Goal: Task Accomplishment & Management: Use online tool/utility

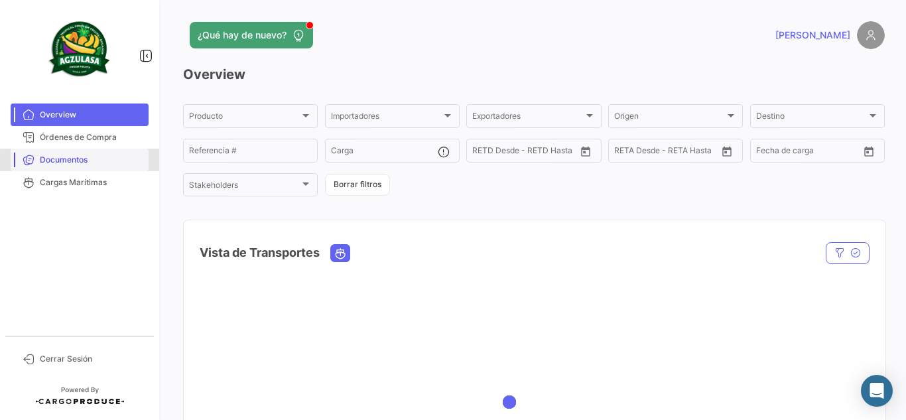
click at [94, 162] on span "Documentos" at bounding box center [91, 160] width 103 height 12
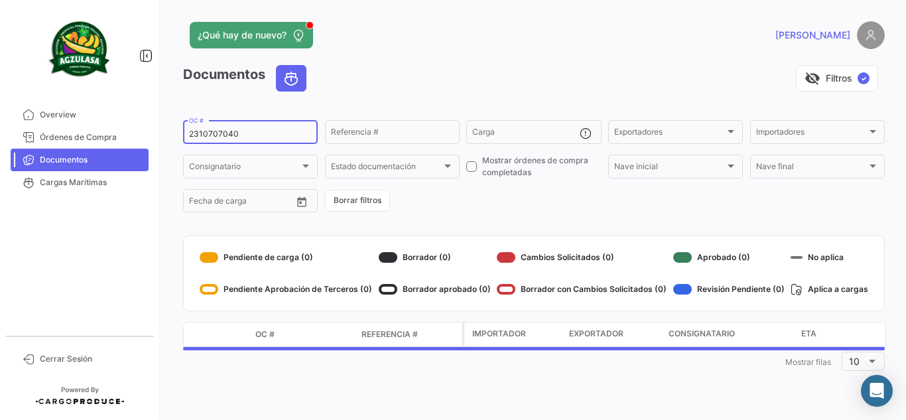
click at [215, 137] on input "2310707040" at bounding box center [250, 133] width 123 height 9
paste input "UNIECPBO25320035"
click at [492, 31] on div "¿Qué hay de nuevo?" at bounding box center [376, 35] width 386 height 27
click at [496, 48] on div "¿Qué hay de nuevo?" at bounding box center [376, 35] width 386 height 27
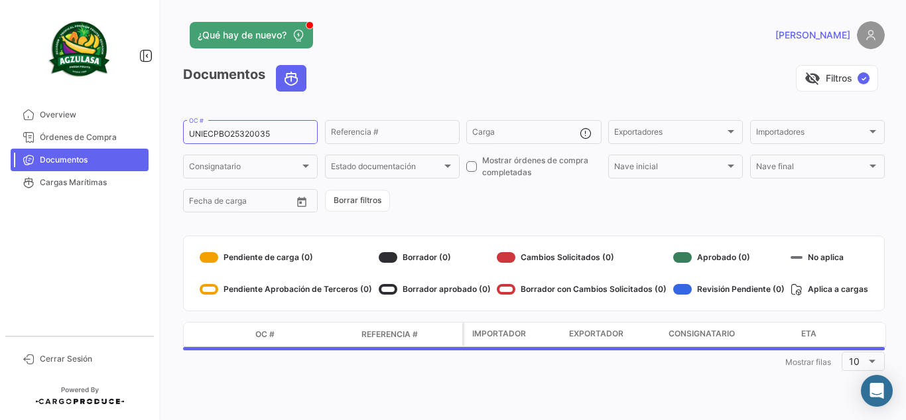
click at [511, 90] on div "visibility_off Filtros ✓" at bounding box center [601, 78] width 568 height 27
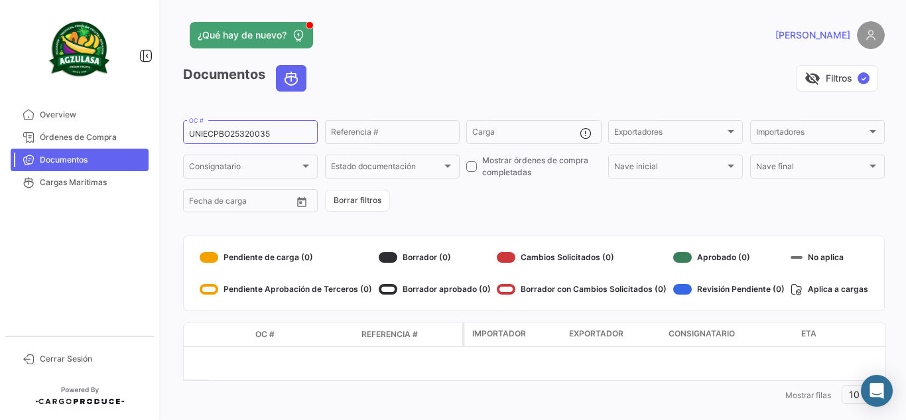
click at [438, 78] on div "visibility_off Filtros ✓" at bounding box center [601, 78] width 568 height 27
click at [277, 135] on input "UNIECPBO25320035" at bounding box center [250, 133] width 123 height 9
click at [246, 138] on input "UNIECPBO25320035" at bounding box center [250, 133] width 123 height 9
click at [246, 137] on input "UNIECPBO25320035" at bounding box center [250, 133] width 123 height 9
paste input "2"
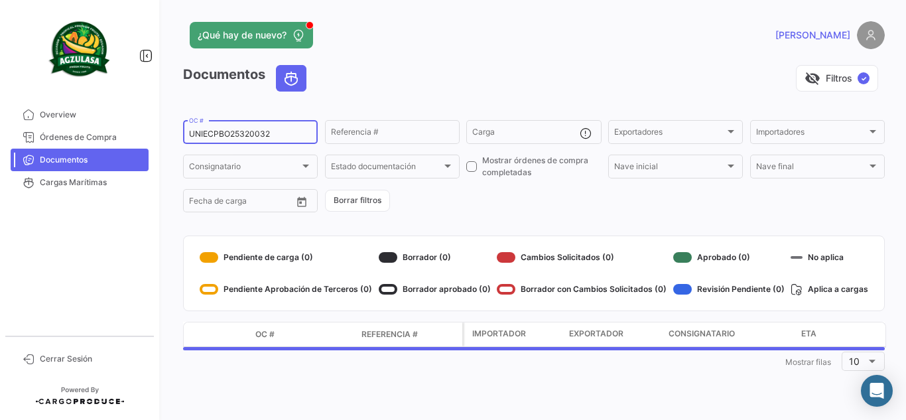
click at [481, 65] on div "visibility_off Filtros ✓" at bounding box center [601, 78] width 568 height 27
click at [521, 86] on div "visibility_off Filtros ✓" at bounding box center [601, 78] width 568 height 27
click at [553, 88] on div "visibility_off Filtros ✓" at bounding box center [601, 78] width 568 height 27
click at [433, 67] on div "visibility_off Filtros ✓" at bounding box center [601, 78] width 568 height 27
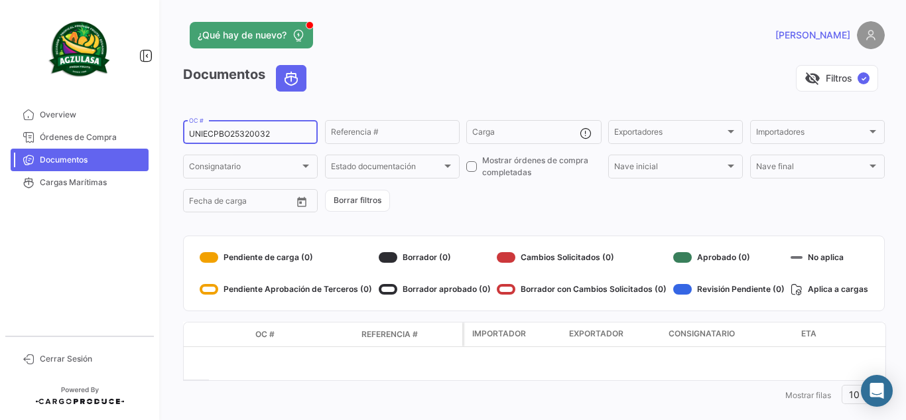
click at [232, 134] on input "UNIECPBO25320032" at bounding box center [250, 133] width 123 height 9
paste input "GYE25320066"
click at [242, 128] on div "UNIECGYE25320066 OC #" at bounding box center [250, 131] width 123 height 26
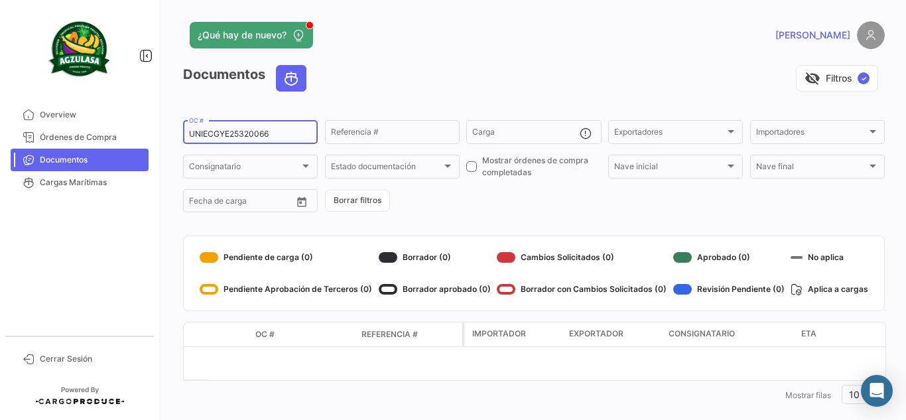
click at [238, 135] on input "UNIECGYE25320066" at bounding box center [250, 133] width 123 height 9
paste input "PBO25320032"
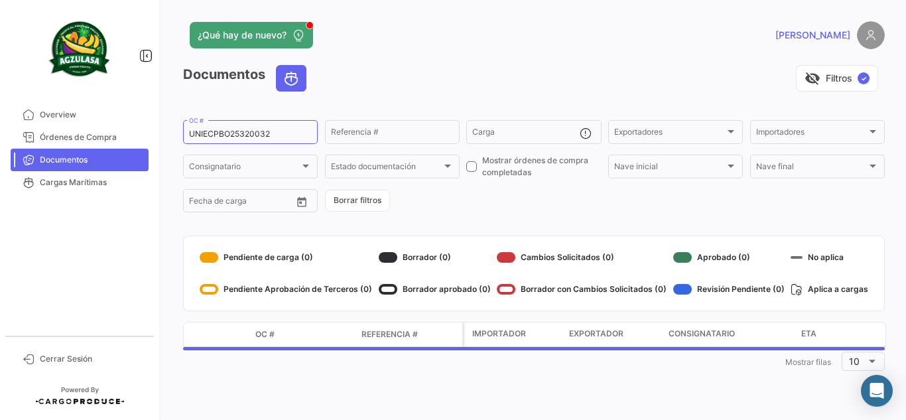
click at [416, 62] on app-header "¿Qué hay de nuevo? [PERSON_NAME]" at bounding box center [534, 43] width 702 height 44
click at [416, 43] on div "¿Qué hay de nuevo?" at bounding box center [376, 35] width 386 height 27
click at [484, 56] on app-header "¿Qué hay de nuevo? [PERSON_NAME]" at bounding box center [534, 43] width 702 height 44
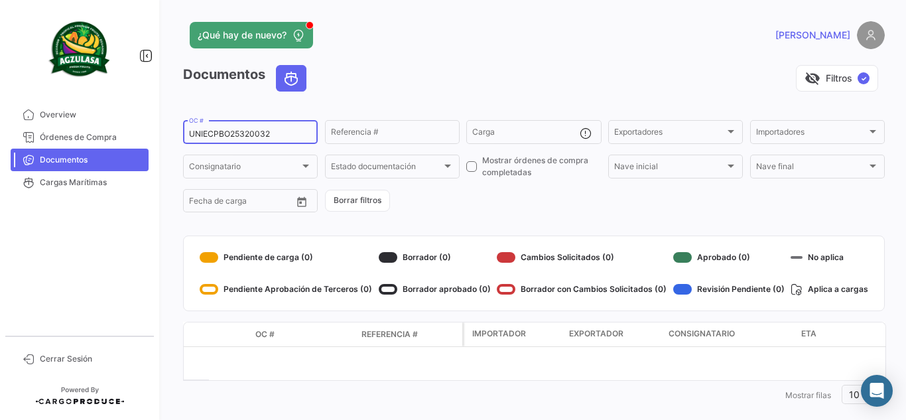
click at [219, 134] on input "UNIECPBO25320032" at bounding box center [250, 133] width 123 height 9
paste input "3"
click at [462, 44] on div "¿Qué hay de nuevo?" at bounding box center [376, 35] width 386 height 27
click at [249, 135] on input "UNIECPBO25320033" at bounding box center [250, 133] width 123 height 9
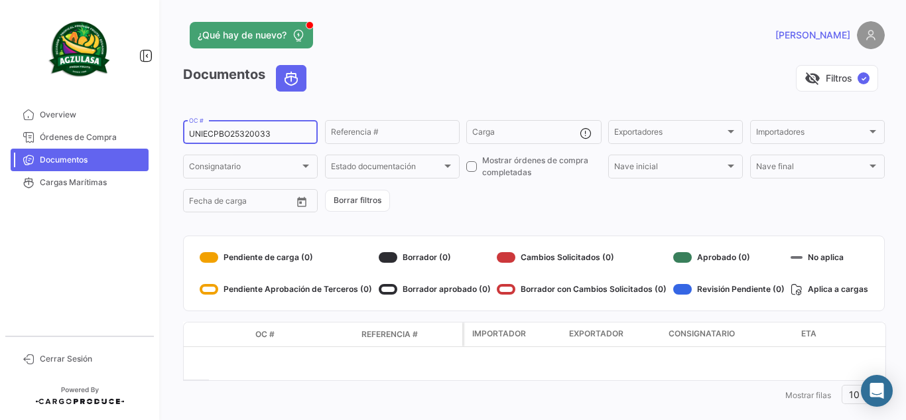
click at [249, 135] on input "UNIECPBO25320033" at bounding box center [250, 133] width 123 height 9
paste input "GYE25320036"
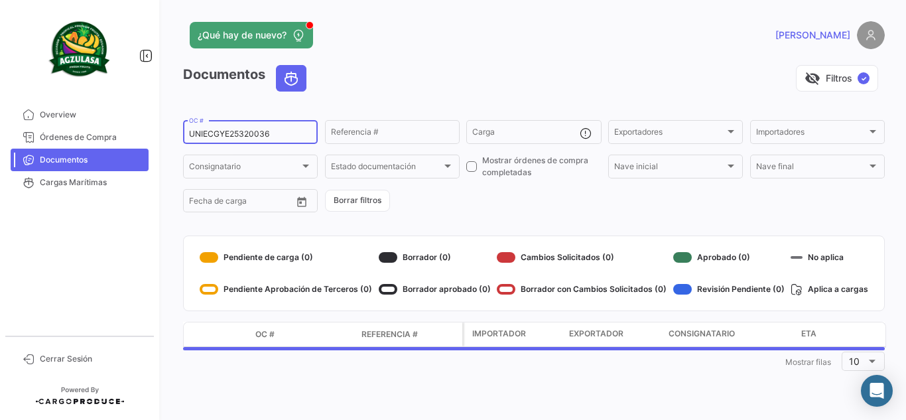
click at [463, 46] on div "¿Qué hay de nuevo?" at bounding box center [376, 35] width 386 height 27
click at [426, 50] on app-header "¿Qué hay de nuevo? [PERSON_NAME]" at bounding box center [534, 43] width 702 height 44
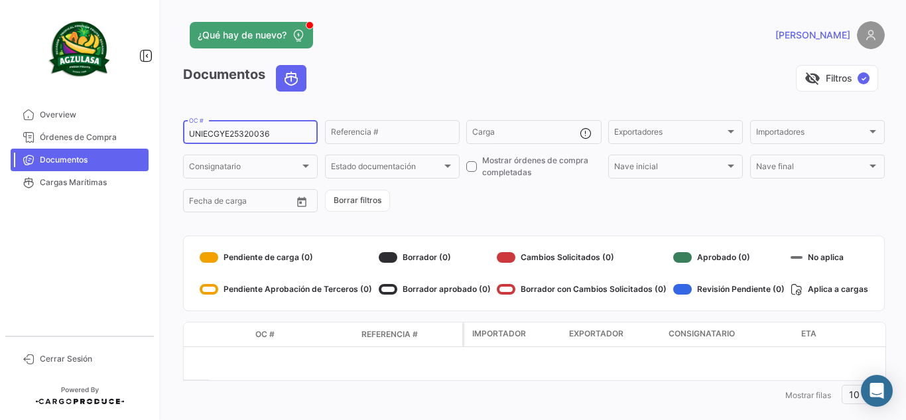
click at [253, 137] on input "UNIECGYE25320036" at bounding box center [250, 133] width 123 height 9
paste input "PBO25320034"
type input "UNIECPBO25320034"
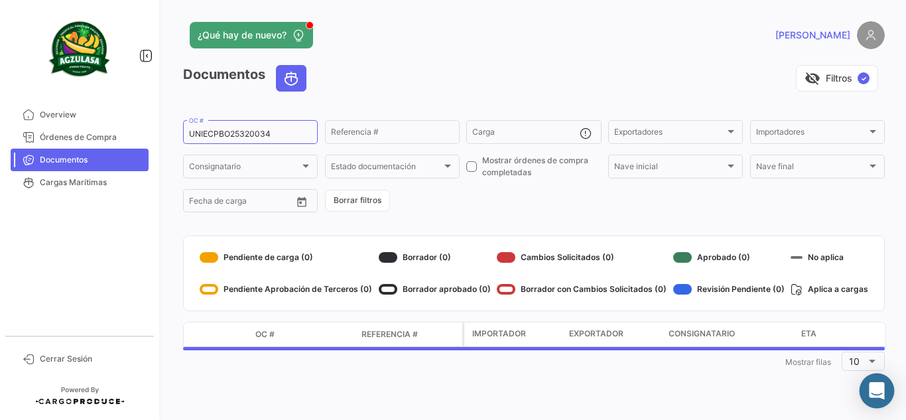
click at [880, 387] on icon "Abrir Intercom Messenger" at bounding box center [876, 390] width 15 height 17
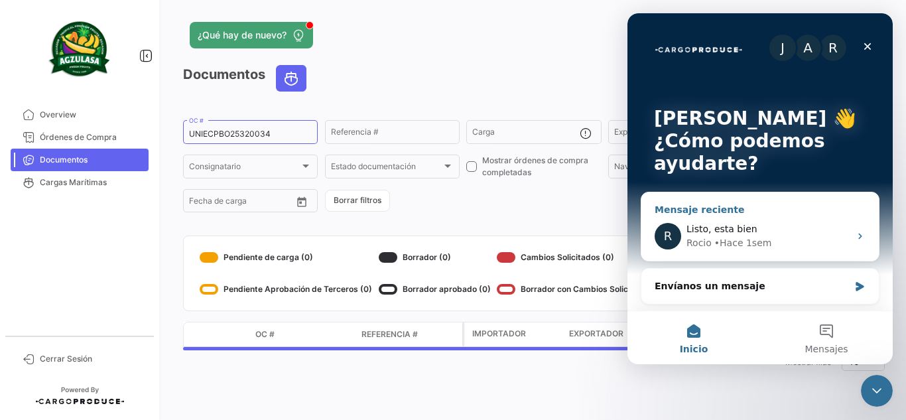
click at [783, 220] on div "R Listo, esta bien [PERSON_NAME] • Hace 1sem" at bounding box center [761, 236] width 238 height 49
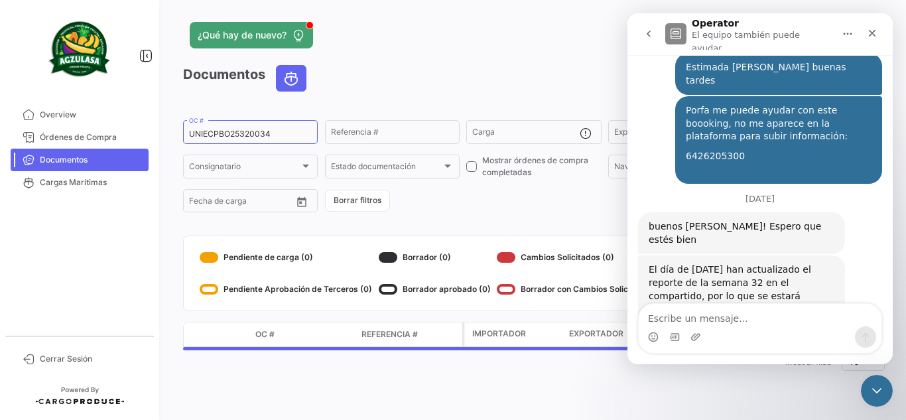
scroll to position [2928, 0]
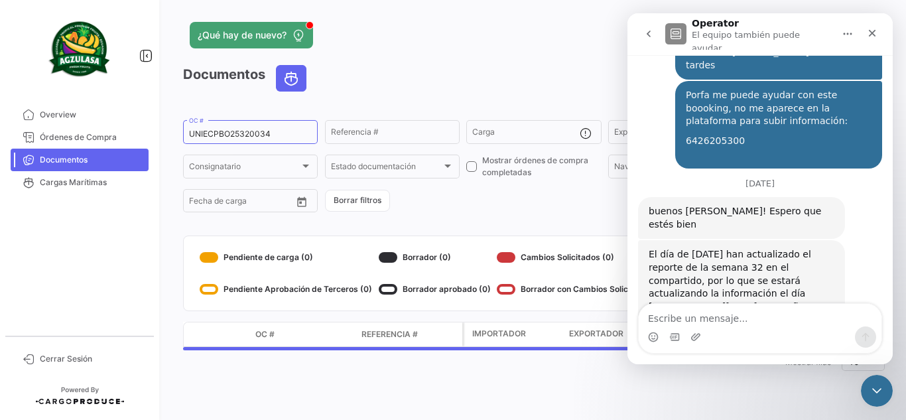
click at [651, 31] on icon "go back" at bounding box center [649, 34] width 11 height 11
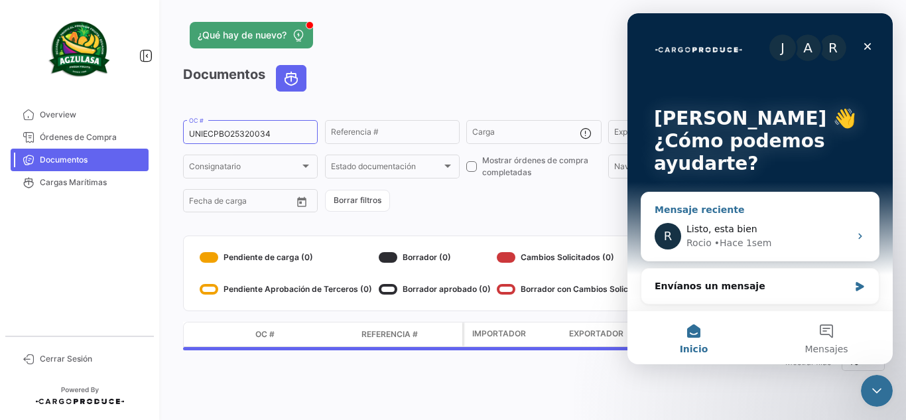
click at [710, 233] on span "Listo, esta bien" at bounding box center [722, 229] width 71 height 11
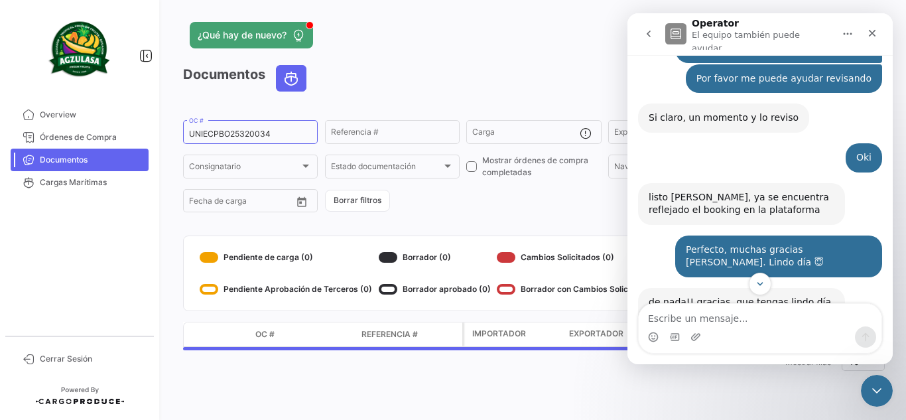
scroll to position [2597, 0]
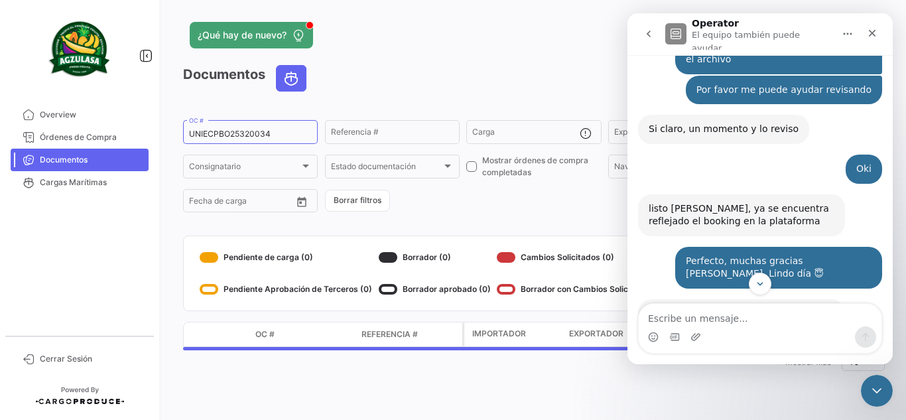
drag, startPoint x: 679, startPoint y: 187, endPoint x: 741, endPoint y: 214, distance: 67.2
copy div "Porfa me puede ayudar con este boooking, no me aparece en la plataforma para su…"
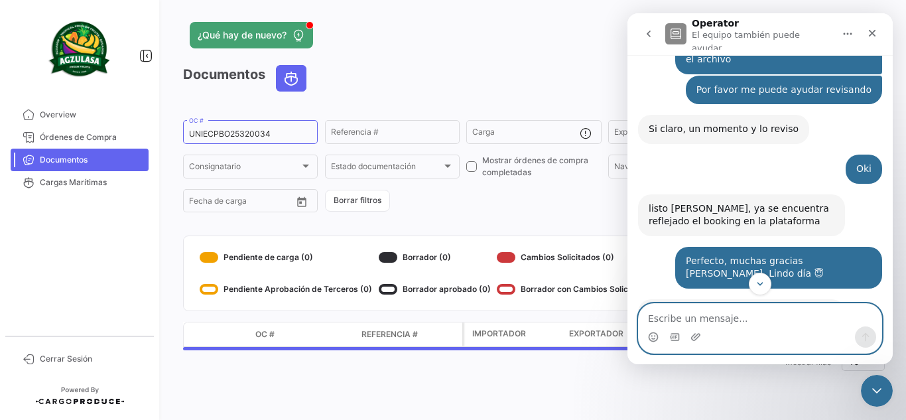
click at [695, 307] on textarea "Escribe un mensaje..." at bounding box center [760, 315] width 243 height 23
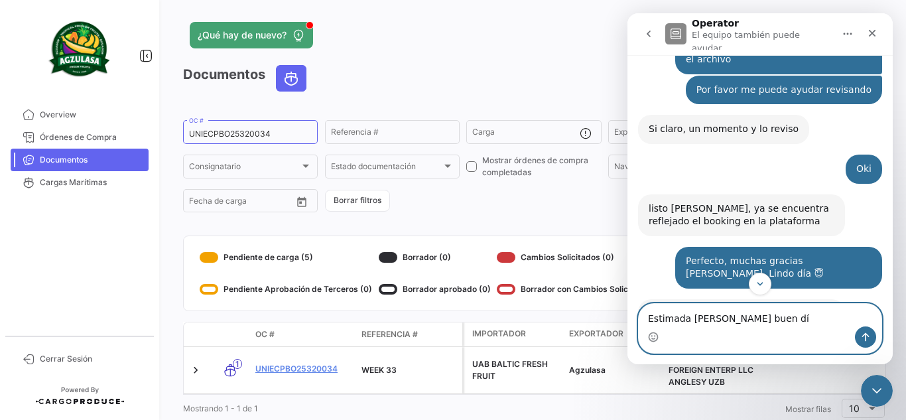
type textarea "Estimada [PERSON_NAME] buen día"
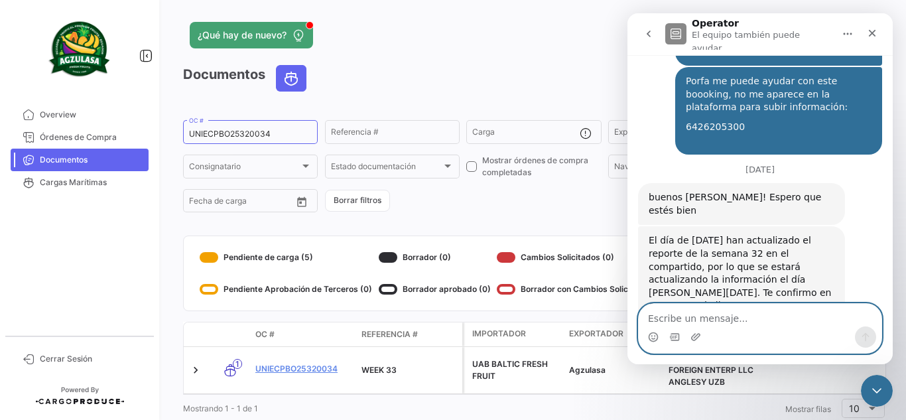
scroll to position [2986, 0]
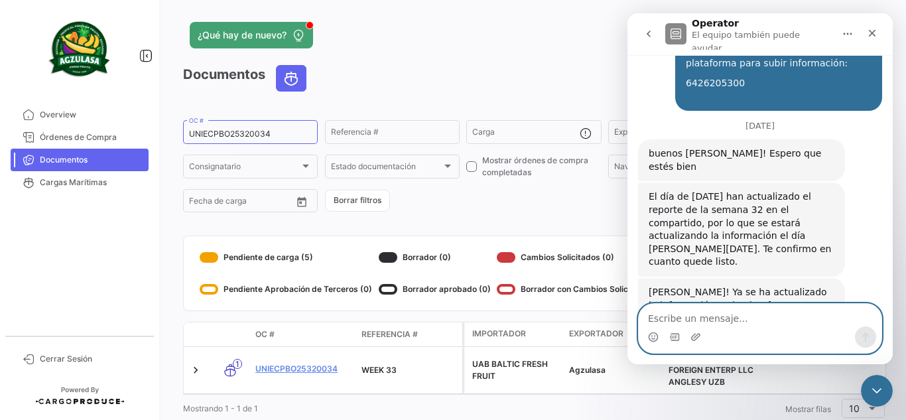
paste textarea "Porfa me puede ayudar con este boooking, no me aparece en la plataforma para su…"
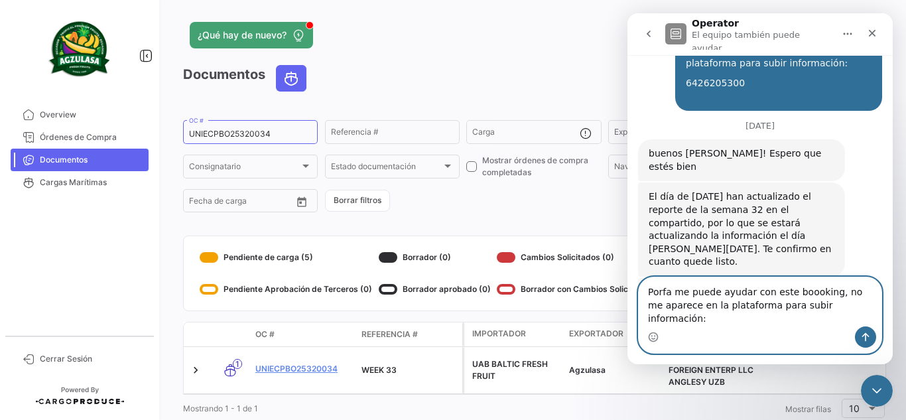
scroll to position [2999, 0]
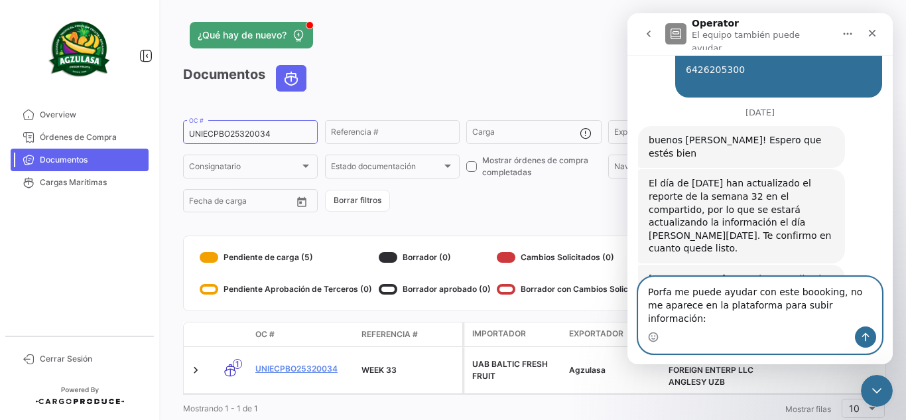
click at [779, 303] on textarea "Porfa me puede ayudar con este boooking, no me aparece en la plataforma para su…" at bounding box center [760, 301] width 243 height 49
click at [826, 304] on textarea "Porfa me puede ayudar con estos boooking, no me aparece en la plataforma para s…" at bounding box center [760, 301] width 243 height 49
click at [681, 316] on textarea "Porfa me puede ayudar con estos boookings, no me aparece en la plataforma para …" at bounding box center [760, 301] width 243 height 49
click at [856, 320] on textarea "Porfa me puede ayudar con estos boookings, no me aparecen en la plataforma para…" at bounding box center [760, 301] width 243 height 49
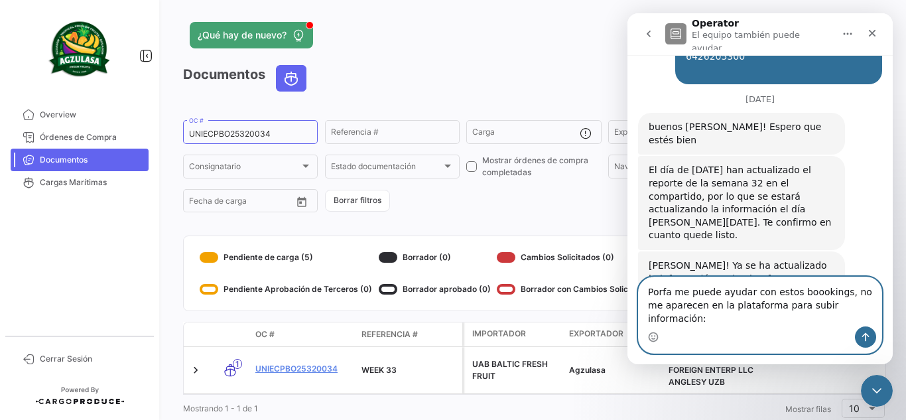
scroll to position [3026, 0]
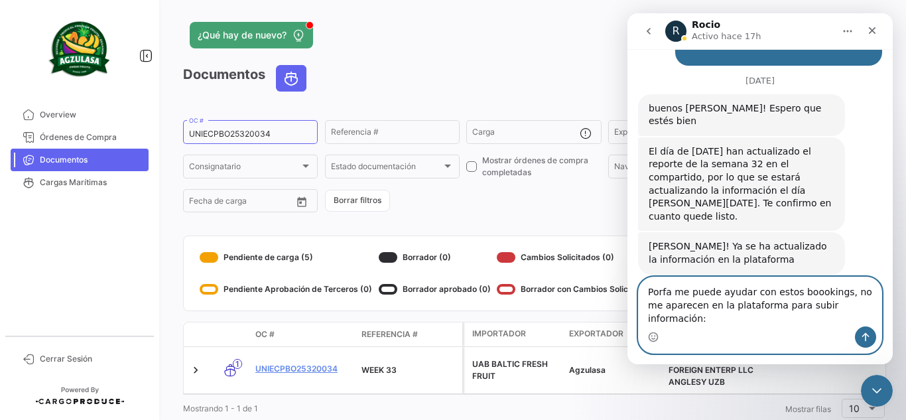
paste textarea "UNIECPBO25320035 UNIECGYE25320066 UNIECPBO25320032 UNIECPBO25320033 UNIECGYE253…"
type textarea "Porfa me puede ayudar con estos boookings, no me aparecen en la plataforma para…"
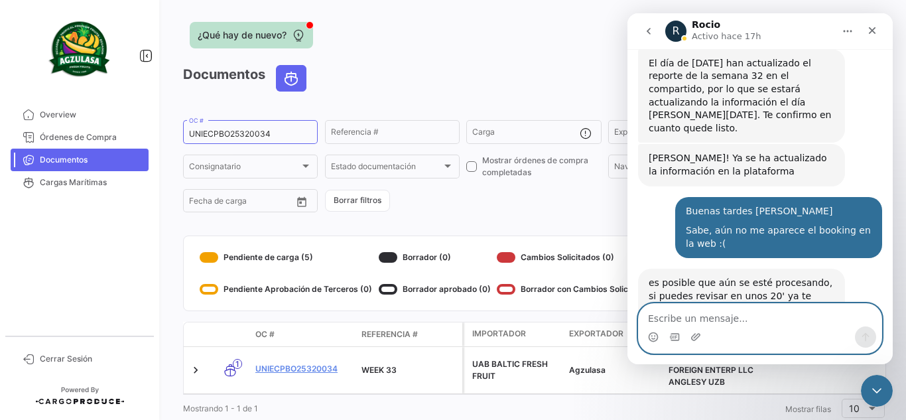
scroll to position [3127, 0]
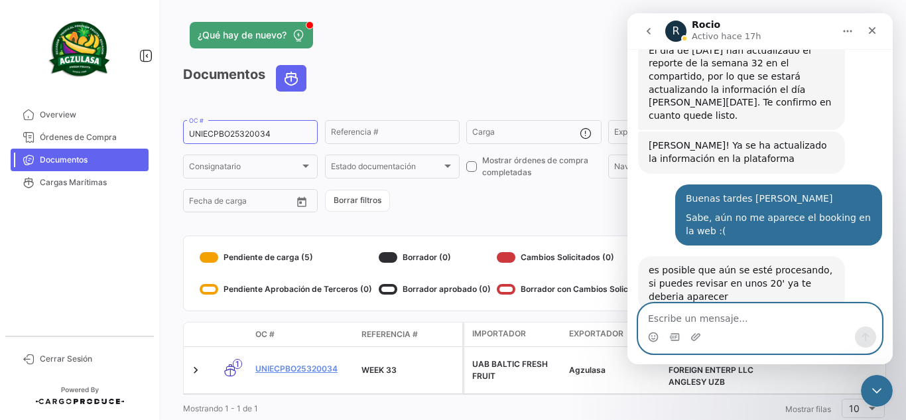
click at [756, 316] on textarea "Escribe un mensaje..." at bounding box center [760, 315] width 243 height 23
type textarea "Corresponden a semana 33"
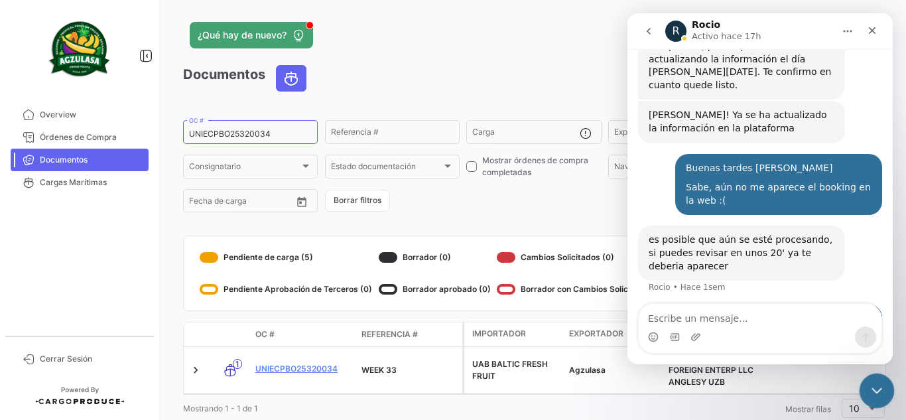
click at [880, 387] on icon "Cerrar Intercom Messenger" at bounding box center [875, 389] width 16 height 16
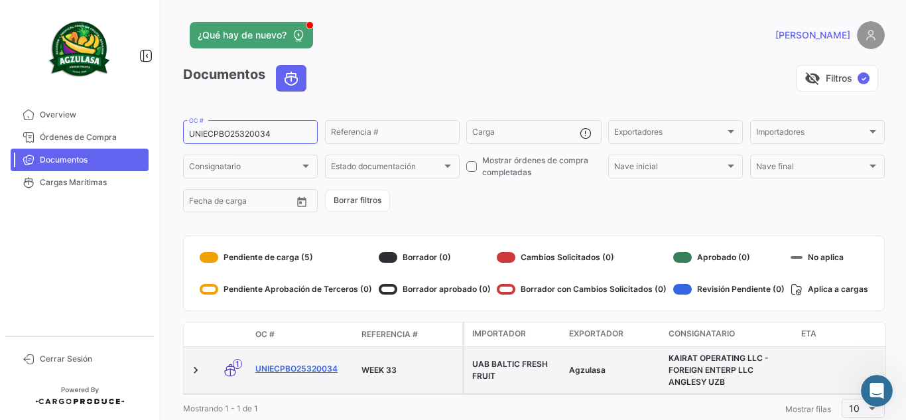
click at [293, 368] on link "UNIECPBO25320034" at bounding box center [303, 369] width 96 height 12
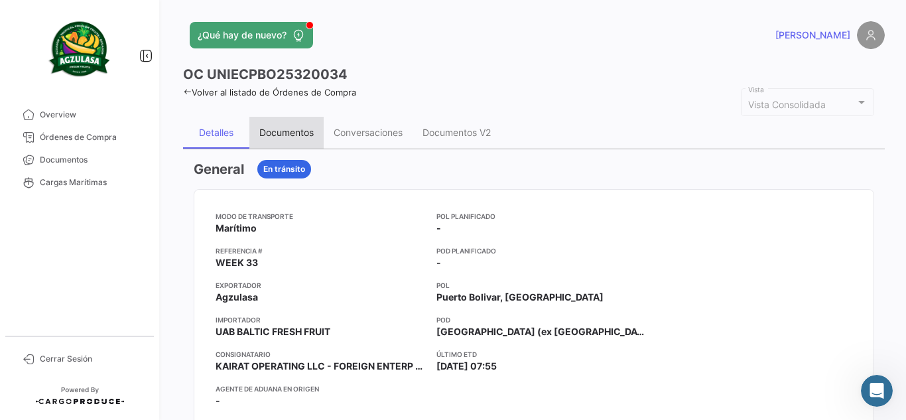
click at [292, 131] on div "Documentos" at bounding box center [286, 132] width 54 height 11
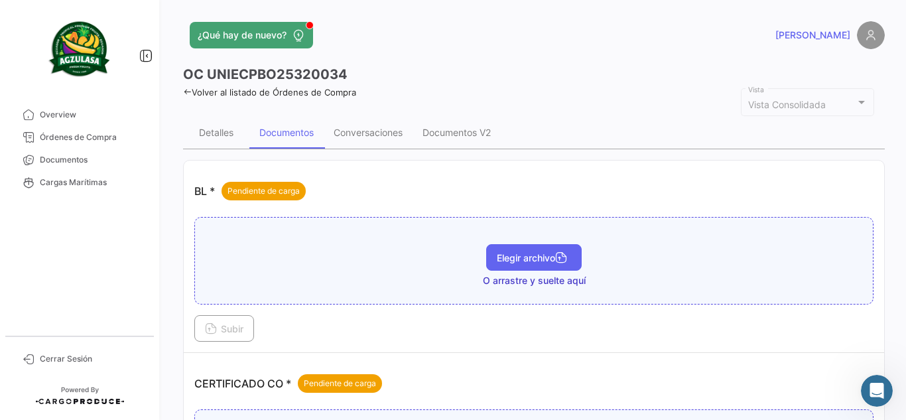
click at [512, 250] on button "Elegir archivo" at bounding box center [534, 257] width 96 height 27
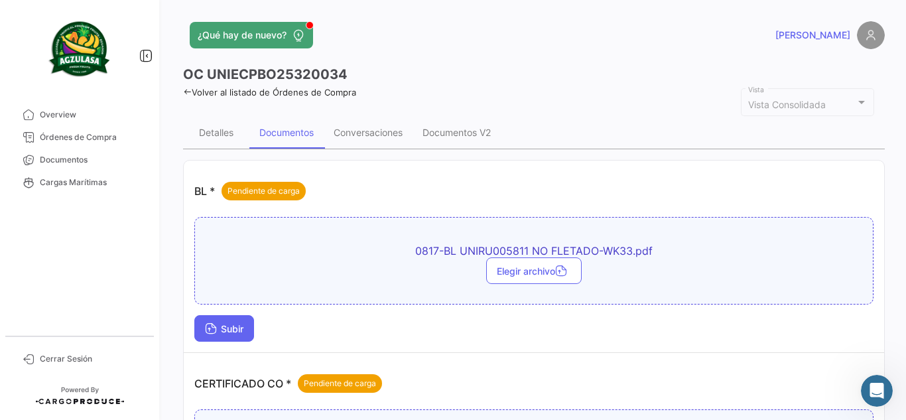
click at [239, 327] on span "Subir" at bounding box center [224, 328] width 38 height 11
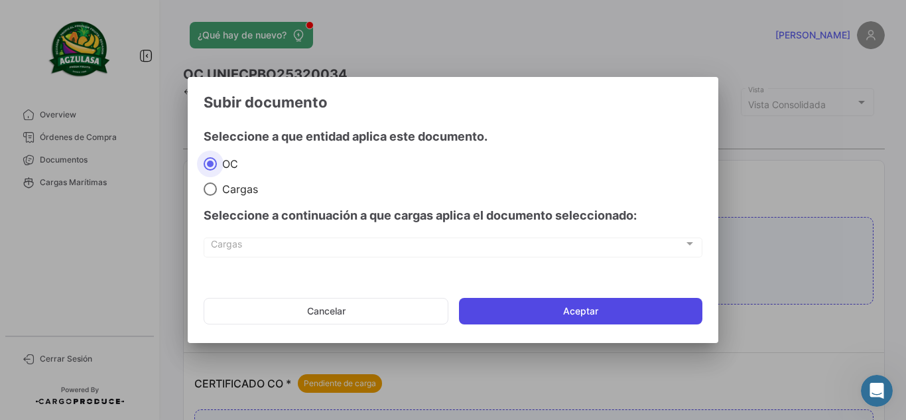
click at [499, 309] on button "Aceptar" at bounding box center [580, 311] width 243 height 27
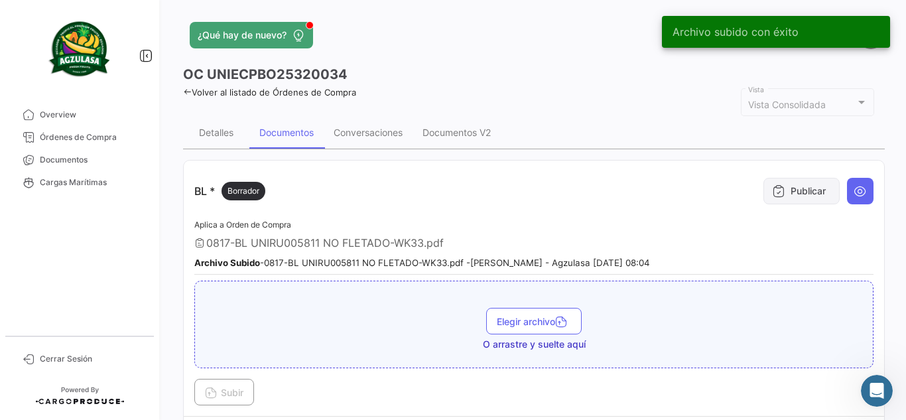
click at [774, 190] on icon at bounding box center [778, 190] width 13 height 13
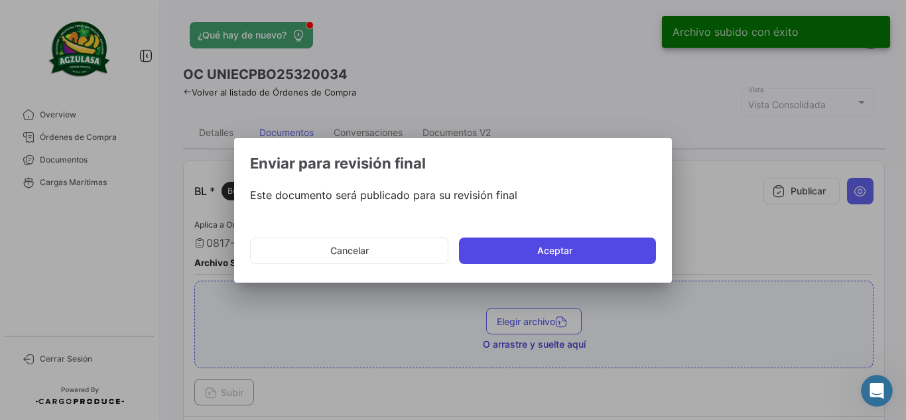
click at [536, 257] on button "Aceptar" at bounding box center [557, 251] width 197 height 27
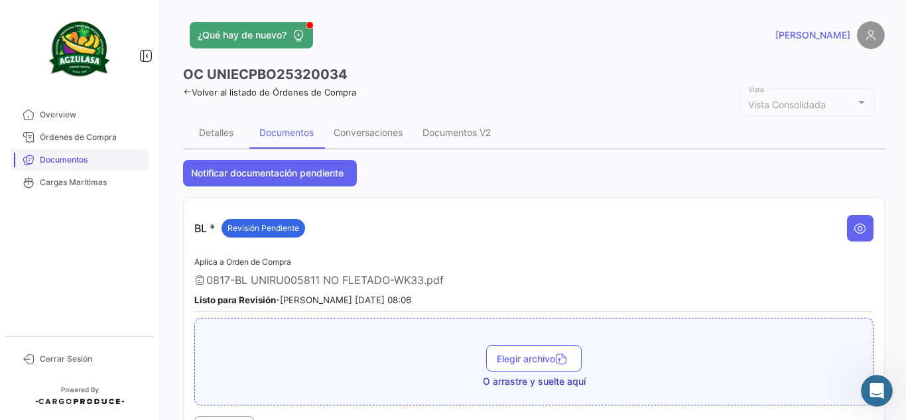
click at [86, 166] on link "Documentos" at bounding box center [80, 160] width 138 height 23
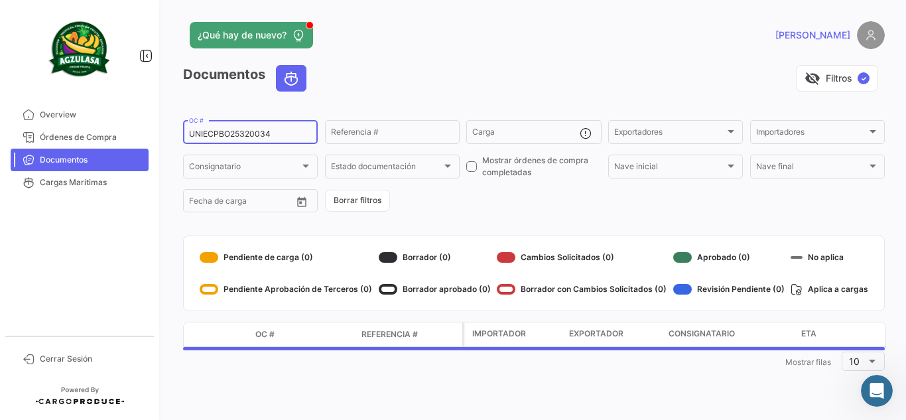
click at [254, 135] on input "UNIECPBO25320034" at bounding box center [250, 133] width 123 height 9
paste input "258028237"
type input "258028237"
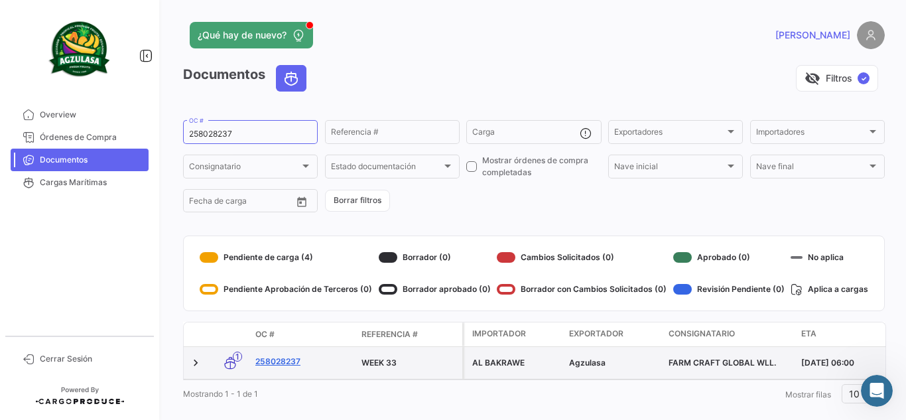
click at [297, 358] on link "258028237" at bounding box center [303, 362] width 96 height 12
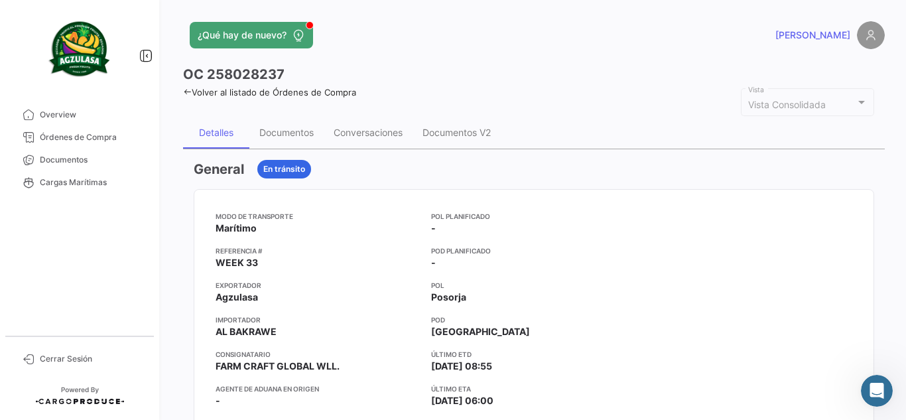
drag, startPoint x: 435, startPoint y: 48, endPoint x: 259, endPoint y: 171, distance: 215.0
click at [433, 52] on app-header "¿Qué hay de nuevo? [PERSON_NAME]" at bounding box center [534, 43] width 702 height 44
click at [287, 125] on div "Documentos" at bounding box center [286, 133] width 74 height 32
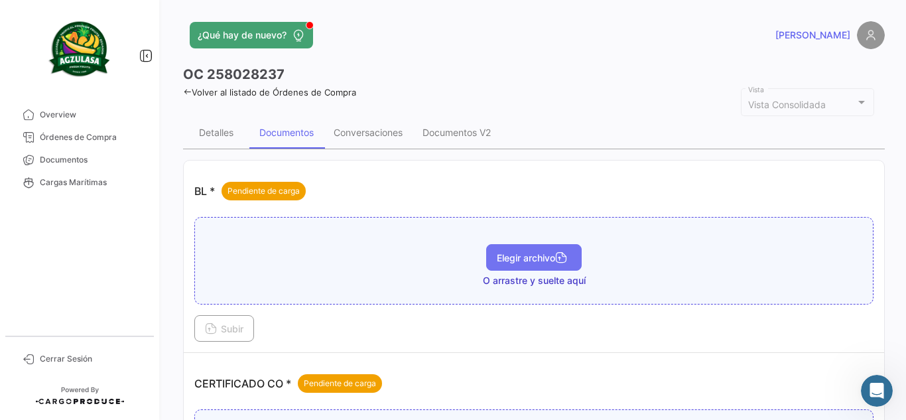
click at [547, 251] on button "Elegir archivo" at bounding box center [534, 257] width 96 height 27
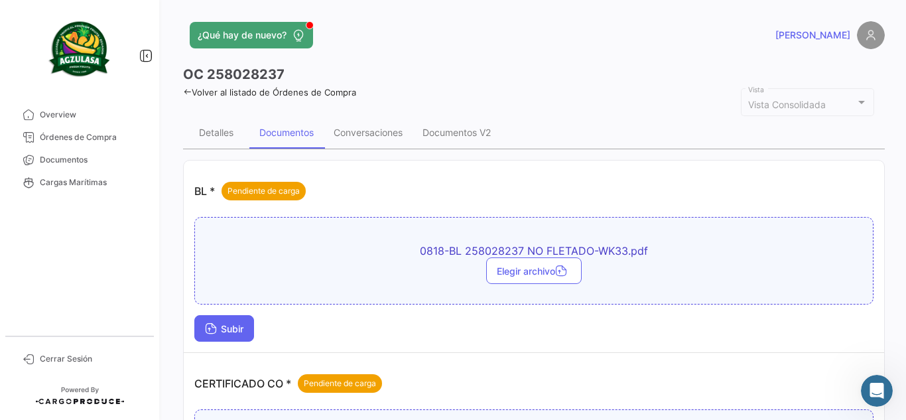
click at [219, 324] on span "Subir" at bounding box center [224, 328] width 38 height 11
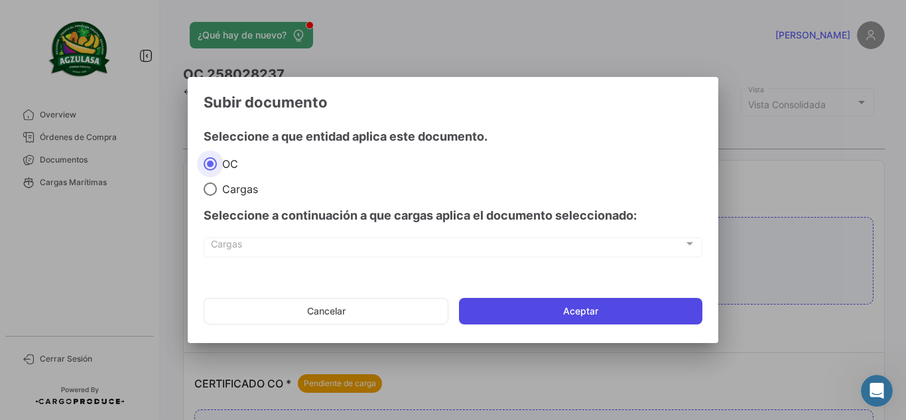
click at [533, 303] on button "Aceptar" at bounding box center [580, 311] width 243 height 27
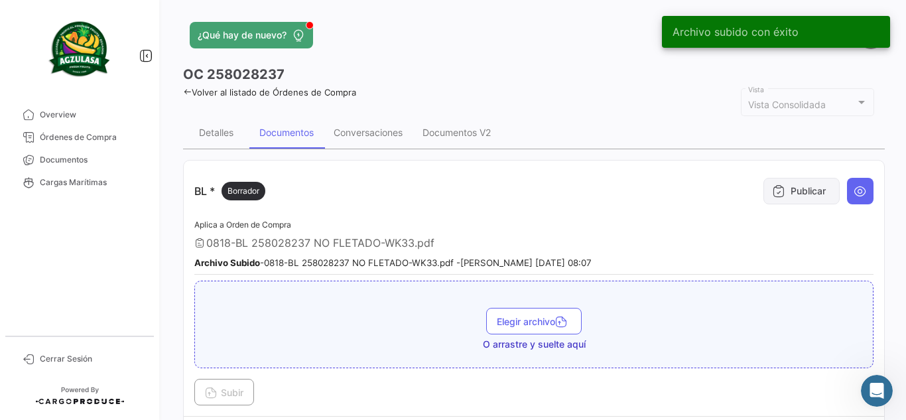
click at [791, 188] on button "Publicar" at bounding box center [802, 191] width 76 height 27
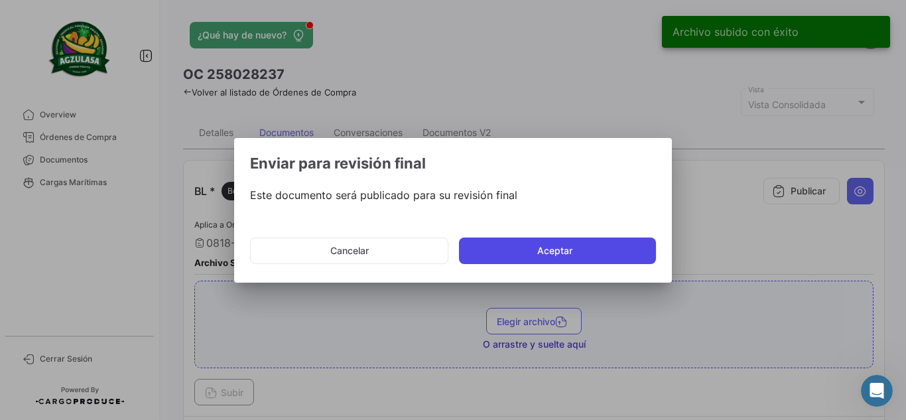
click at [533, 254] on button "Aceptar" at bounding box center [557, 251] width 197 height 27
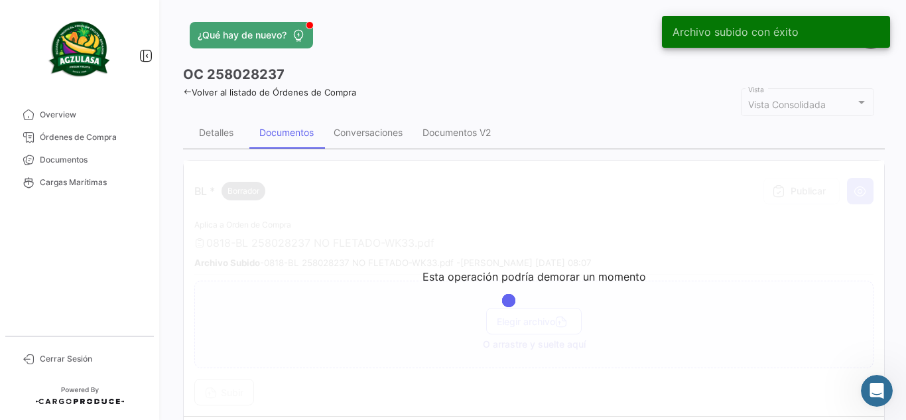
click at [460, 40] on div "¿Qué hay de nuevo?" at bounding box center [376, 35] width 386 height 27
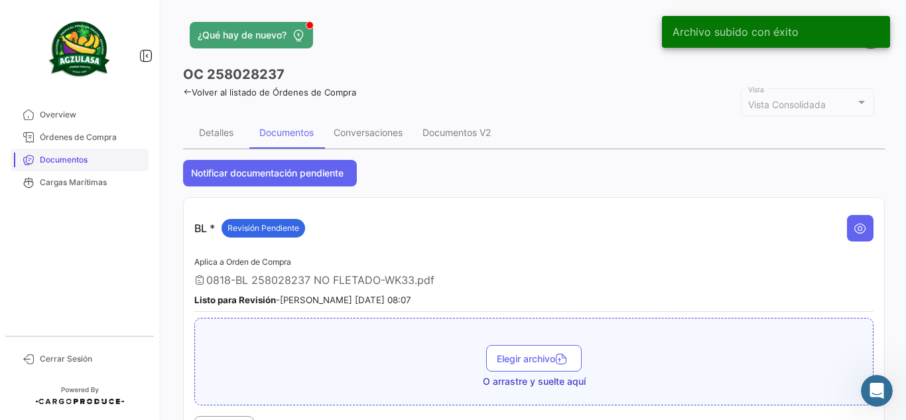
click at [68, 162] on span "Documentos" at bounding box center [91, 160] width 103 height 12
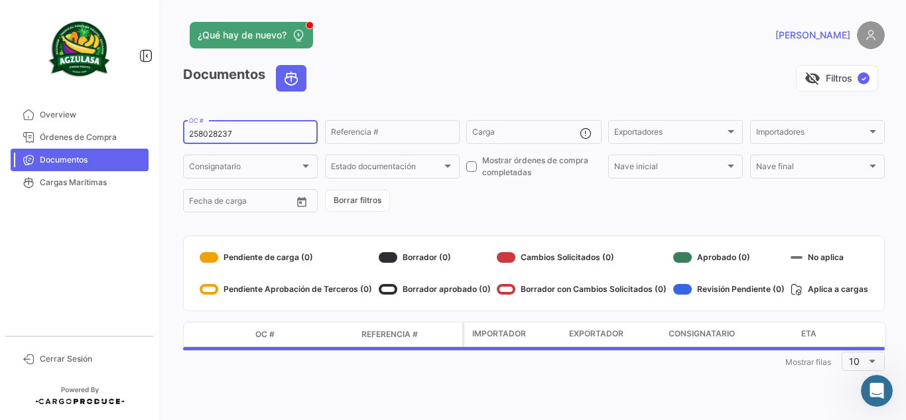
click at [257, 131] on input "258028237" at bounding box center [250, 133] width 123 height 9
paste input "58"
type input "258028258"
click at [477, 67] on div "visibility_off Filtros ✓" at bounding box center [601, 78] width 568 height 27
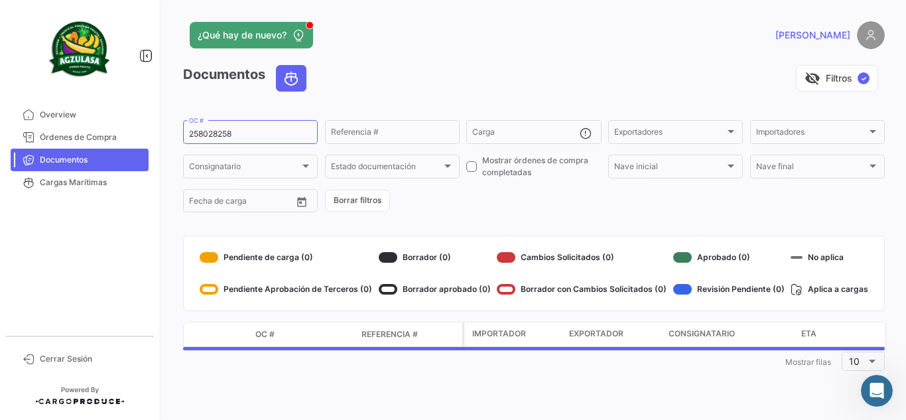
click at [533, 50] on app-header "¿Qué hay de nuevo? [PERSON_NAME]" at bounding box center [534, 43] width 702 height 44
click at [418, 65] on div "visibility_off Filtros ✓" at bounding box center [601, 78] width 568 height 27
click at [431, 68] on div "visibility_off Filtros ✓" at bounding box center [601, 78] width 568 height 27
click at [440, 46] on div "¿Qué hay de nuevo?" at bounding box center [376, 35] width 386 height 27
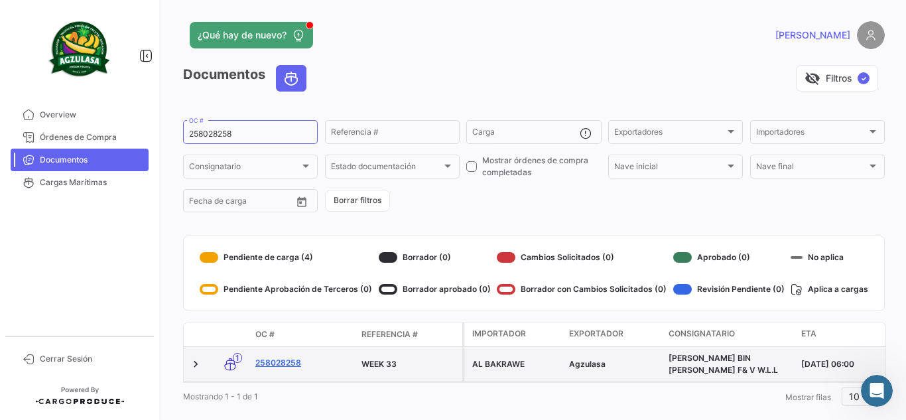
click at [287, 365] on link "258028258" at bounding box center [303, 363] width 96 height 12
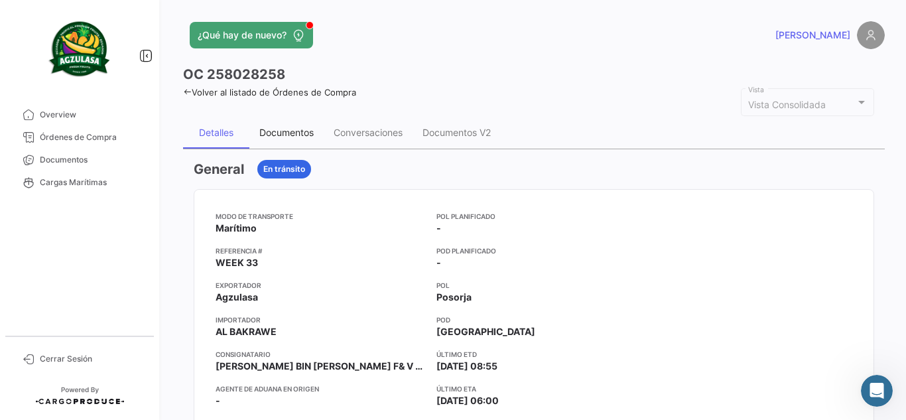
click at [295, 139] on div "Documentos" at bounding box center [286, 133] width 74 height 32
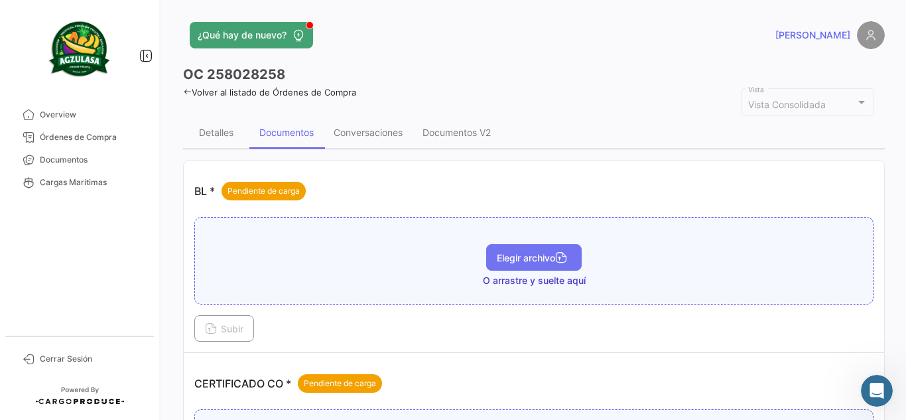
click at [517, 262] on span "Elegir archivo" at bounding box center [534, 257] width 74 height 11
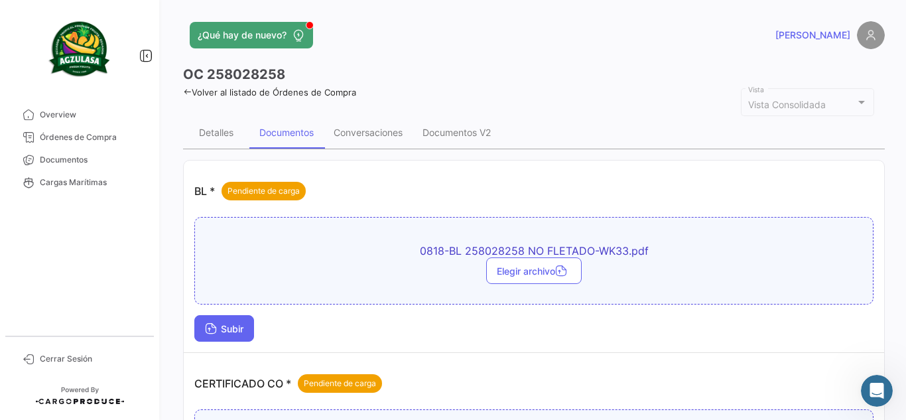
click at [227, 332] on span "Subir" at bounding box center [224, 328] width 38 height 11
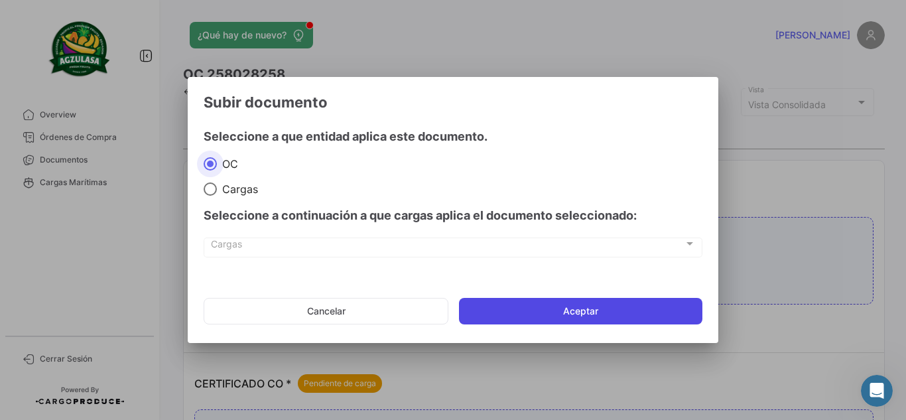
click at [547, 308] on button "Aceptar" at bounding box center [580, 311] width 243 height 27
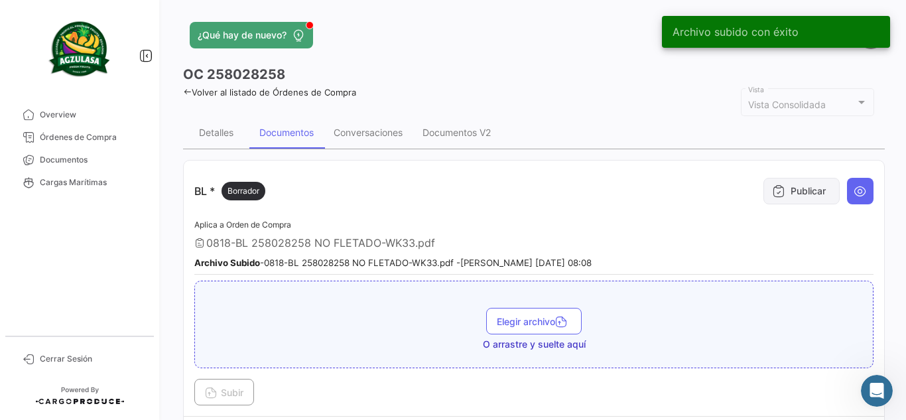
click at [778, 186] on icon at bounding box center [778, 190] width 13 height 13
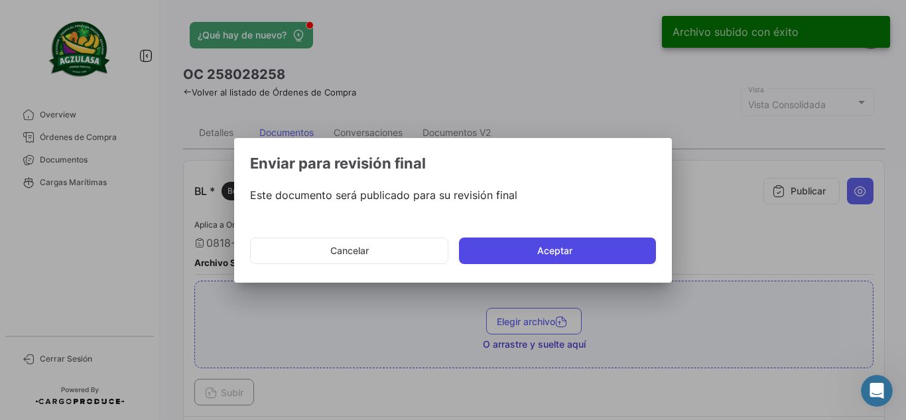
click at [609, 243] on button "Aceptar" at bounding box center [557, 251] width 197 height 27
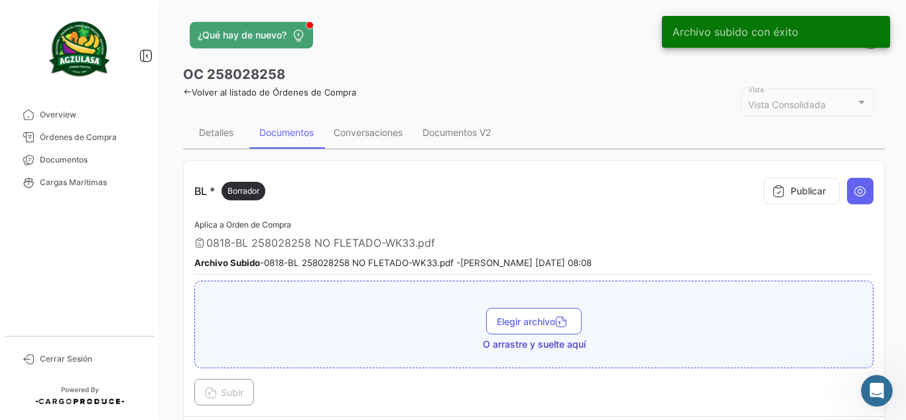
click at [530, 50] on app-header "¿Qué hay de nuevo? [PERSON_NAME]" at bounding box center [534, 43] width 702 height 44
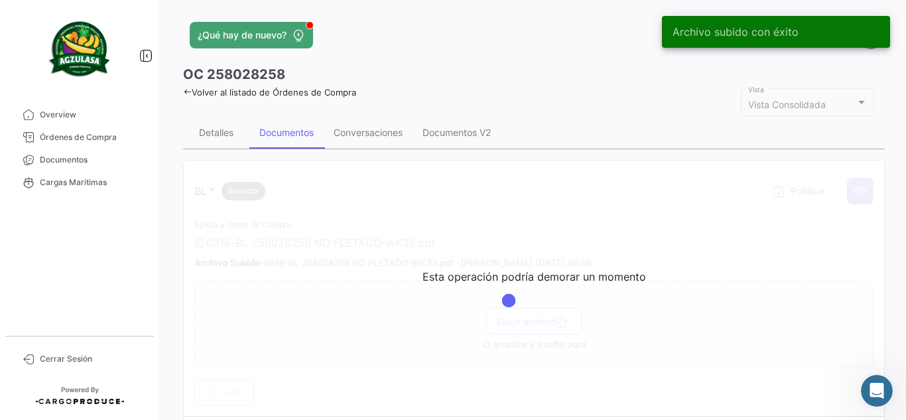
click at [419, 32] on div "¿Qué hay de nuevo?" at bounding box center [376, 35] width 386 height 27
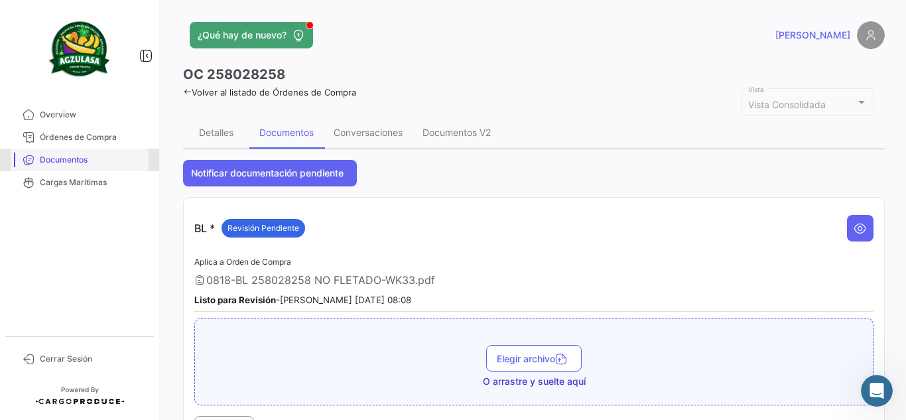
click at [98, 160] on span "Documentos" at bounding box center [91, 160] width 103 height 12
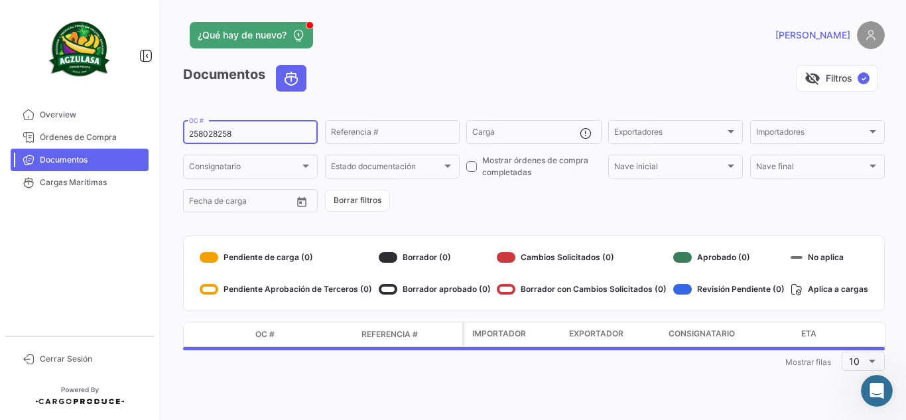
click at [246, 135] on input "258028258" at bounding box center [250, 133] width 123 height 9
paste input "GQL0410184"
type input "GQL0410184"
click at [360, 73] on div "visibility_off Filtros ✓" at bounding box center [601, 78] width 568 height 27
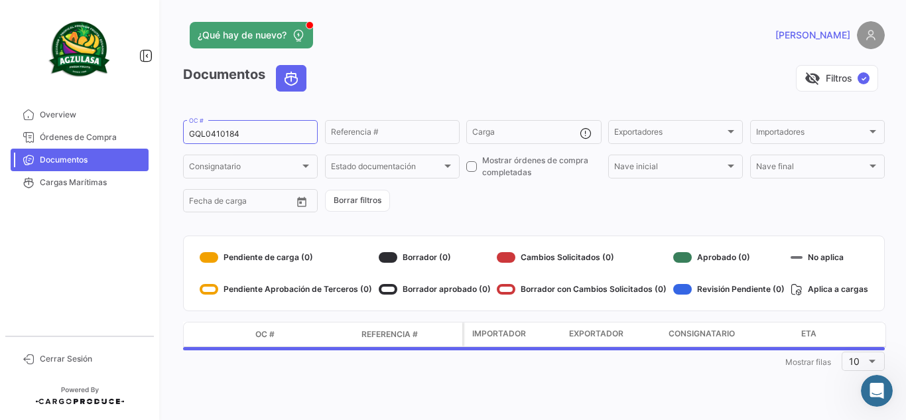
click at [470, 68] on div "visibility_off Filtros ✓" at bounding box center [601, 78] width 568 height 27
click at [484, 90] on div "visibility_off Filtros ✓" at bounding box center [601, 78] width 568 height 27
click at [427, 46] on div "¿Qué hay de nuevo?" at bounding box center [376, 35] width 386 height 27
click at [450, 24] on div "¿Qué hay de nuevo?" at bounding box center [376, 35] width 386 height 27
click at [479, 37] on div "¿Qué hay de nuevo?" at bounding box center [376, 35] width 386 height 27
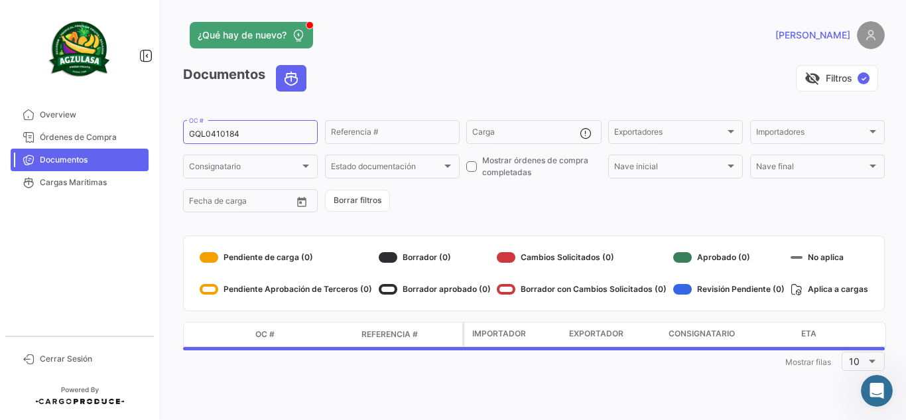
click at [486, 48] on div "¿Qué hay de nuevo?" at bounding box center [376, 35] width 386 height 27
click at [456, 74] on div "visibility_off Filtros ✓" at bounding box center [601, 78] width 568 height 27
click at [433, 58] on app-header "¿Qué hay de nuevo? [PERSON_NAME]" at bounding box center [534, 43] width 702 height 44
click at [472, 47] on div "¿Qué hay de nuevo?" at bounding box center [376, 35] width 386 height 27
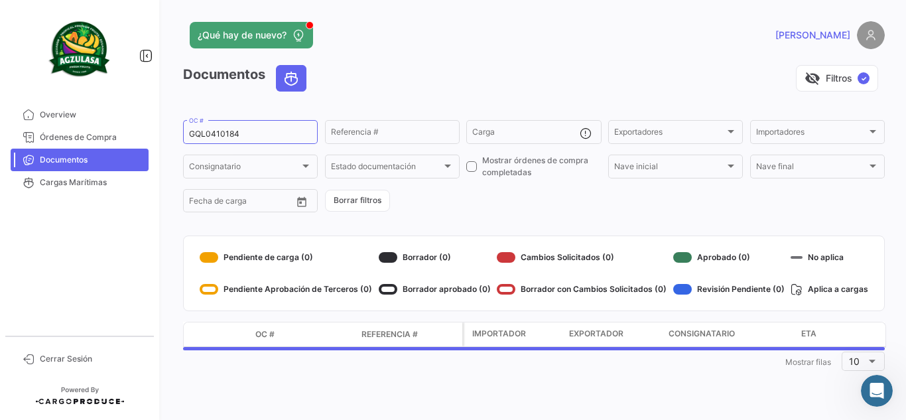
click at [468, 55] on app-header "¿Qué hay de nuevo? [PERSON_NAME]" at bounding box center [534, 43] width 702 height 44
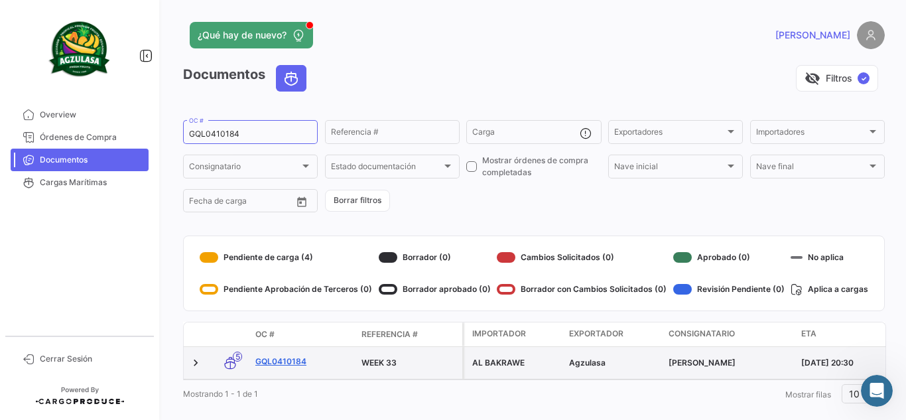
click at [291, 365] on link "GQL0410184" at bounding box center [303, 362] width 96 height 12
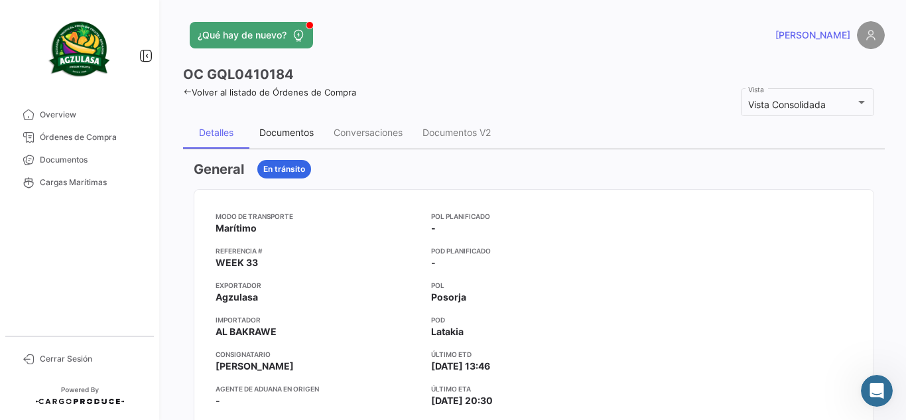
click at [304, 131] on div "Documentos" at bounding box center [286, 132] width 54 height 11
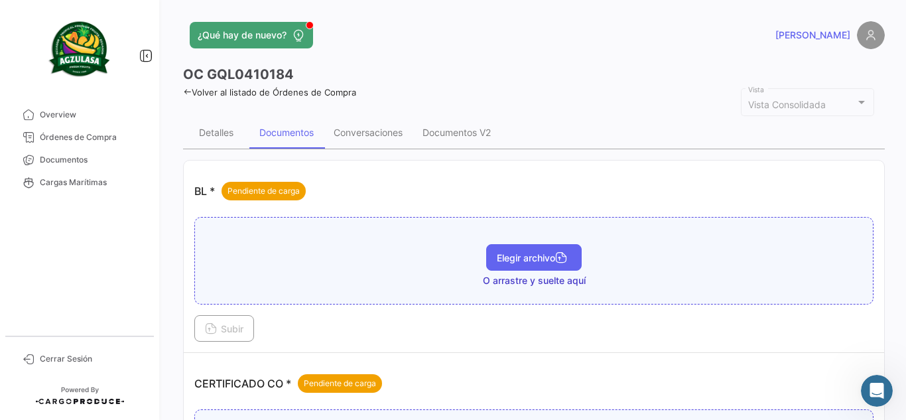
click at [511, 262] on span "Elegir archivo" at bounding box center [534, 257] width 74 height 11
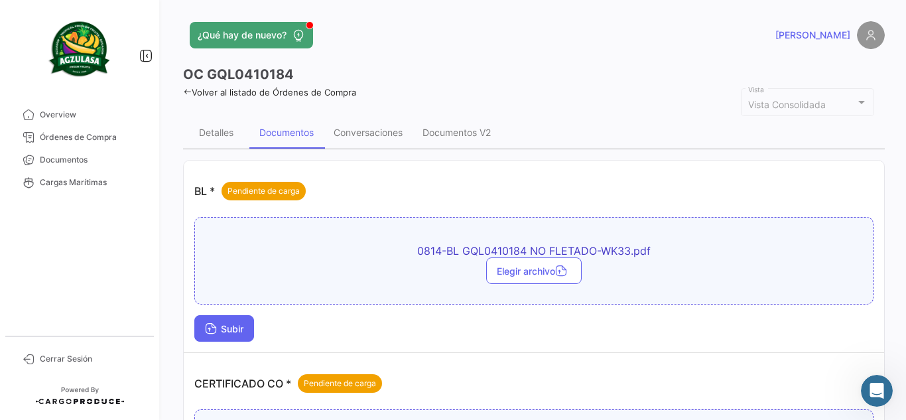
click at [216, 334] on icon at bounding box center [211, 330] width 12 height 12
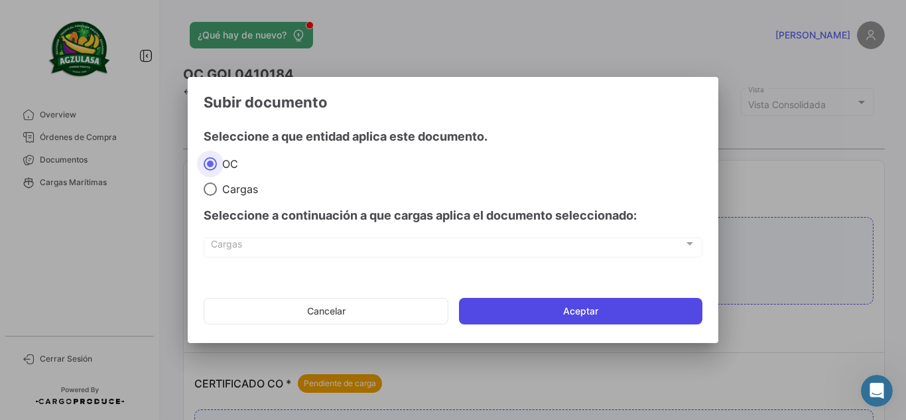
click at [579, 312] on button "Aceptar" at bounding box center [580, 311] width 243 height 27
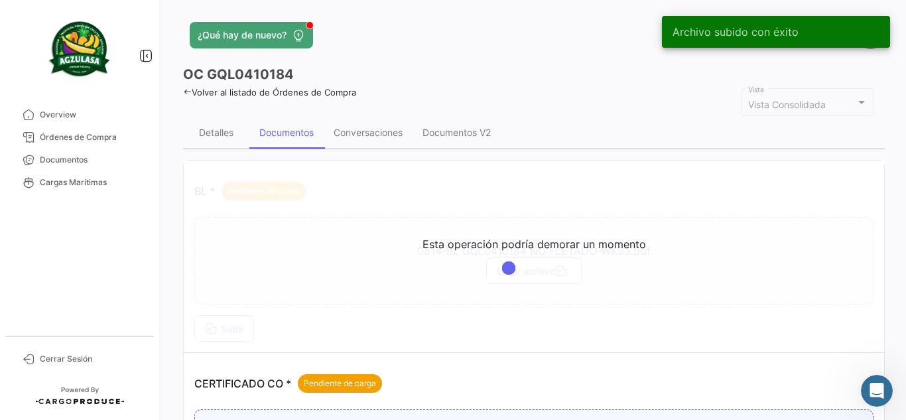
click at [443, 72] on div "OC GQL0410184" at bounding box center [534, 74] width 702 height 19
click at [563, 119] on div "Detalles Documentos Conversaciones Documentos V2" at bounding box center [534, 133] width 702 height 32
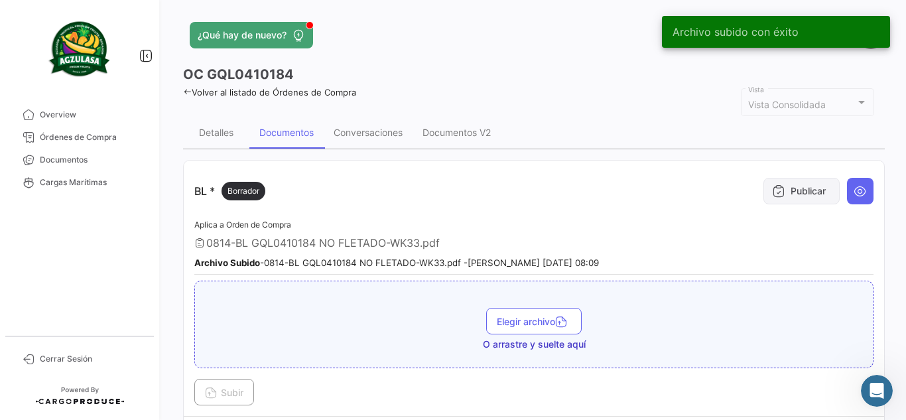
click at [791, 190] on button "Publicar" at bounding box center [802, 191] width 76 height 27
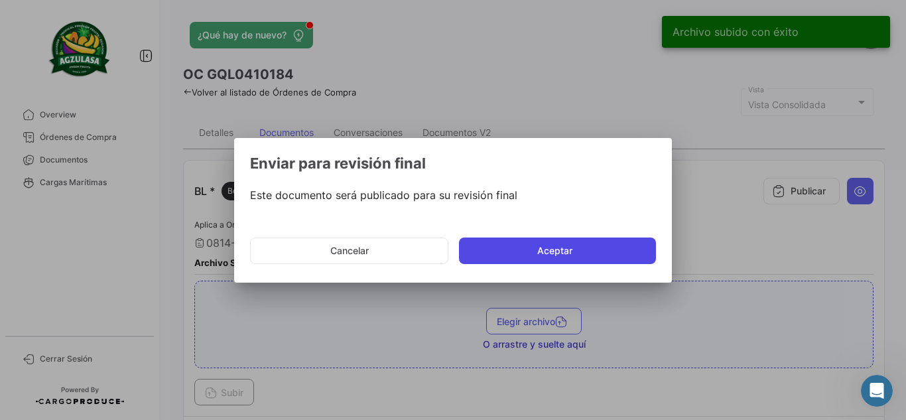
click at [551, 248] on button "Aceptar" at bounding box center [557, 251] width 197 height 27
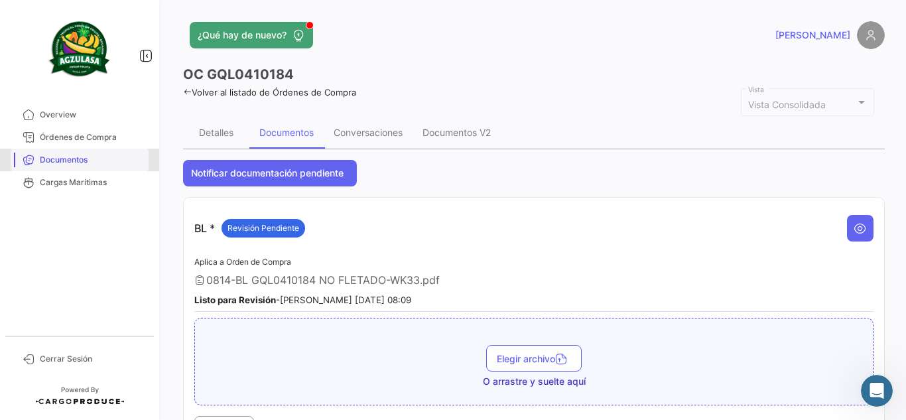
click at [97, 167] on link "Documentos" at bounding box center [80, 160] width 138 height 23
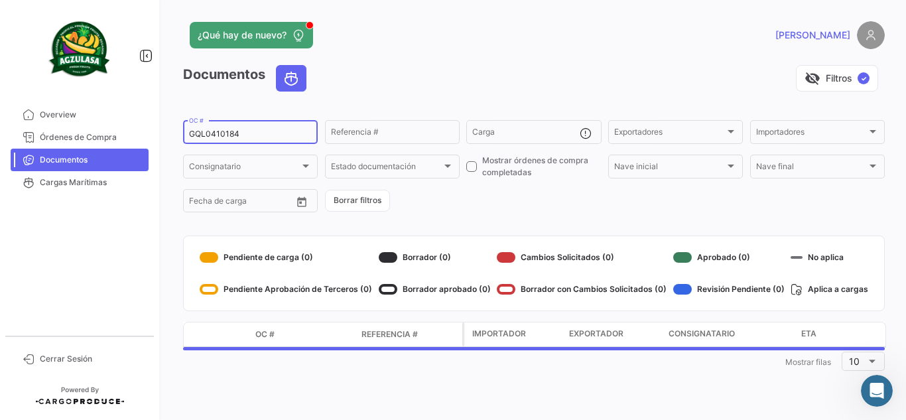
click at [257, 136] on input "GQL0410184" at bounding box center [250, 133] width 123 height 9
paste input "EBKG13845885"
type input "EBKG13845885"
click at [425, 46] on div "¿Qué hay de nuevo?" at bounding box center [376, 35] width 386 height 27
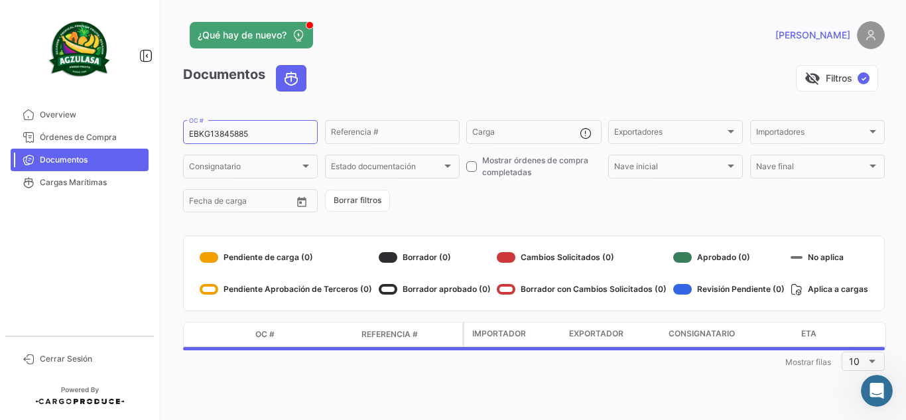
click at [468, 64] on app-header "¿Qué hay de nuevo? [PERSON_NAME]" at bounding box center [534, 43] width 702 height 44
click at [438, 77] on div "visibility_off Filtros ✓" at bounding box center [601, 78] width 568 height 27
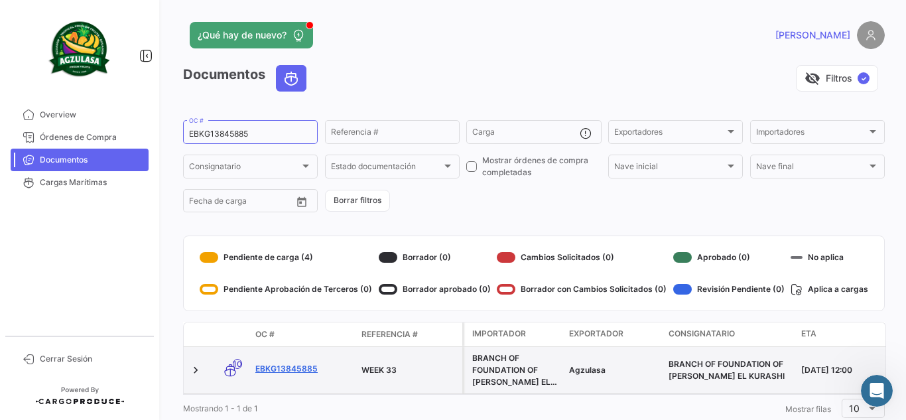
click at [310, 365] on link "EBKG13845885" at bounding box center [303, 369] width 96 height 12
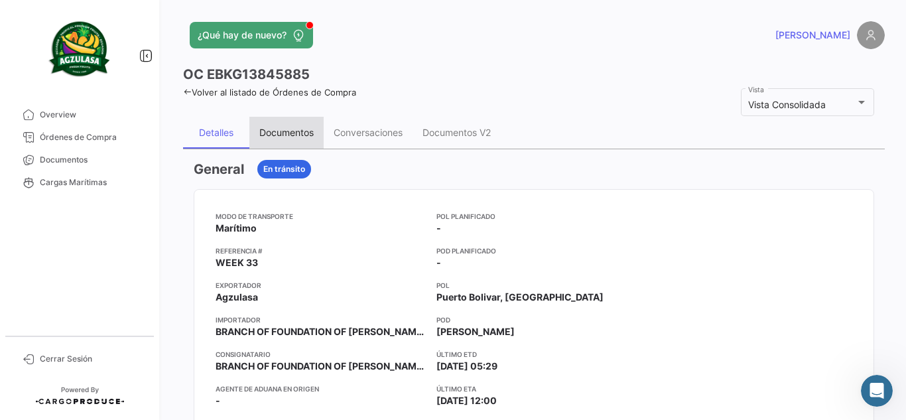
click at [295, 131] on div "Documentos" at bounding box center [286, 132] width 54 height 11
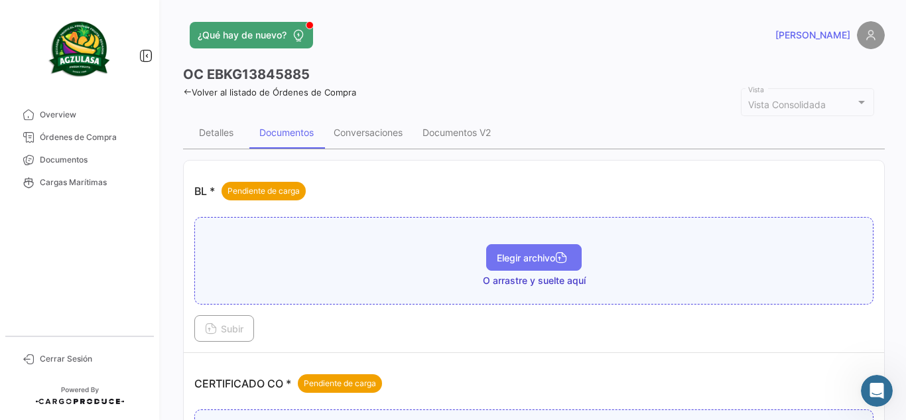
click at [521, 247] on button "Elegir archivo" at bounding box center [534, 257] width 96 height 27
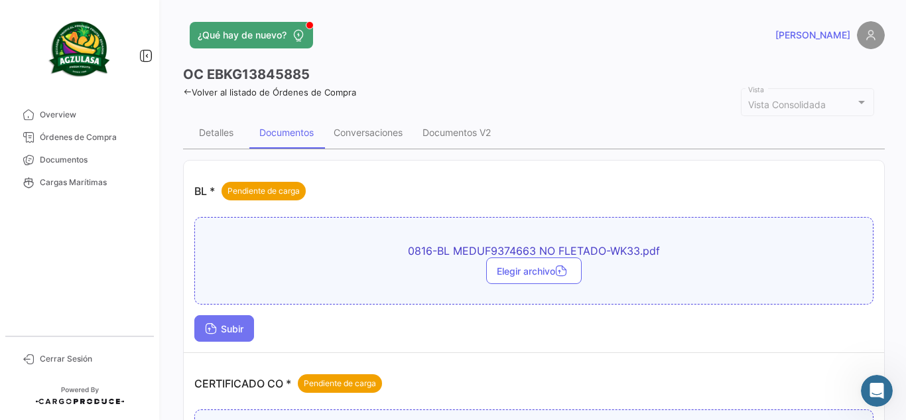
click at [228, 325] on span "Subir" at bounding box center [224, 328] width 38 height 11
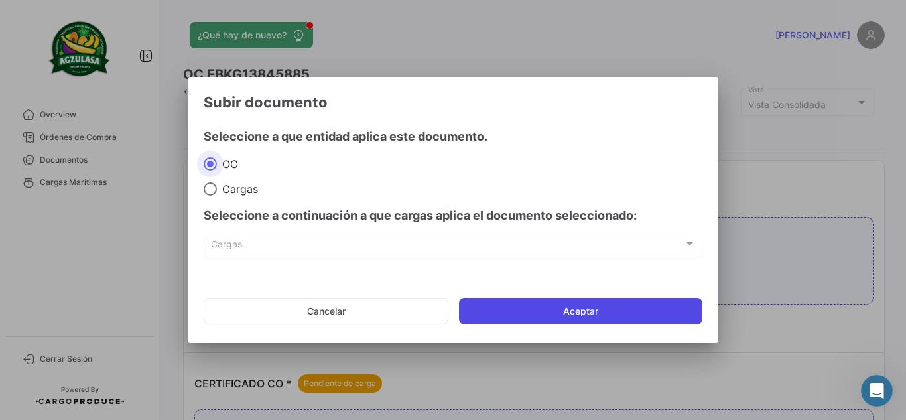
click at [567, 308] on button "Aceptar" at bounding box center [580, 311] width 243 height 27
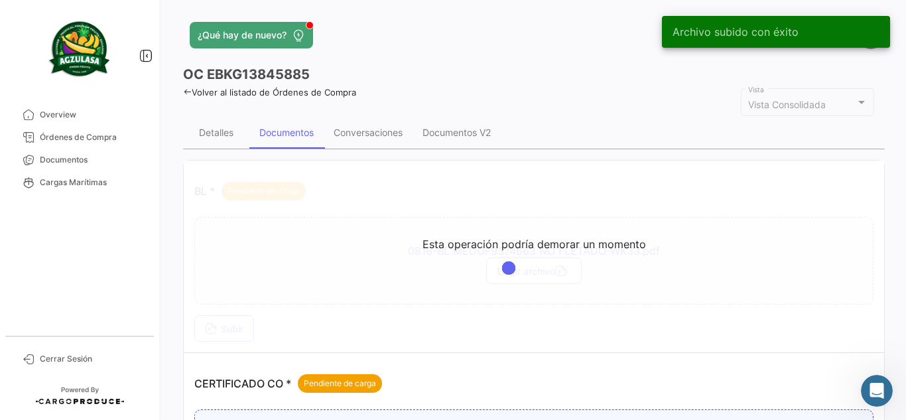
click at [440, 73] on div "OC EBKG13845885" at bounding box center [534, 74] width 702 height 19
click at [620, 95] on div "Volver al listado de Órdenes de Compra" at bounding box center [534, 91] width 702 height 14
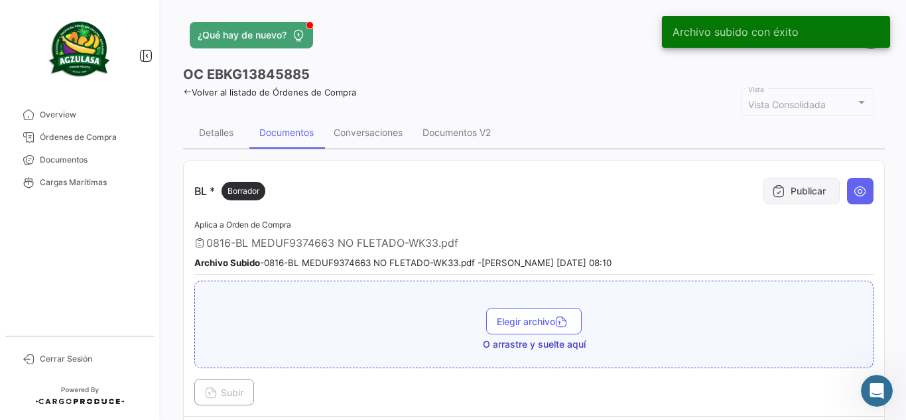
click at [807, 191] on button "Publicar" at bounding box center [802, 191] width 76 height 27
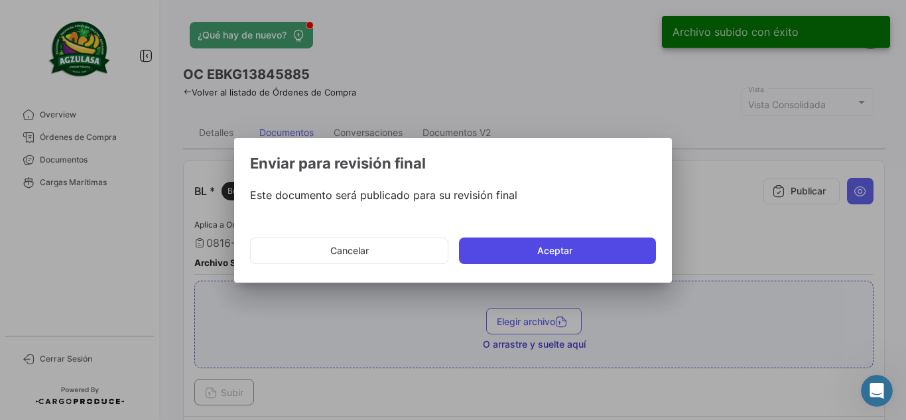
click at [552, 251] on button "Aceptar" at bounding box center [557, 251] width 197 height 27
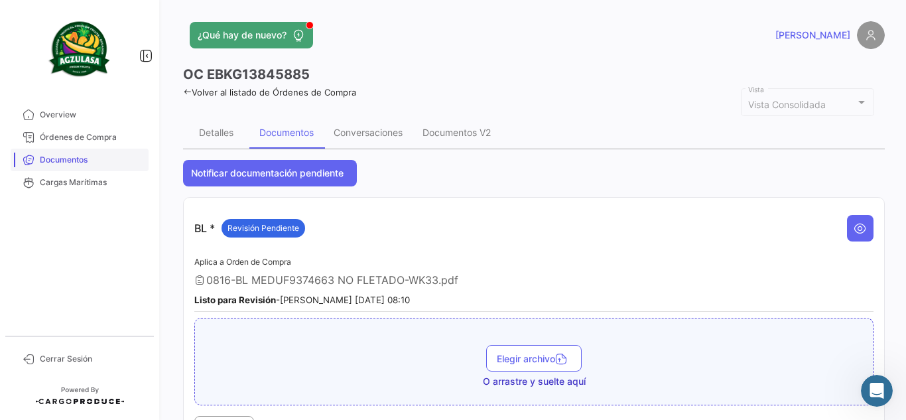
click at [125, 158] on span "Documentos" at bounding box center [91, 160] width 103 height 12
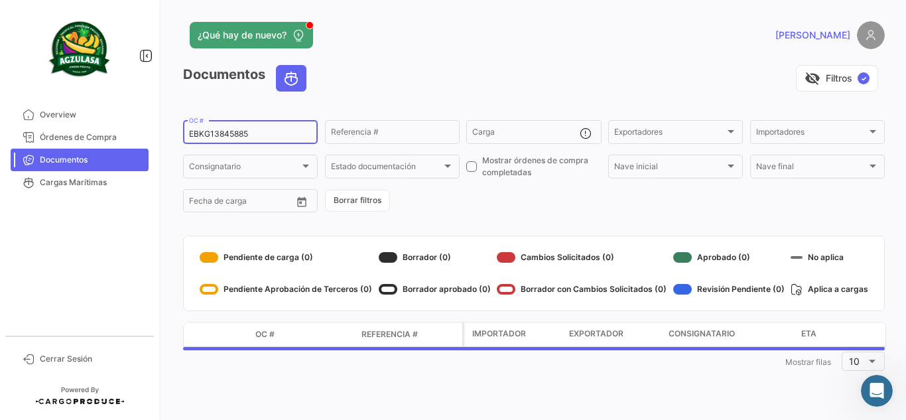
click at [291, 129] on input "EBKG13845885" at bounding box center [250, 133] width 123 height 9
click at [290, 130] on input "EBKG13845885" at bounding box center [250, 133] width 123 height 9
paste input "CC034162"
type input "ECC034162"
click at [386, 72] on div "visibility_off Filtros ✓" at bounding box center [601, 78] width 568 height 27
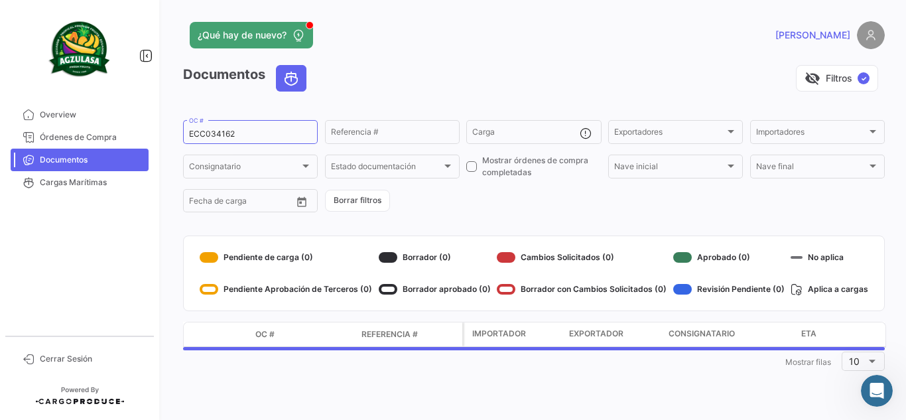
click at [453, 41] on div "¿Qué hay de nuevo?" at bounding box center [376, 35] width 386 height 27
click at [424, 75] on div "visibility_off Filtros ✓" at bounding box center [601, 78] width 568 height 27
click at [457, 29] on div "¿Qué hay de nuevo?" at bounding box center [376, 35] width 386 height 27
click at [484, 51] on app-header "¿Qué hay de nuevo? [PERSON_NAME]" at bounding box center [534, 43] width 702 height 44
click at [484, 48] on div "¿Qué hay de nuevo?" at bounding box center [376, 35] width 386 height 27
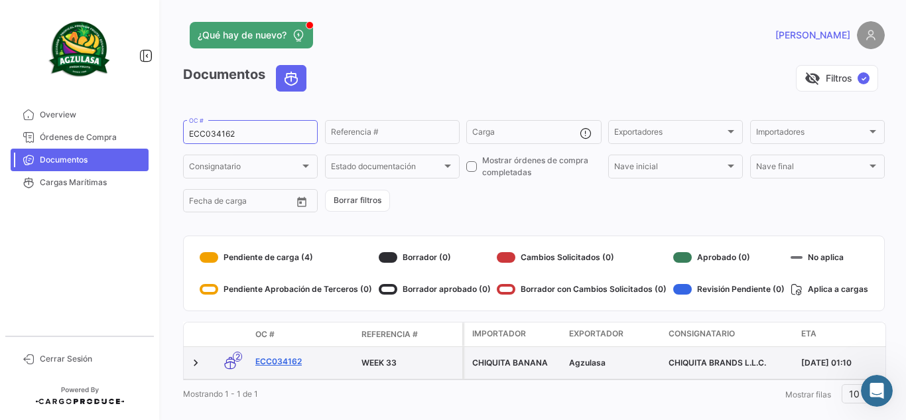
click at [283, 364] on link "ECC034162" at bounding box center [303, 362] width 96 height 12
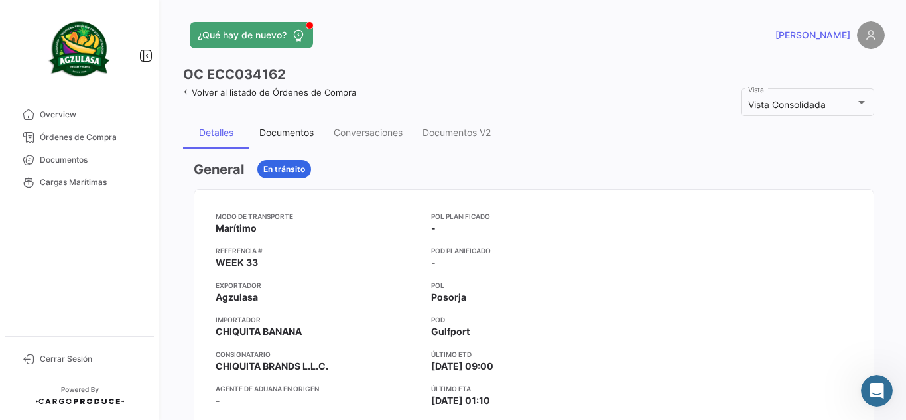
click at [295, 132] on div "Documentos" at bounding box center [286, 132] width 54 height 11
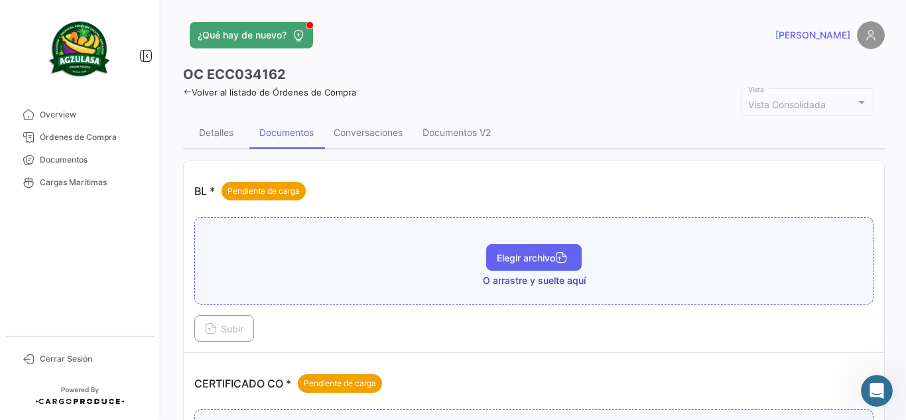
click at [537, 269] on button "Elegir archivo" at bounding box center [534, 257] width 96 height 27
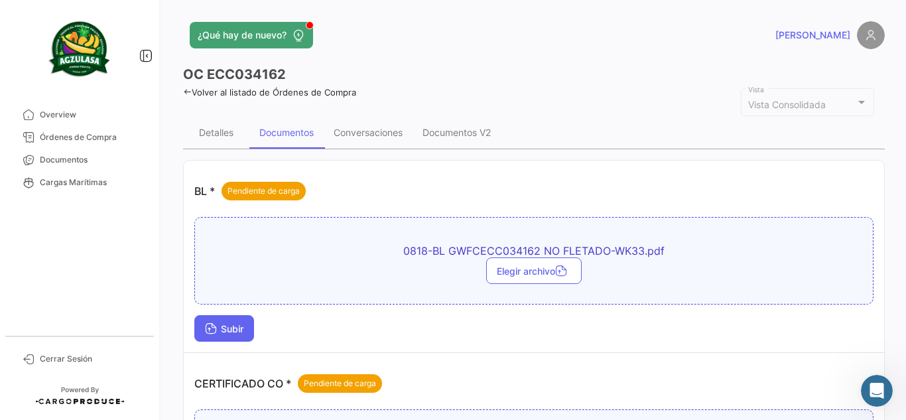
click at [252, 322] on button "Subir" at bounding box center [224, 328] width 60 height 27
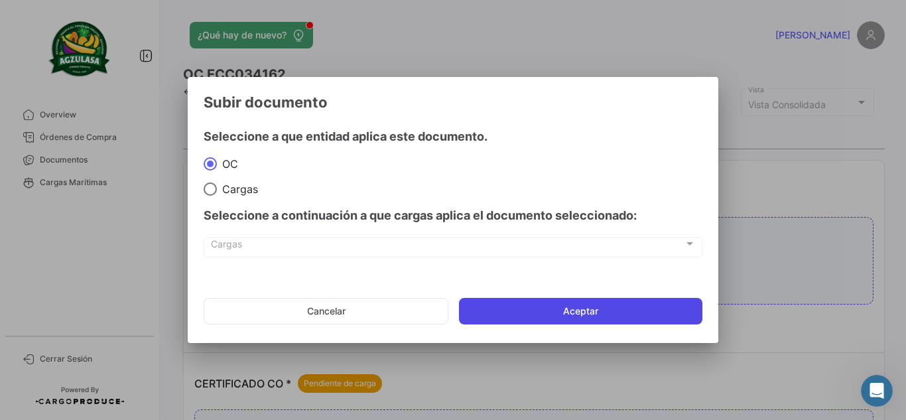
click at [590, 317] on button "Aceptar" at bounding box center [580, 311] width 243 height 27
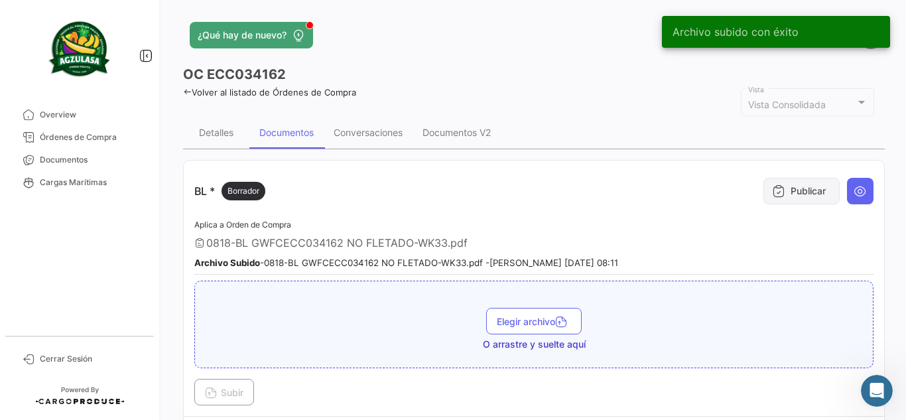
click at [787, 190] on button "Publicar" at bounding box center [802, 191] width 76 height 27
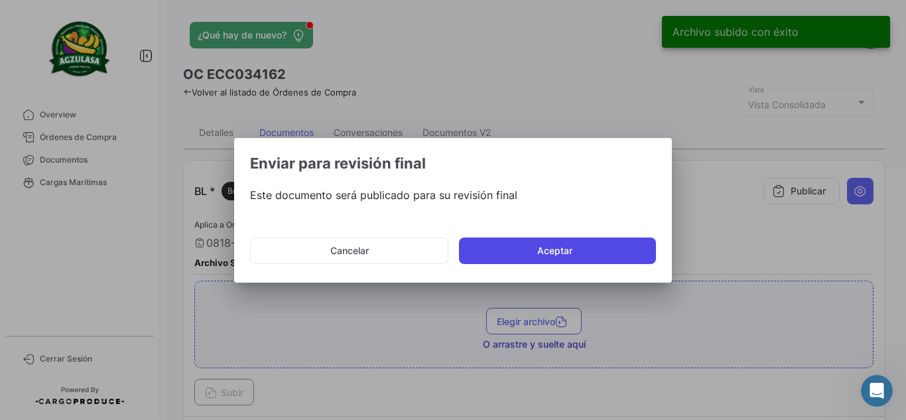
click at [573, 243] on button "Aceptar" at bounding box center [557, 251] width 197 height 27
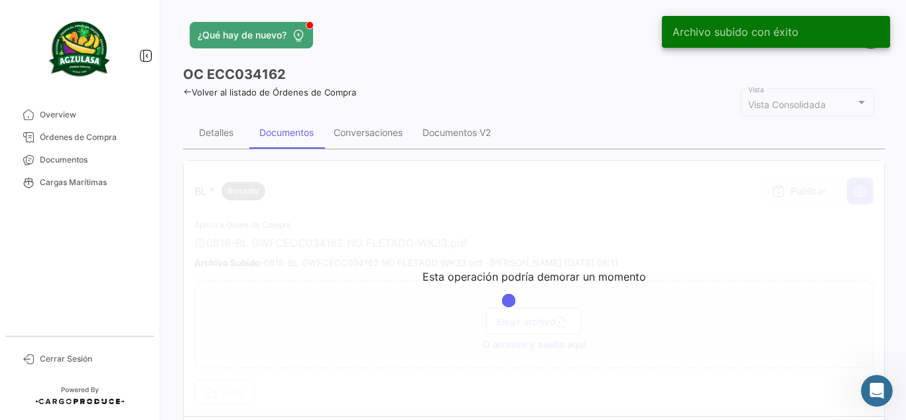
click at [483, 90] on div "Volver al listado de Órdenes de Compra" at bounding box center [534, 91] width 702 height 14
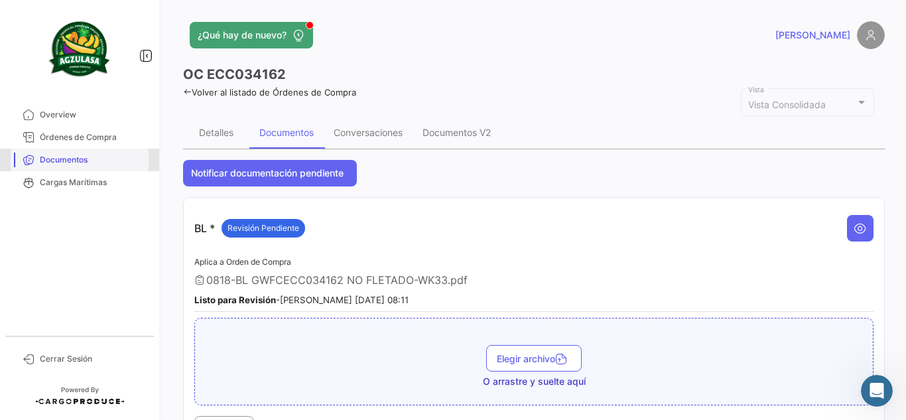
click at [118, 160] on span "Documentos" at bounding box center [91, 160] width 103 height 12
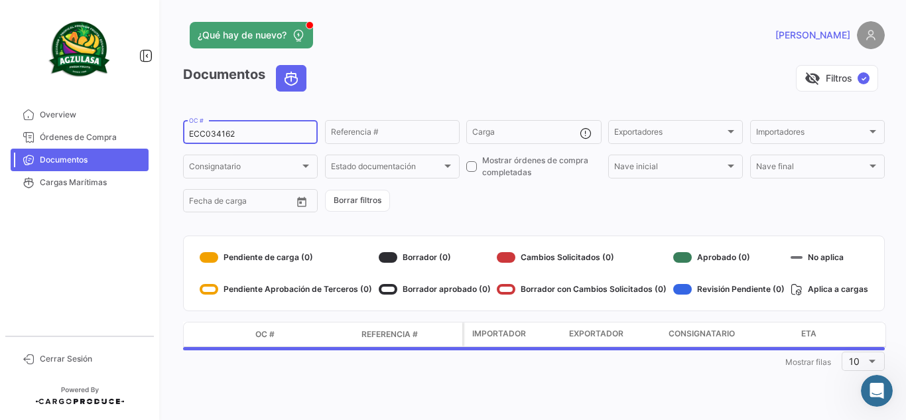
click at [266, 137] on input "ECC034162" at bounding box center [250, 133] width 123 height 9
paste input "GQL0410219"
type input "GQL0410219"
click at [397, 61] on app-header "¿Qué hay de nuevo? [PERSON_NAME]" at bounding box center [534, 43] width 702 height 44
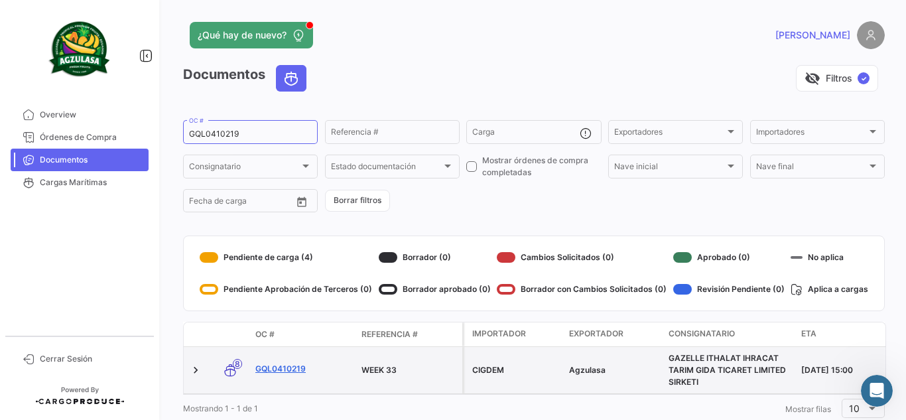
click at [289, 369] on link "GQL0410219" at bounding box center [303, 369] width 96 height 12
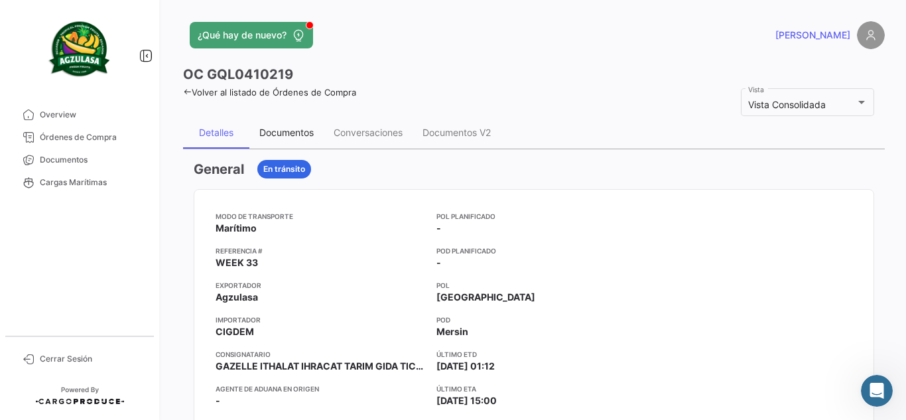
click at [290, 133] on div "Documentos" at bounding box center [286, 132] width 54 height 11
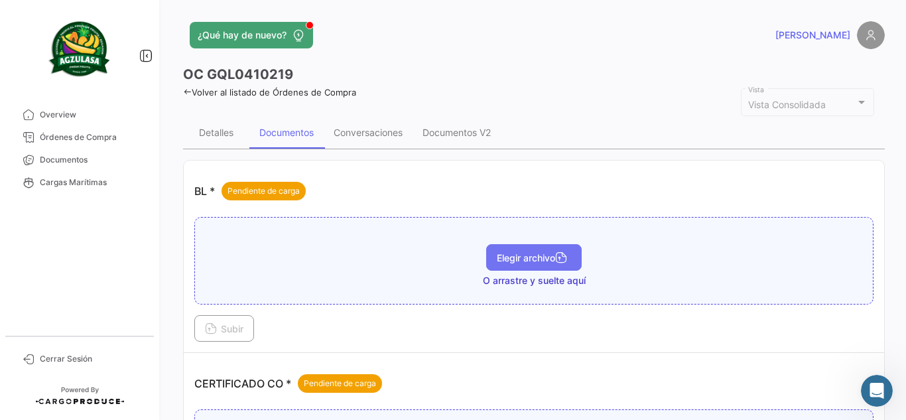
click at [540, 258] on span "Elegir archivo" at bounding box center [534, 257] width 74 height 11
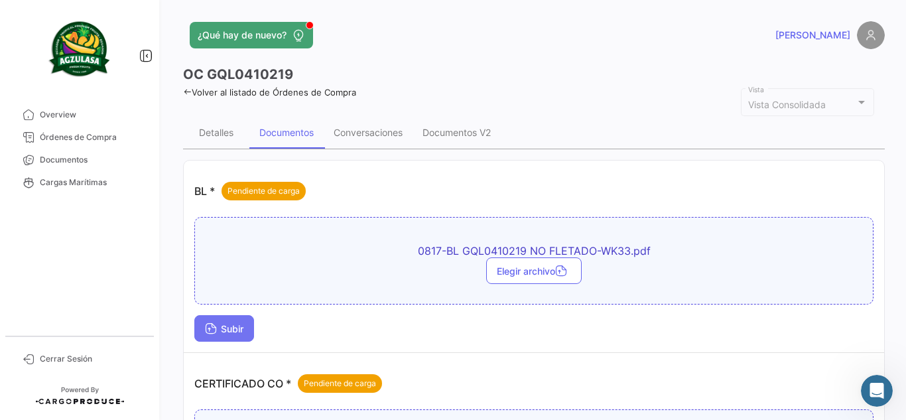
click at [223, 336] on button "Subir" at bounding box center [224, 328] width 60 height 27
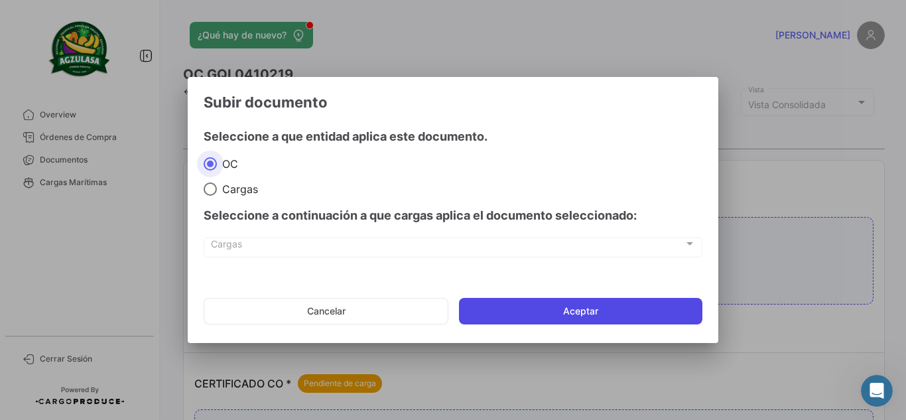
click at [557, 310] on button "Aceptar" at bounding box center [580, 311] width 243 height 27
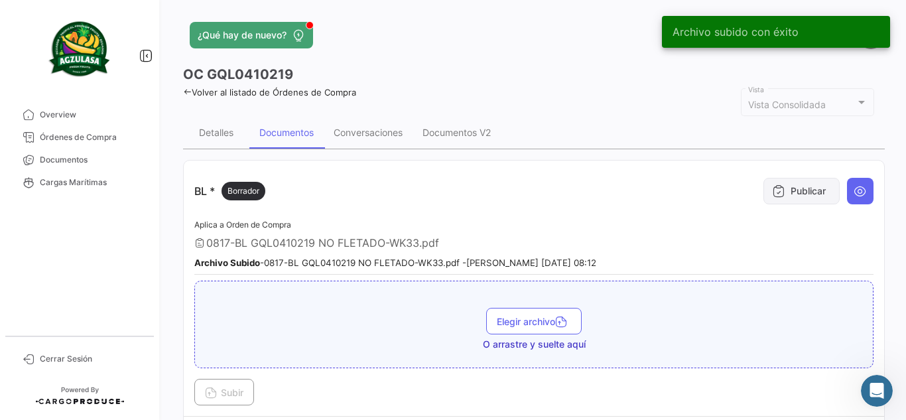
click at [775, 188] on icon at bounding box center [778, 190] width 13 height 13
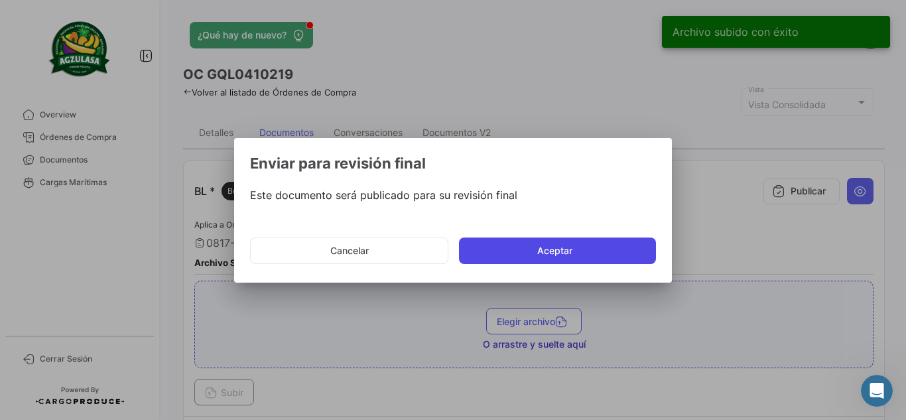
click at [525, 251] on button "Aceptar" at bounding box center [557, 251] width 197 height 27
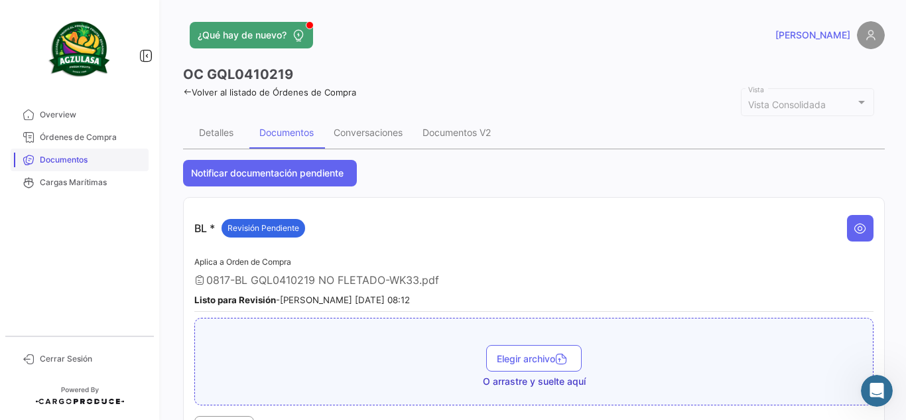
click at [118, 153] on link "Documentos" at bounding box center [80, 160] width 138 height 23
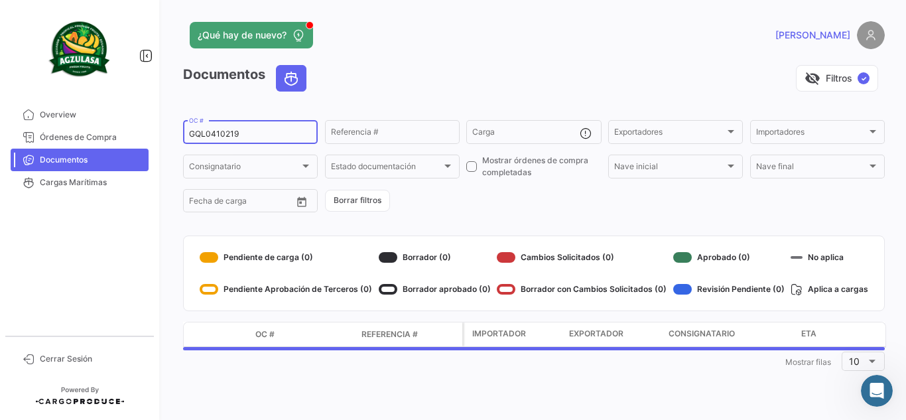
click at [257, 133] on input "GQL0410219" at bounding box center [250, 133] width 123 height 9
paste input "08734"
type input "GQL0408734"
click at [401, 54] on app-header "¿Qué hay de nuevo? [PERSON_NAME]" at bounding box center [534, 43] width 702 height 44
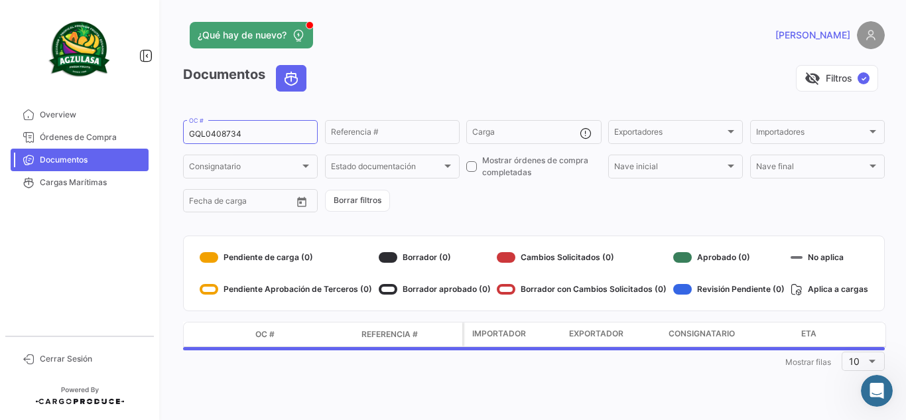
click at [399, 42] on div "¿Qué hay de nuevo?" at bounding box center [376, 35] width 386 height 27
click at [479, 55] on app-header "¿Qué hay de nuevo? [PERSON_NAME]" at bounding box center [534, 43] width 702 height 44
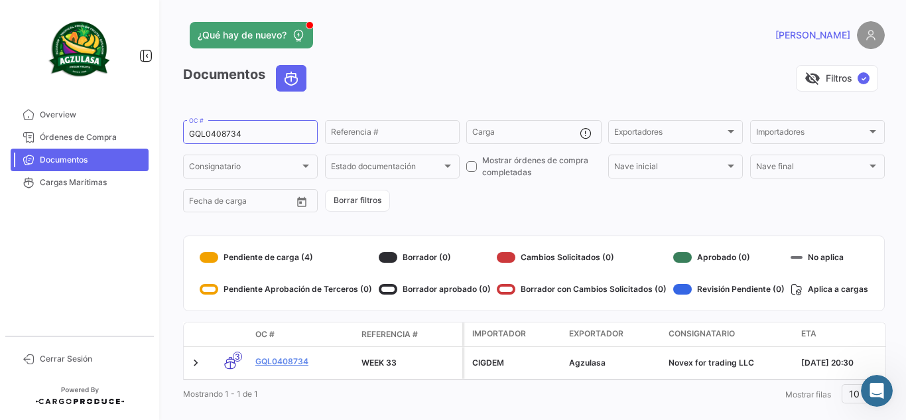
click at [447, 40] on div "¿Qué hay de nuevo?" at bounding box center [376, 35] width 386 height 27
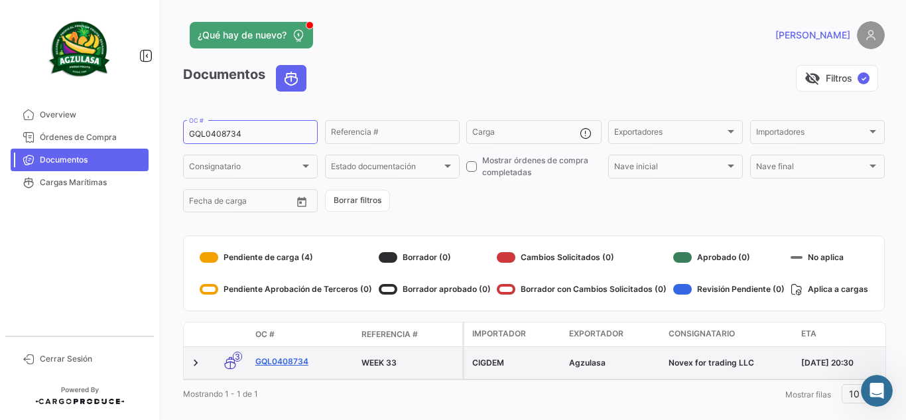
click at [279, 362] on link "GQL0408734" at bounding box center [303, 362] width 96 height 12
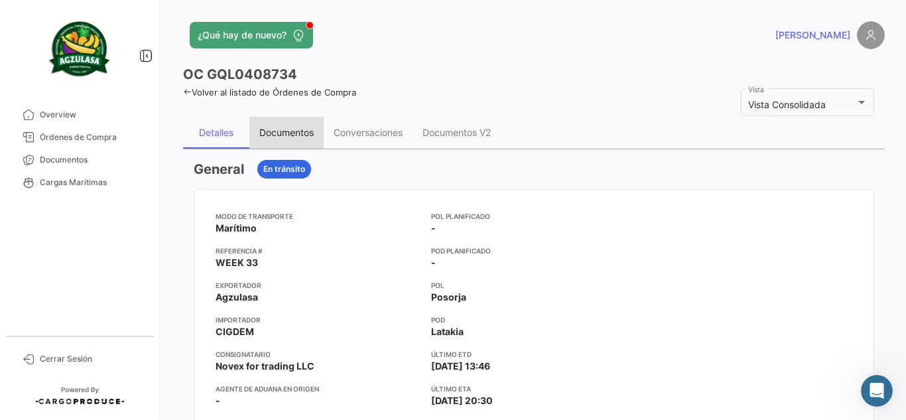
click at [292, 137] on div "Documentos" at bounding box center [286, 132] width 54 height 11
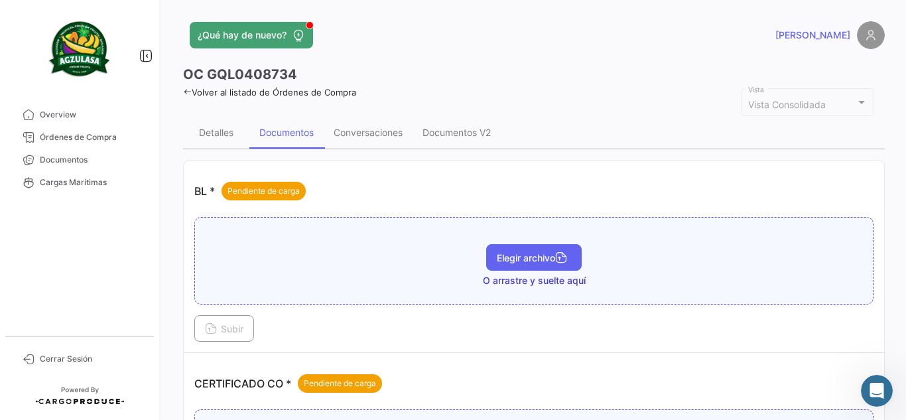
click at [499, 259] on span "Elegir archivo" at bounding box center [534, 257] width 74 height 11
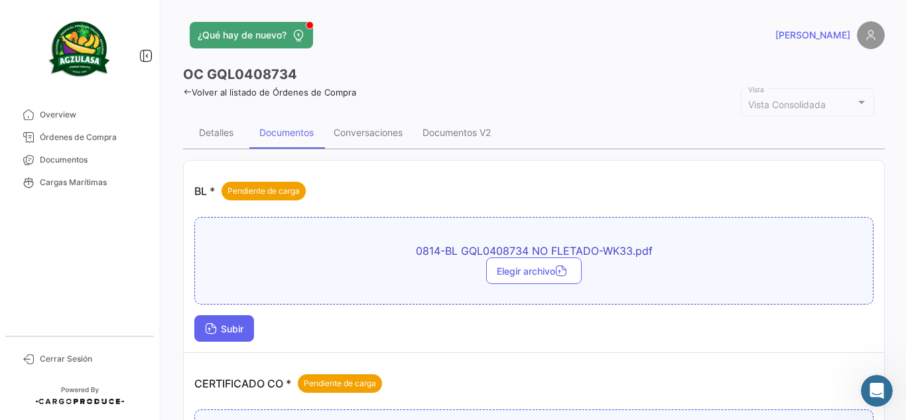
click at [217, 327] on span "Subir" at bounding box center [224, 328] width 38 height 11
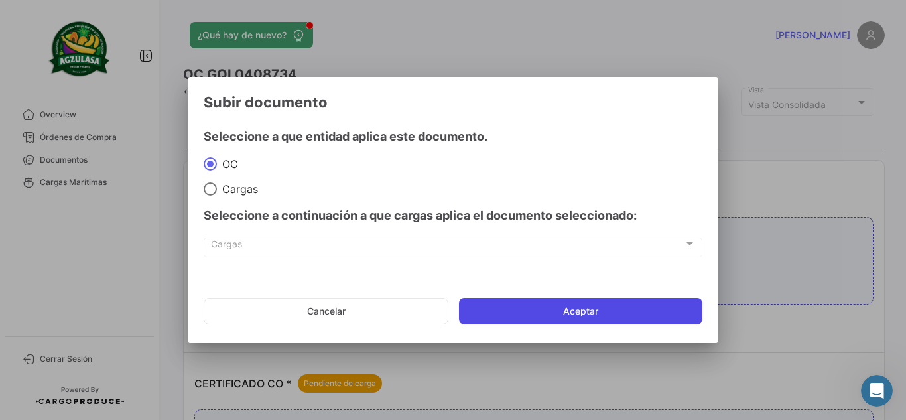
click at [593, 304] on button "Aceptar" at bounding box center [580, 311] width 243 height 27
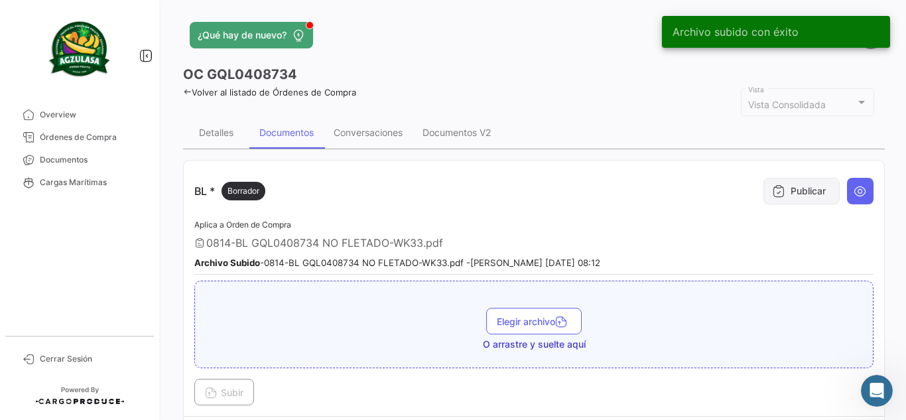
click at [810, 188] on button "Publicar" at bounding box center [802, 191] width 76 height 27
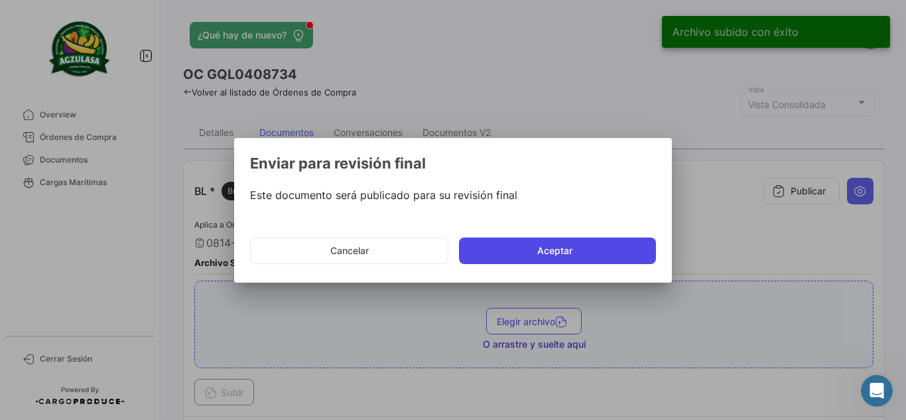
click at [562, 251] on button "Aceptar" at bounding box center [557, 251] width 197 height 27
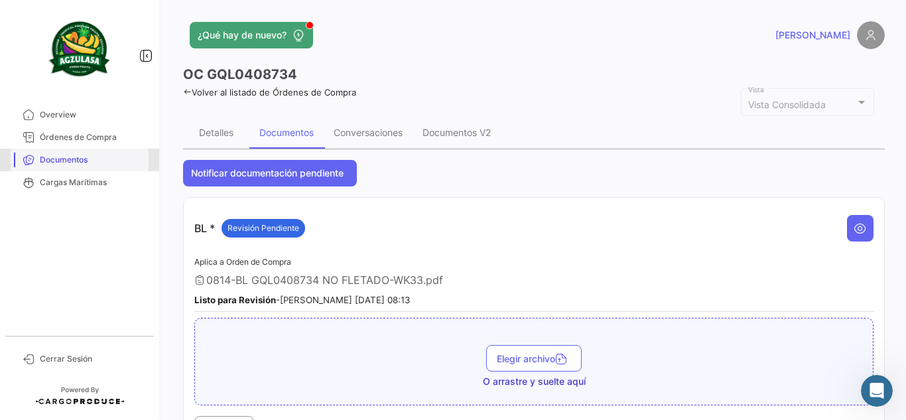
click at [69, 160] on span "Documentos" at bounding box center [91, 160] width 103 height 12
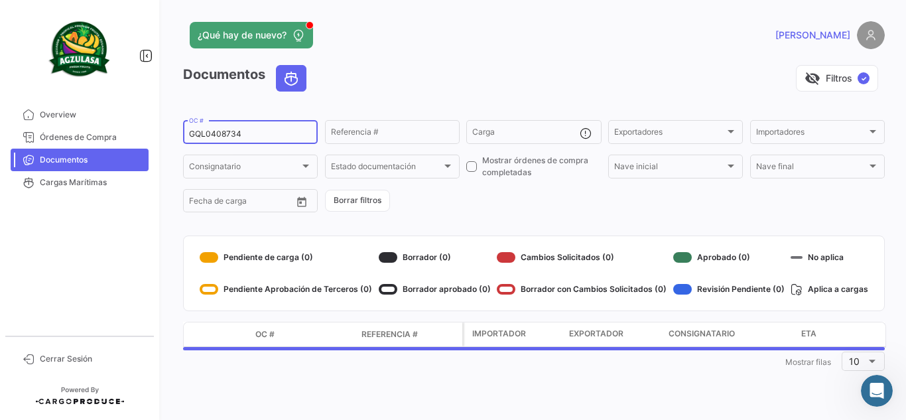
click at [266, 136] on input "GQL0408734" at bounding box center [250, 133] width 123 height 9
paste input "10123"
type input "GQL0410123"
click at [498, 78] on div "visibility_off Filtros ✓" at bounding box center [601, 78] width 568 height 27
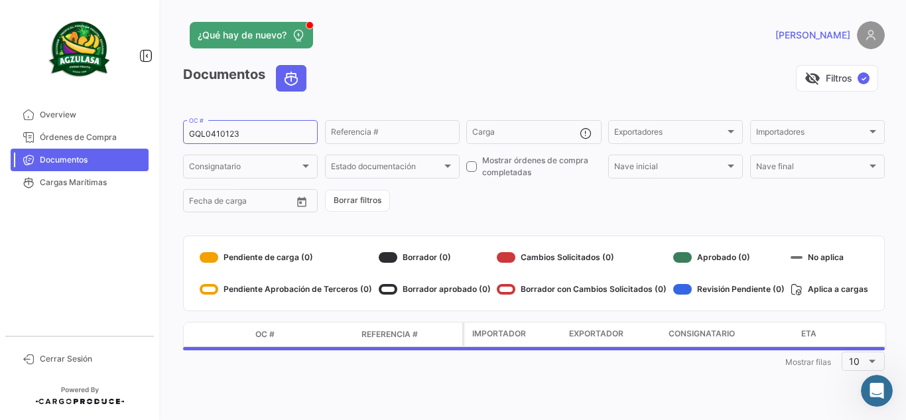
click at [452, 44] on div "¿Qué hay de nuevo?" at bounding box center [376, 35] width 386 height 27
click at [364, 81] on div "visibility_off Filtros ✓" at bounding box center [601, 78] width 568 height 27
click at [421, 97] on div "Documentos visibility_off Filtros ✓" at bounding box center [534, 83] width 702 height 37
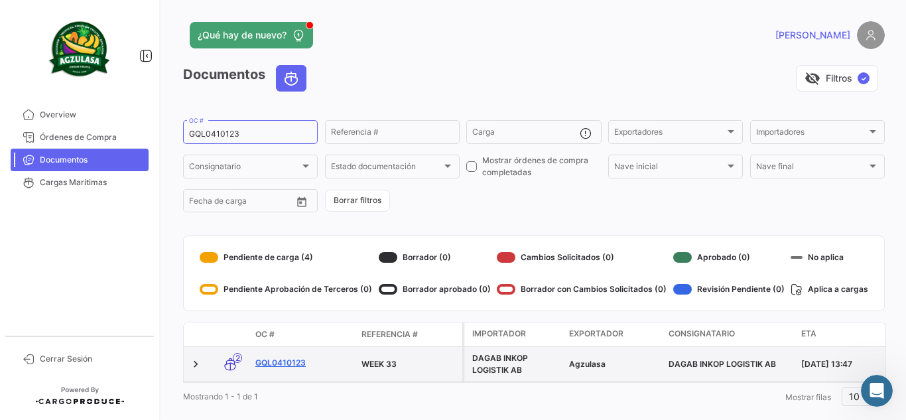
click at [279, 364] on link "GQL0410123" at bounding box center [303, 363] width 96 height 12
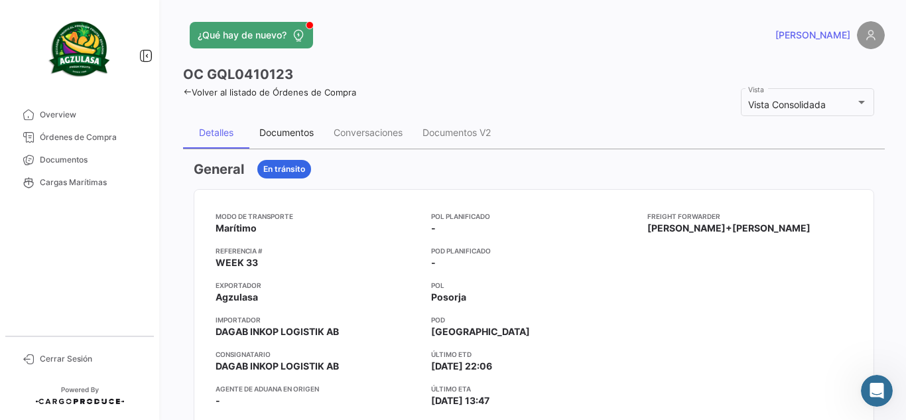
click at [291, 126] on div "Documentos" at bounding box center [286, 133] width 74 height 32
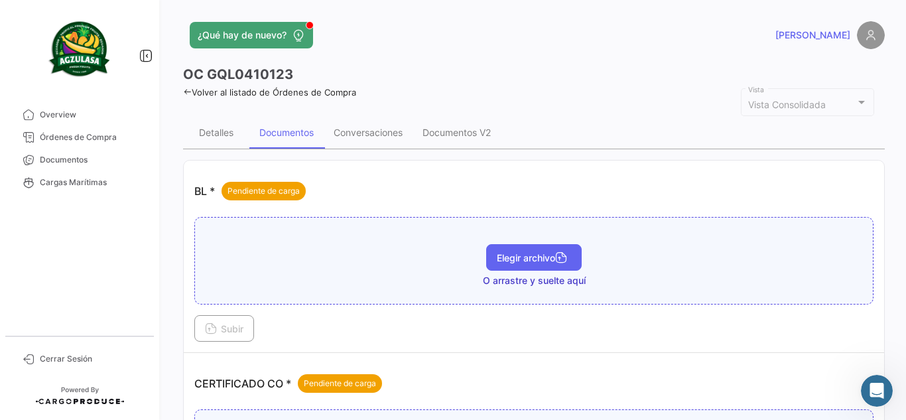
click at [526, 255] on span "Elegir archivo" at bounding box center [534, 257] width 74 height 11
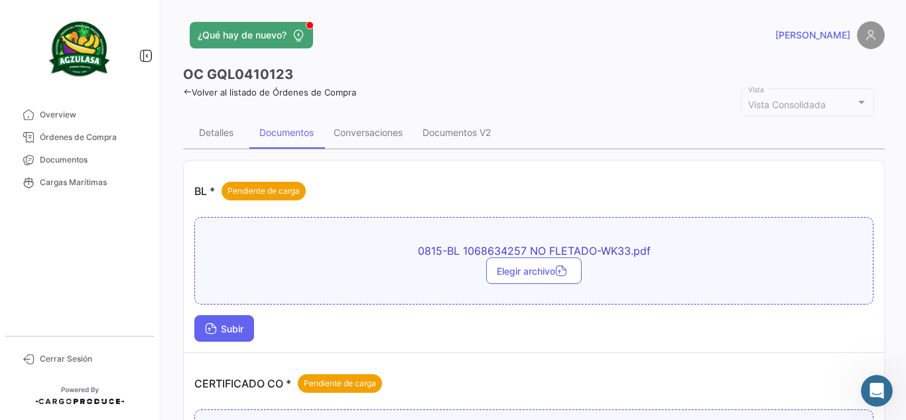
click at [251, 330] on button "Subir" at bounding box center [224, 328] width 60 height 27
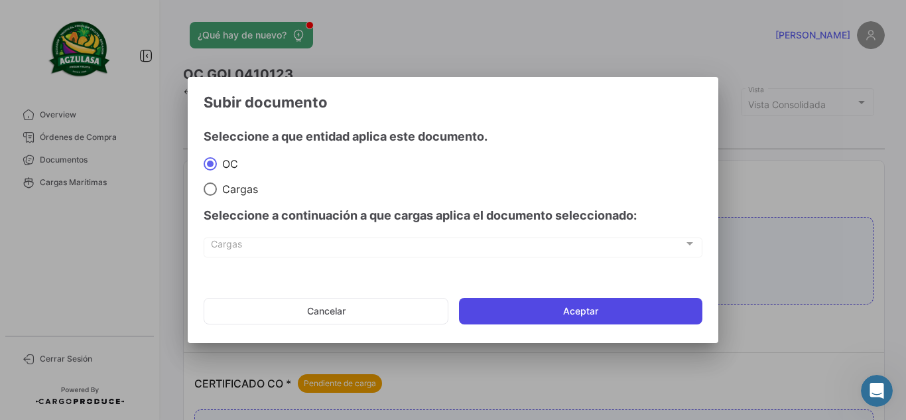
click at [620, 308] on button "Aceptar" at bounding box center [580, 311] width 243 height 27
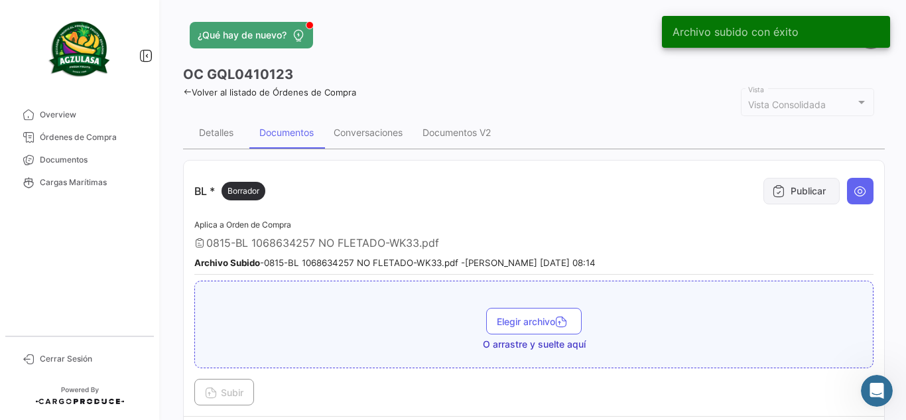
click at [795, 186] on button "Publicar" at bounding box center [802, 191] width 76 height 27
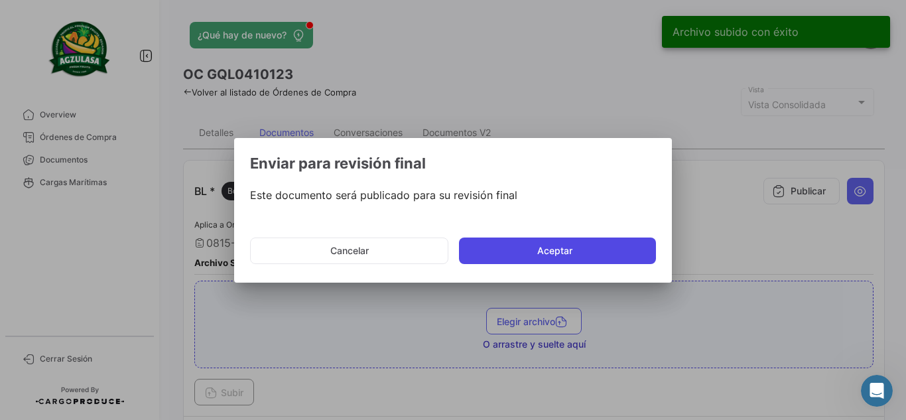
click at [518, 242] on button "Aceptar" at bounding box center [557, 251] width 197 height 27
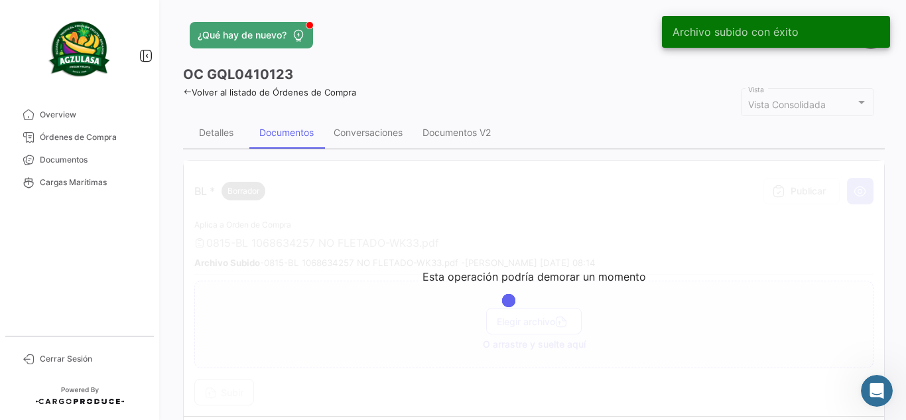
click at [508, 55] on app-header "¿Qué hay de nuevo? [PERSON_NAME]" at bounding box center [534, 43] width 702 height 44
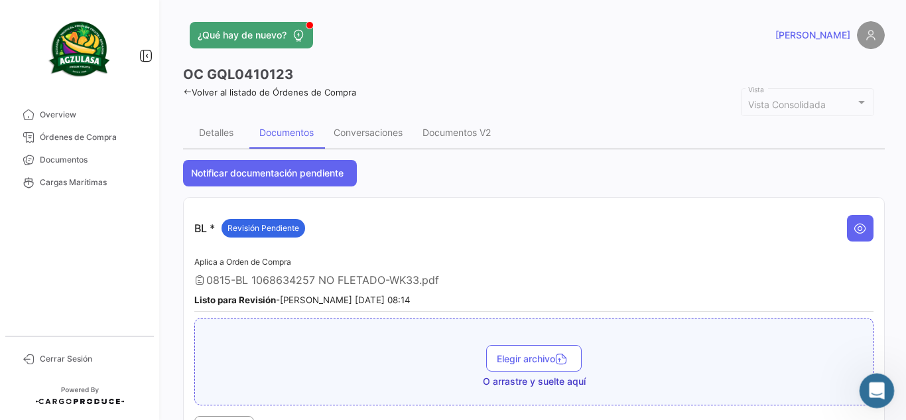
click at [870, 387] on icon "Abrir Intercom Messenger" at bounding box center [875, 389] width 22 height 22
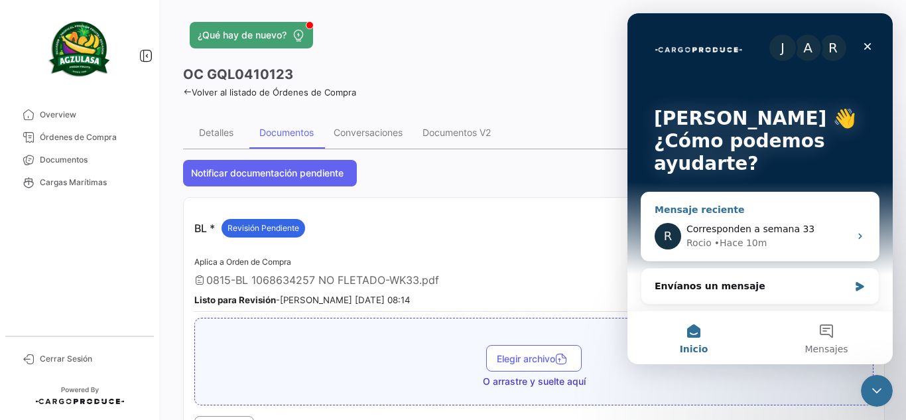
click at [731, 240] on div "• Hace 10m" at bounding box center [740, 243] width 53 height 14
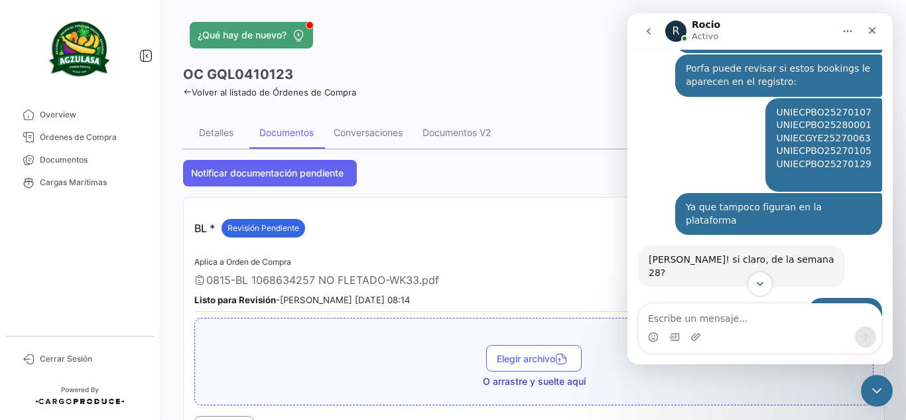
click at [764, 280] on icon "Scroll to bottom" at bounding box center [760, 284] width 12 height 12
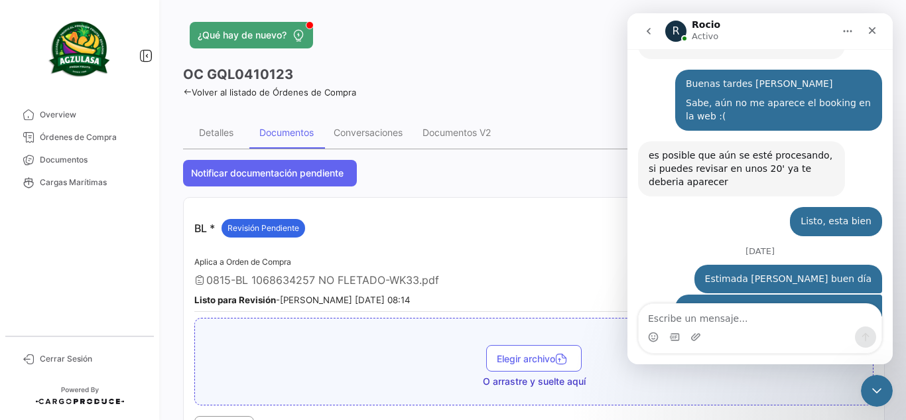
scroll to position [3270, 0]
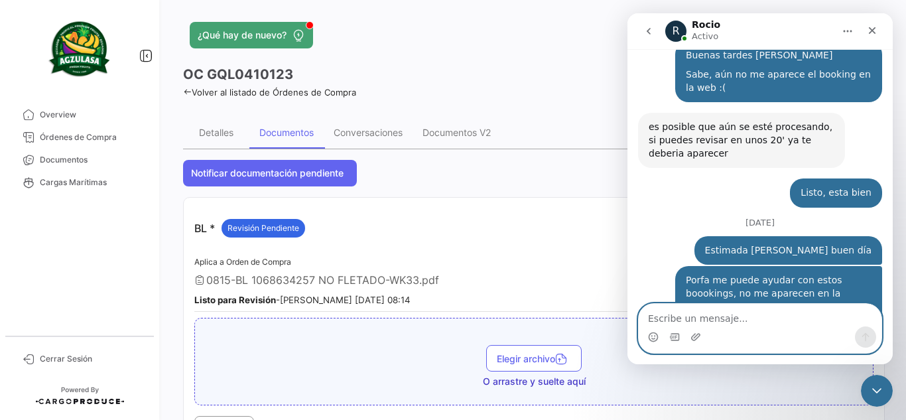
click at [738, 317] on textarea "Escribe un mensaje..." at bounding box center [760, 315] width 243 height 23
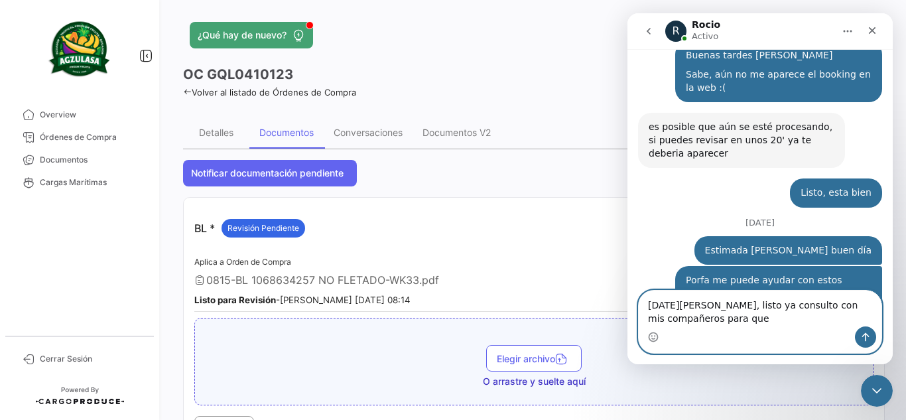
scroll to position [3283, 0]
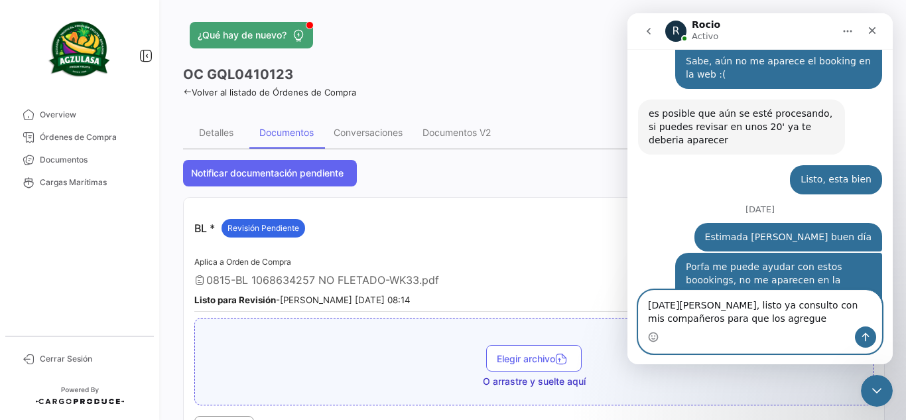
type textarea "[DATE][PERSON_NAME], listo ya consulto con mis compañeros para que los agreguen"
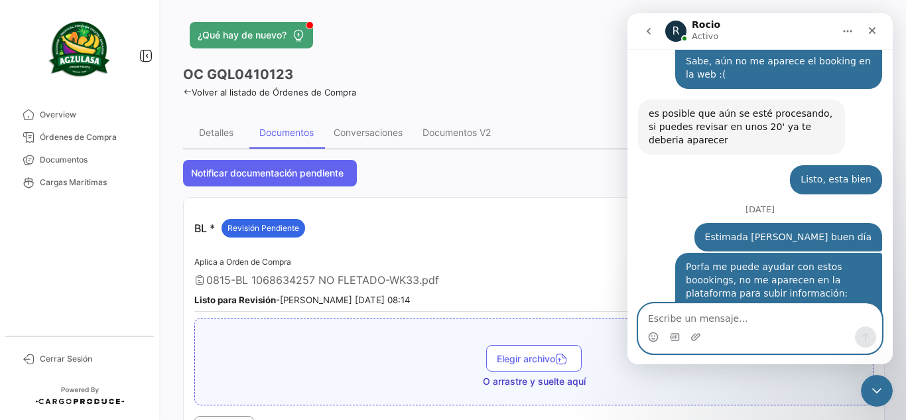
scroll to position [3322, 0]
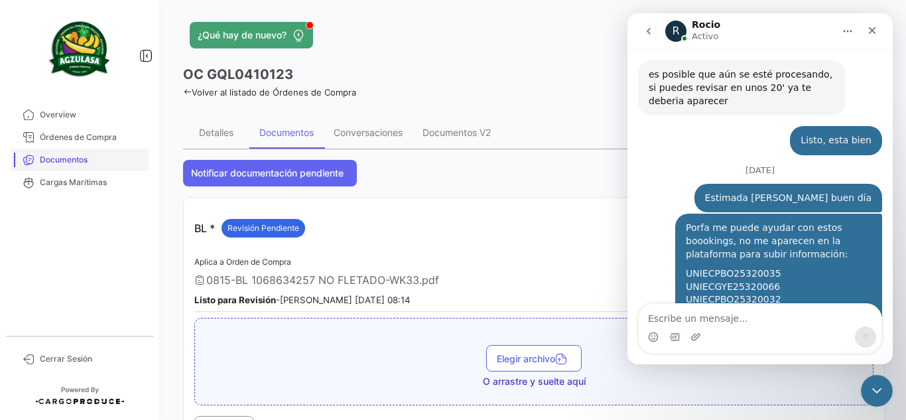
click at [115, 154] on span "Documentos" at bounding box center [91, 160] width 103 height 12
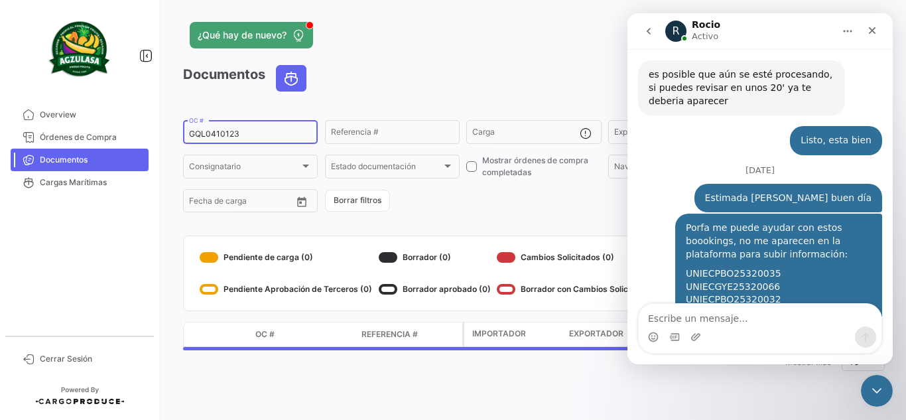
click at [280, 134] on input "GQL0410123" at bounding box center [250, 133] width 123 height 9
click at [279, 136] on input "GQL0410123" at bounding box center [250, 133] width 123 height 9
paste input "08718"
type input "GQL0408718"
click at [870, 393] on icon "Cerrar Intercom Messenger" at bounding box center [875, 389] width 16 height 16
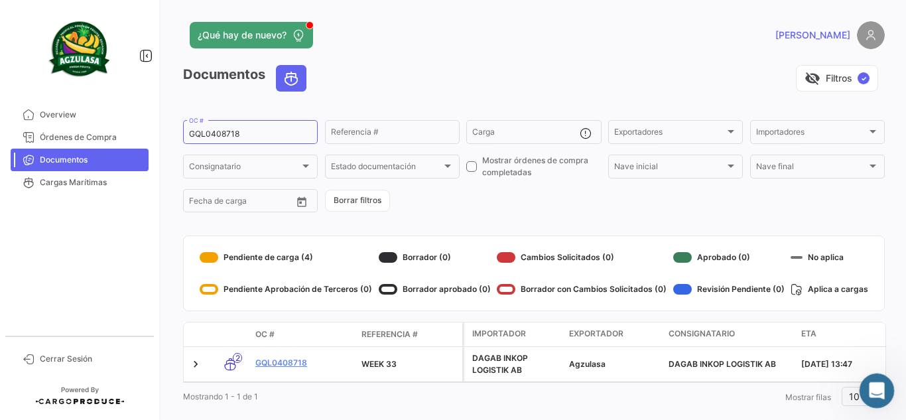
click at [870, 382] on icon "Abrir Intercom Messenger" at bounding box center [875, 389] width 22 height 22
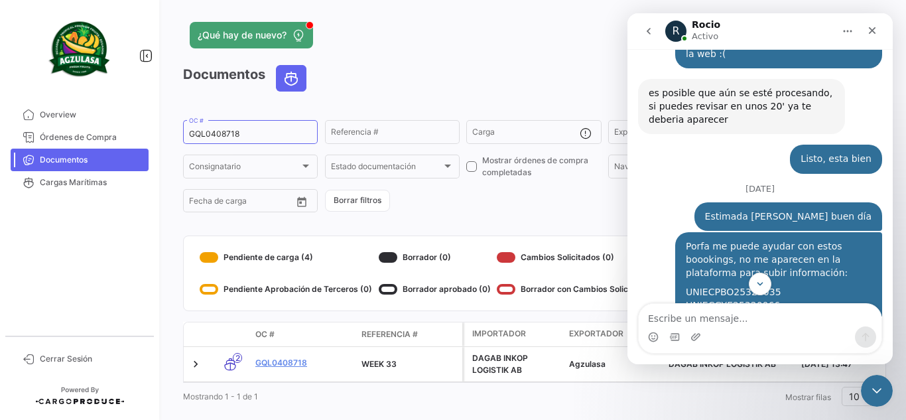
scroll to position [3322, 0]
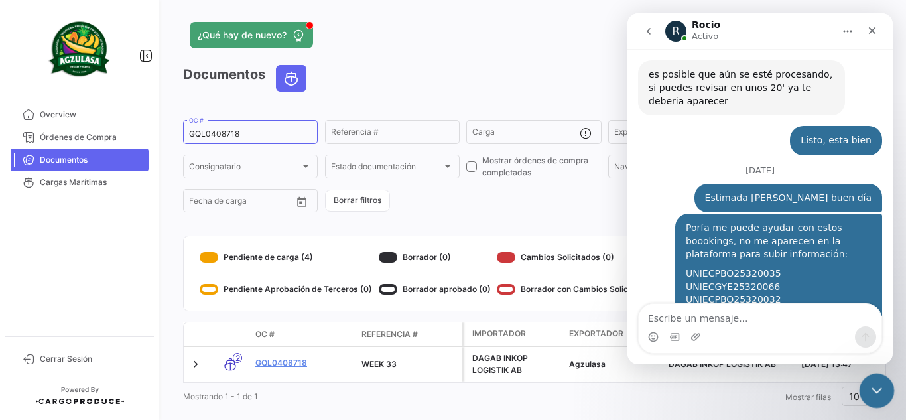
click at [872, 387] on icon "Cerrar Intercom Messenger" at bounding box center [875, 389] width 16 height 16
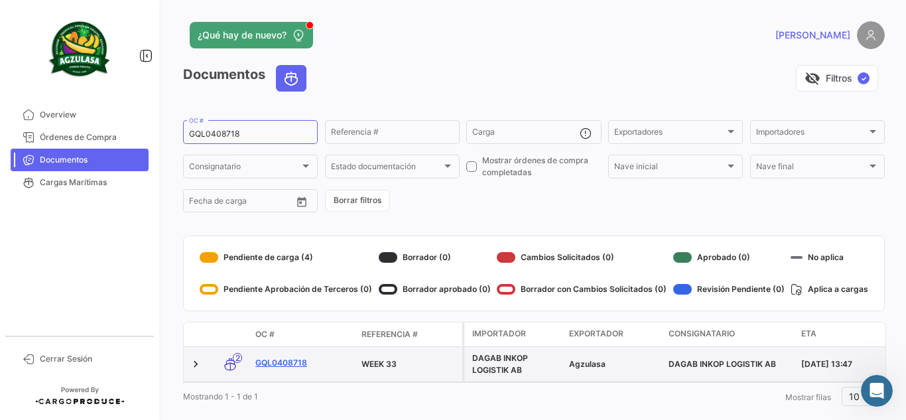
click at [285, 364] on link "GQL0408718" at bounding box center [303, 363] width 96 height 12
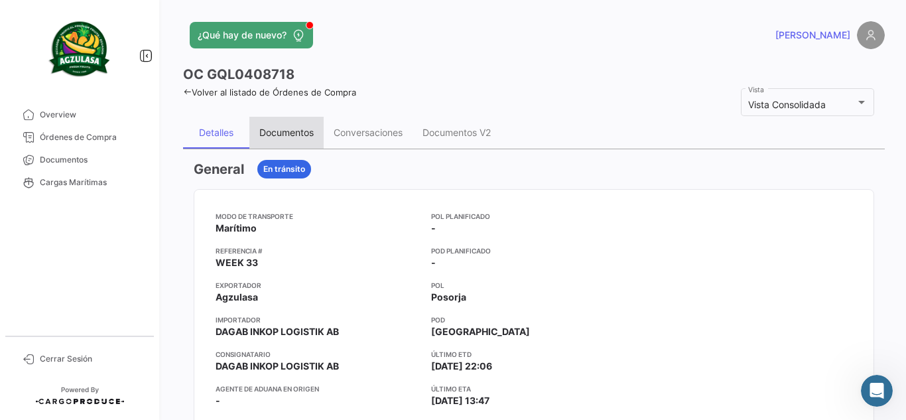
click at [283, 131] on div "Documentos" at bounding box center [286, 132] width 54 height 11
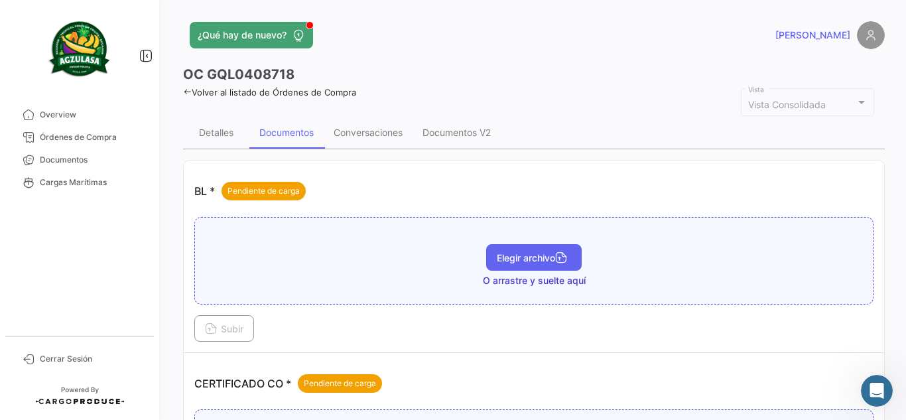
click at [519, 245] on button "Elegir archivo" at bounding box center [534, 257] width 96 height 27
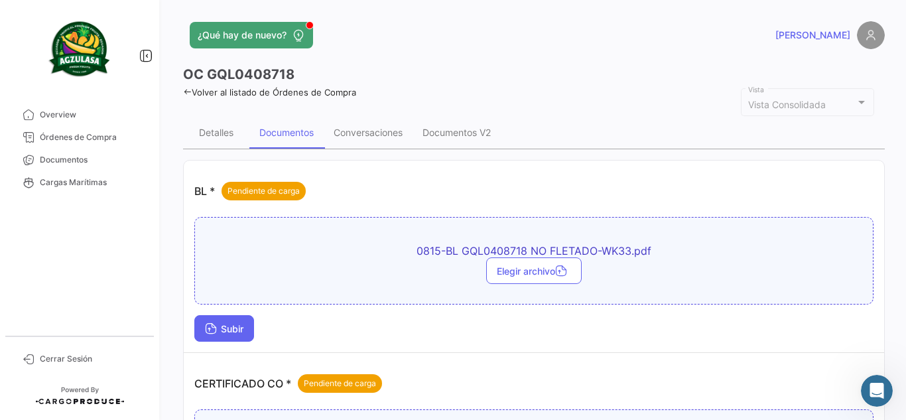
click at [251, 332] on button "Subir" at bounding box center [224, 328] width 60 height 27
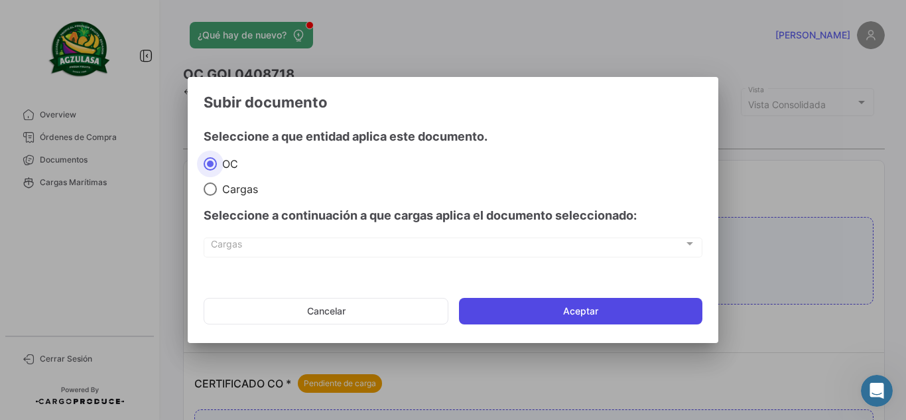
click at [484, 314] on button "Aceptar" at bounding box center [580, 311] width 243 height 27
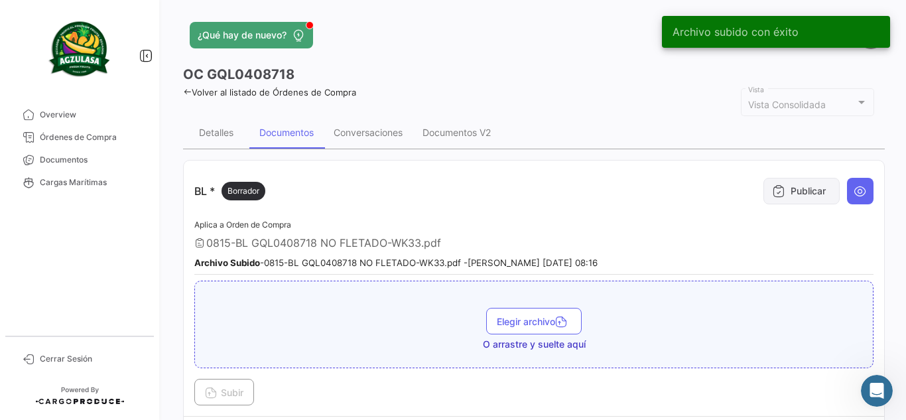
click at [772, 192] on icon at bounding box center [778, 190] width 13 height 13
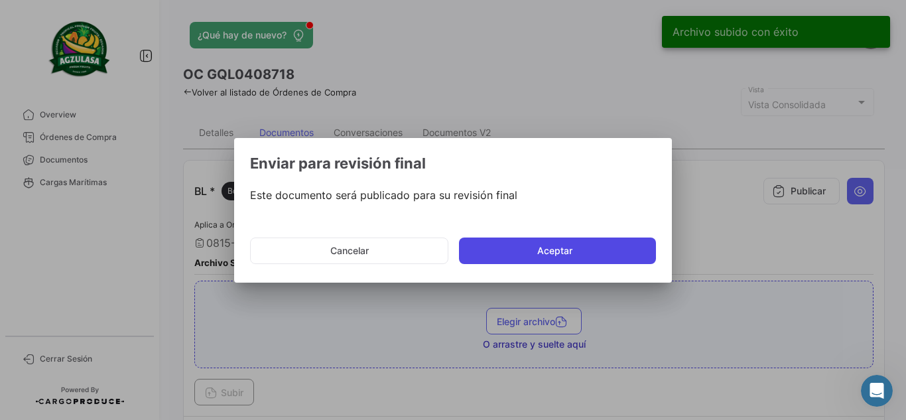
click at [526, 245] on button "Aceptar" at bounding box center [557, 251] width 197 height 27
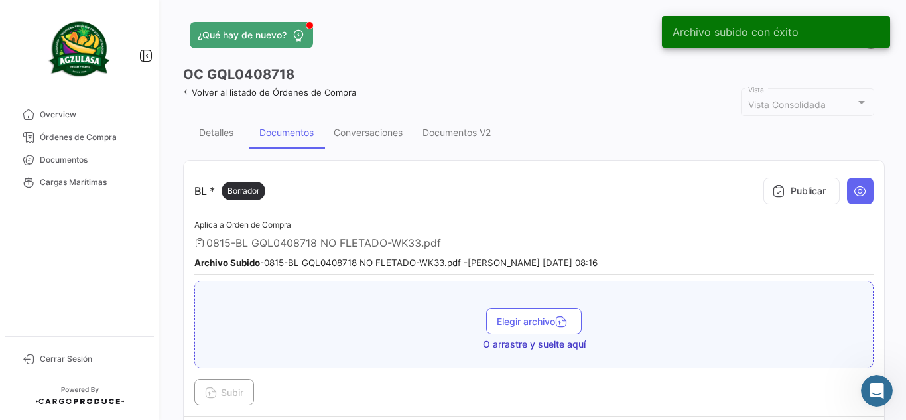
click at [486, 55] on app-header "¿Qué hay de nuevo? [PERSON_NAME]" at bounding box center [534, 43] width 702 height 44
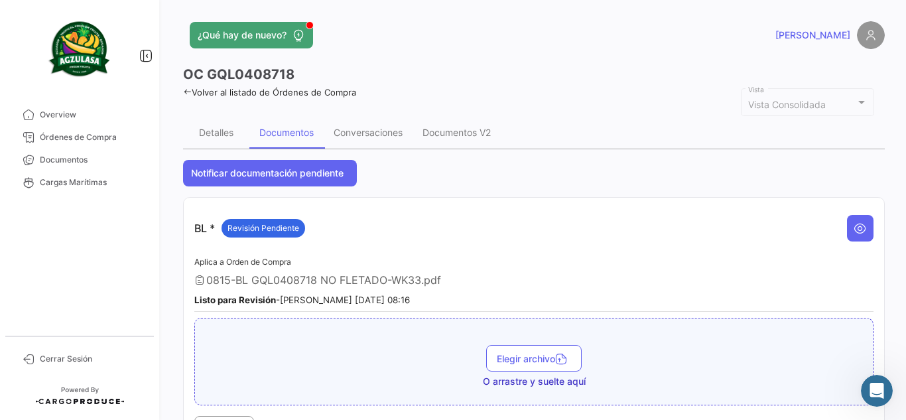
click at [437, 42] on div "¿Qué hay de nuevo?" at bounding box center [376, 35] width 386 height 27
click at [100, 161] on span "Documentos" at bounding box center [91, 160] width 103 height 12
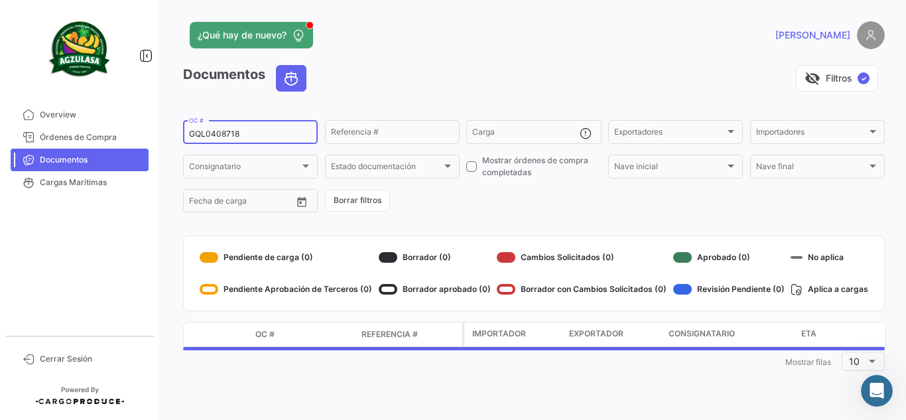
click at [249, 134] on input "GQL0408718" at bounding box center [250, 133] width 123 height 9
paste input "6427094430"
type input "6427094430"
click at [389, 76] on div "visibility_off Filtros ✓" at bounding box center [601, 78] width 568 height 27
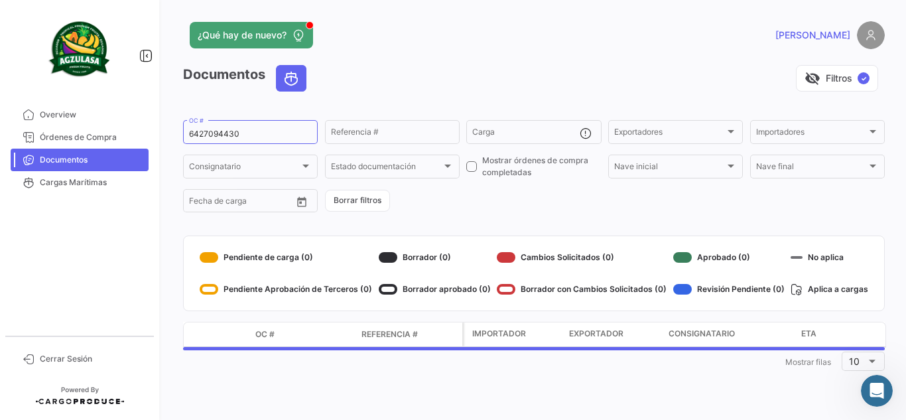
click at [425, 50] on app-header "¿Qué hay de nuevo? [PERSON_NAME]" at bounding box center [534, 43] width 702 height 44
click at [431, 40] on div "¿Qué hay de nuevo?" at bounding box center [376, 35] width 386 height 27
click at [437, 71] on div "visibility_off Filtros ✓" at bounding box center [601, 78] width 568 height 27
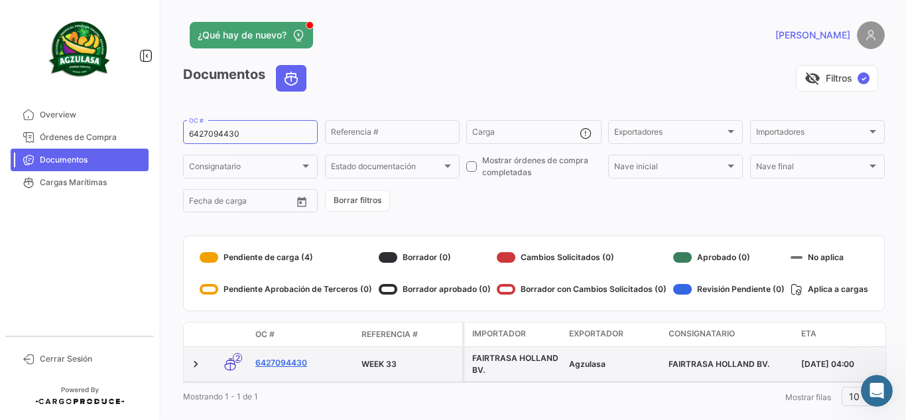
click at [283, 357] on link "6427094430" at bounding box center [303, 363] width 96 height 12
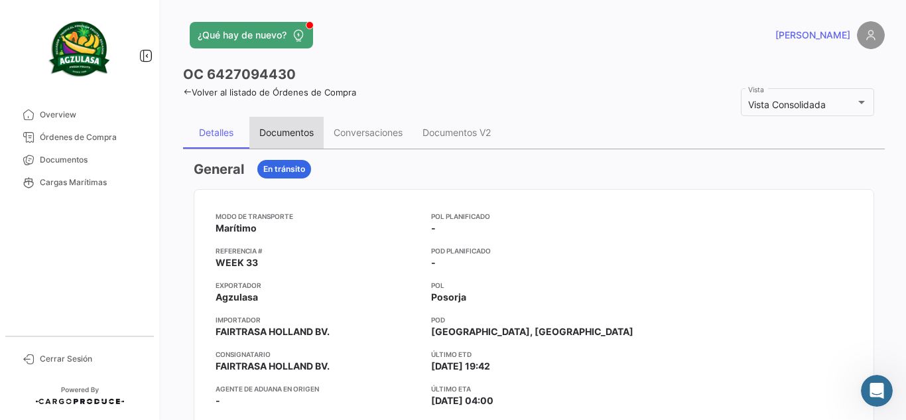
click at [277, 121] on div "Documentos" at bounding box center [286, 133] width 74 height 32
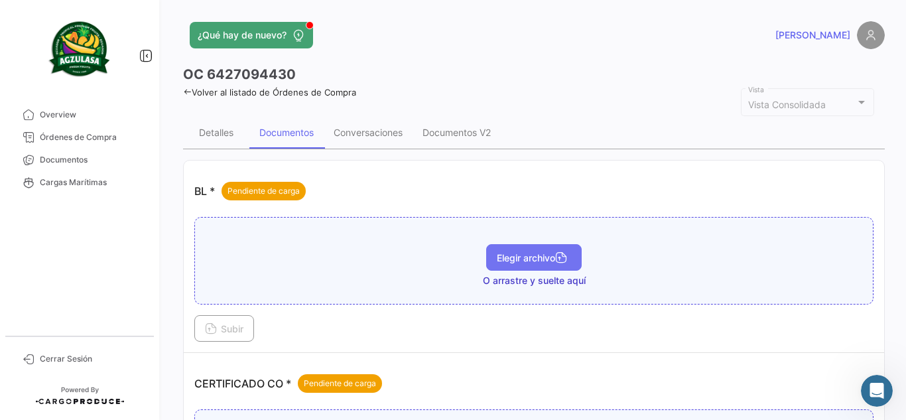
click at [550, 259] on span "Elegir archivo" at bounding box center [534, 257] width 74 height 11
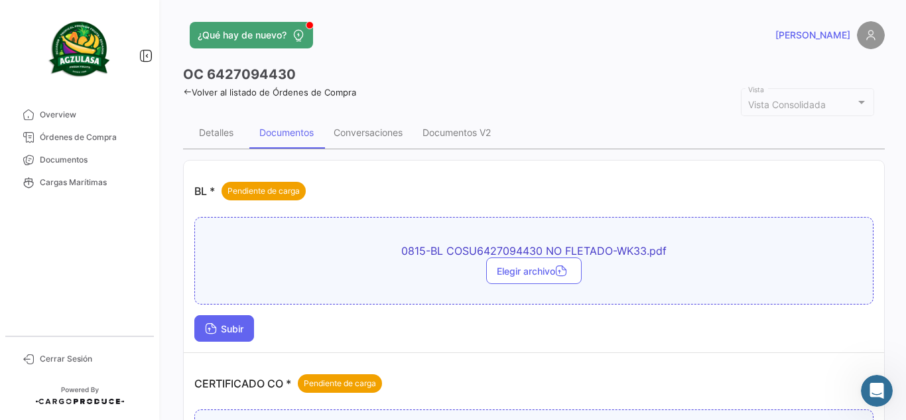
click at [230, 324] on span "Subir" at bounding box center [224, 328] width 38 height 11
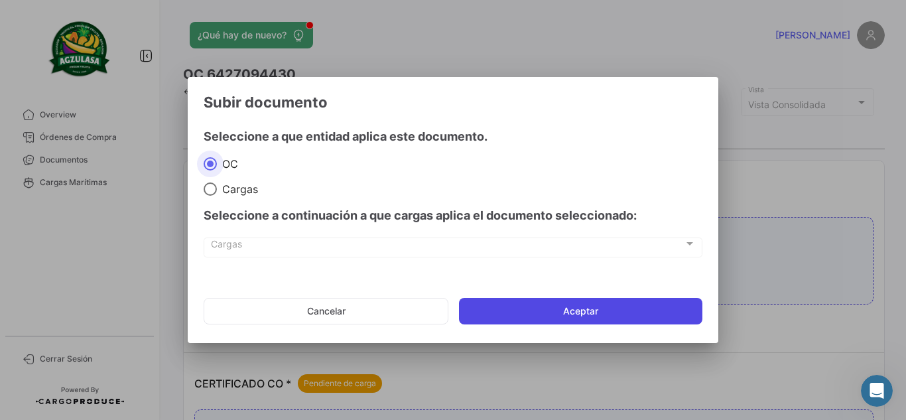
click at [541, 306] on button "Aceptar" at bounding box center [580, 311] width 243 height 27
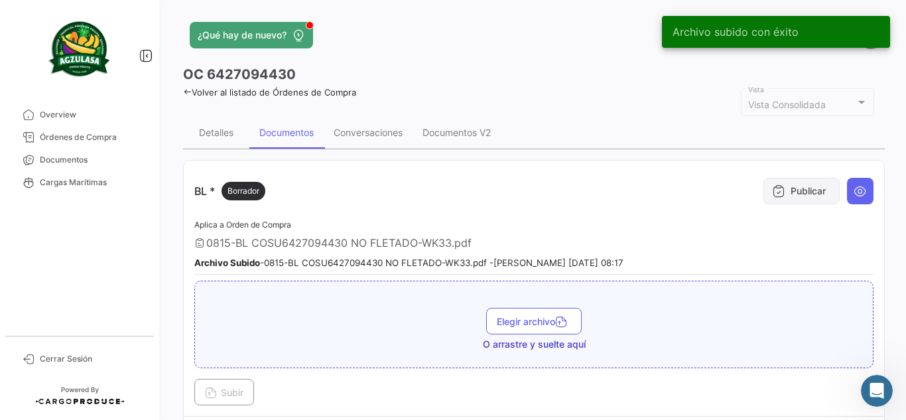
click at [784, 186] on button "Publicar" at bounding box center [802, 191] width 76 height 27
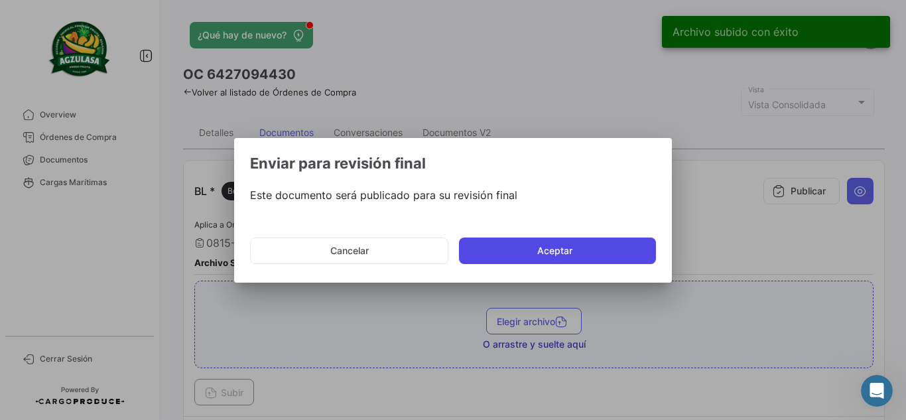
click at [498, 247] on button "Aceptar" at bounding box center [557, 251] width 197 height 27
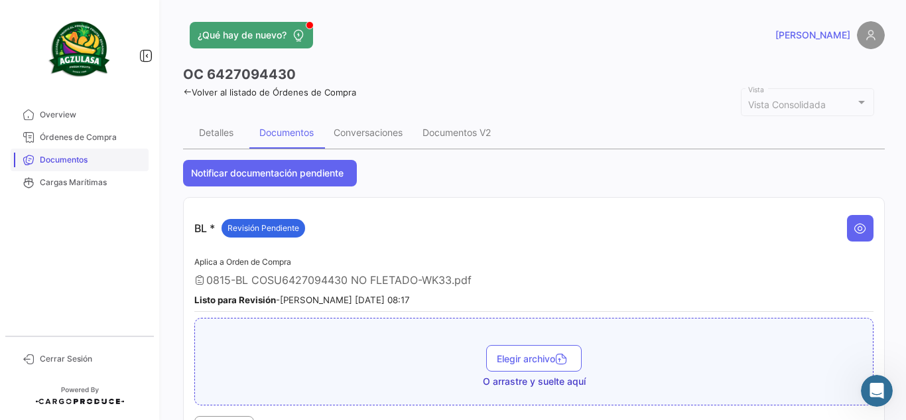
click at [100, 157] on span "Documentos" at bounding box center [91, 160] width 103 height 12
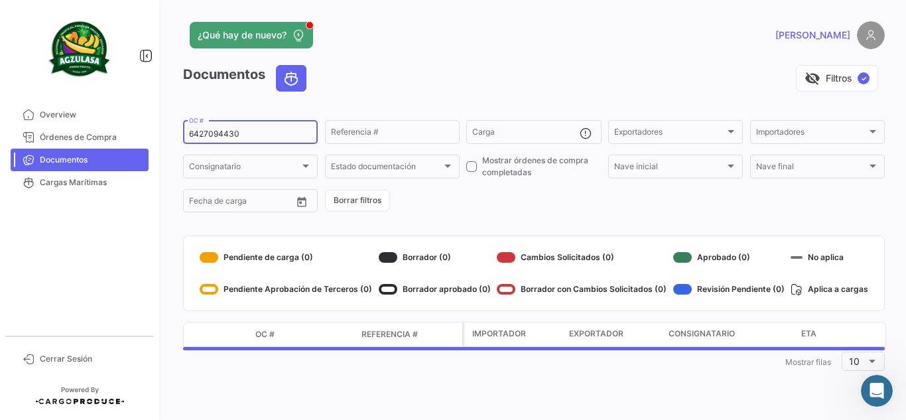
click at [265, 134] on input "6427094430" at bounding box center [250, 133] width 123 height 9
drag, startPoint x: 247, startPoint y: 131, endPoint x: 130, endPoint y: 143, distance: 118.0
click at [117, 147] on mat-sidenav-container "Overview Órdenes de Compra Documentos Cargas Marítimas Cerrar Sesión ¿Qué hay d…" at bounding box center [453, 210] width 906 height 420
paste input "2310891560"
type input "2310891560"
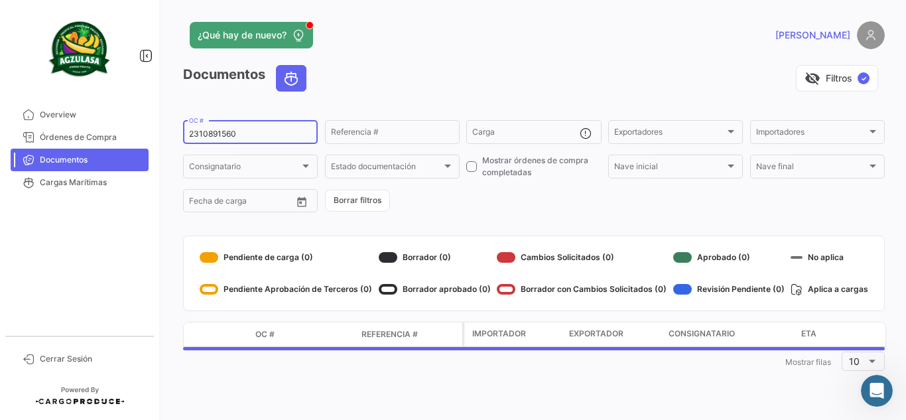
click at [464, 43] on div "¿Qué hay de nuevo?" at bounding box center [376, 35] width 386 height 27
click at [431, 63] on app-header "¿Qué hay de nuevo? [PERSON_NAME]" at bounding box center [534, 43] width 702 height 44
click at [392, 35] on div "¿Qué hay de nuevo?" at bounding box center [376, 35] width 386 height 27
click at [407, 36] on div "¿Qué hay de nuevo?" at bounding box center [376, 35] width 386 height 27
click at [397, 54] on app-header "¿Qué hay de nuevo? [PERSON_NAME]" at bounding box center [534, 43] width 702 height 44
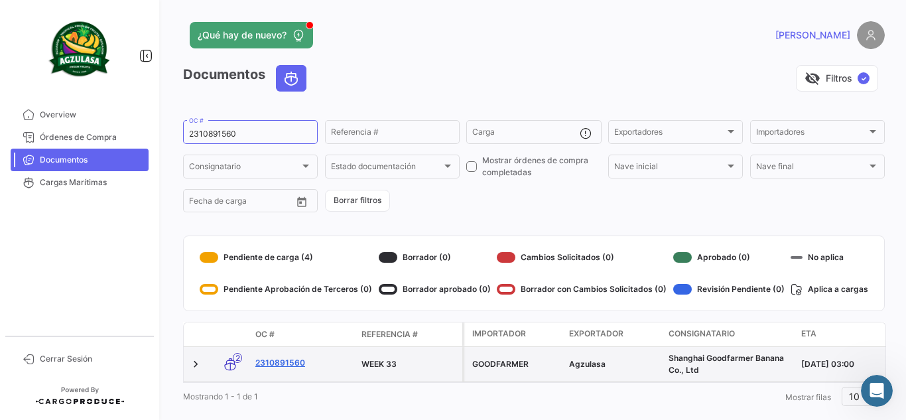
click at [293, 363] on link "2310891560" at bounding box center [303, 363] width 96 height 12
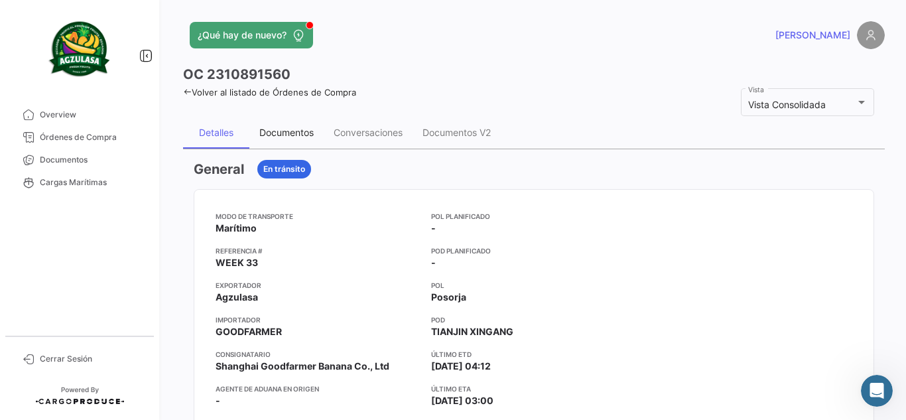
click at [260, 126] on div "Documentos" at bounding box center [286, 133] width 74 height 32
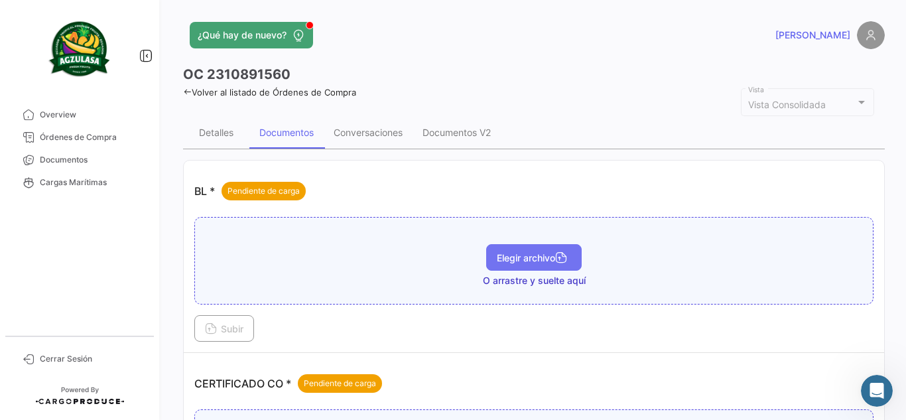
click at [564, 269] on button "Elegir archivo" at bounding box center [534, 257] width 96 height 27
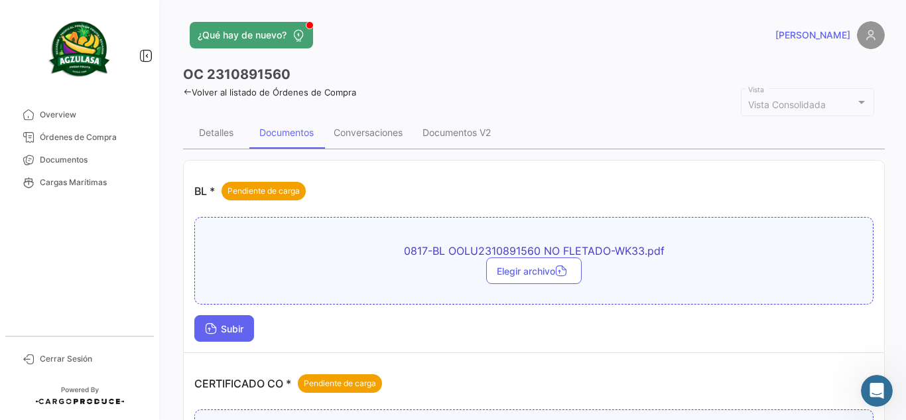
click at [243, 323] on span "Subir" at bounding box center [224, 328] width 38 height 11
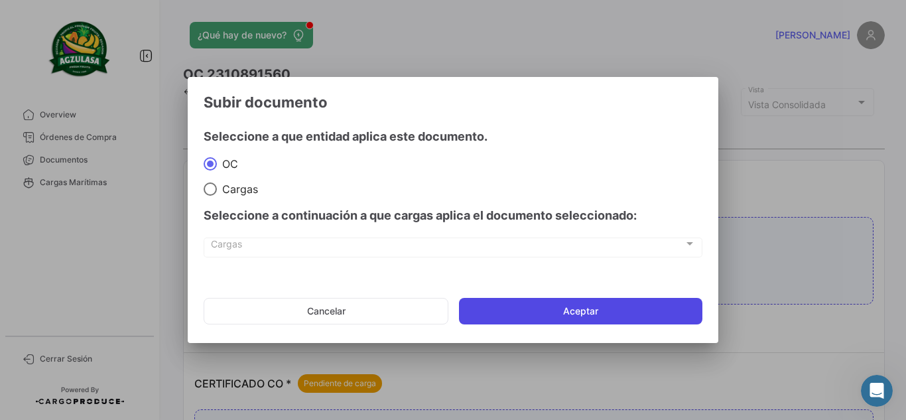
click at [492, 307] on button "Aceptar" at bounding box center [580, 311] width 243 height 27
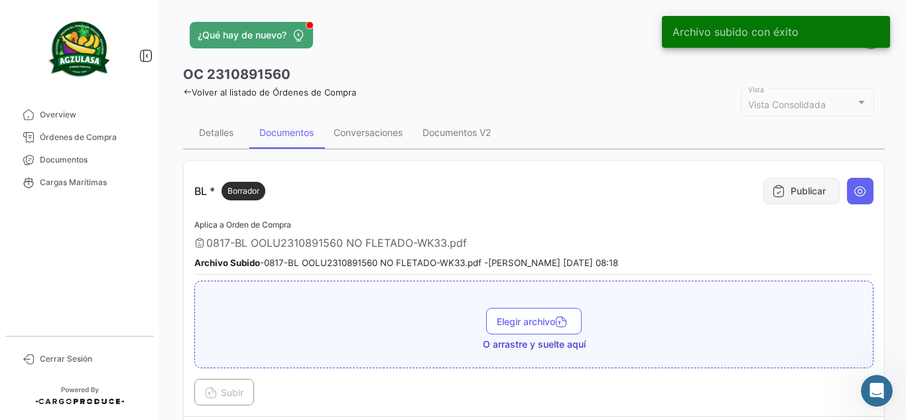
click at [791, 194] on button "Publicar" at bounding box center [802, 191] width 76 height 27
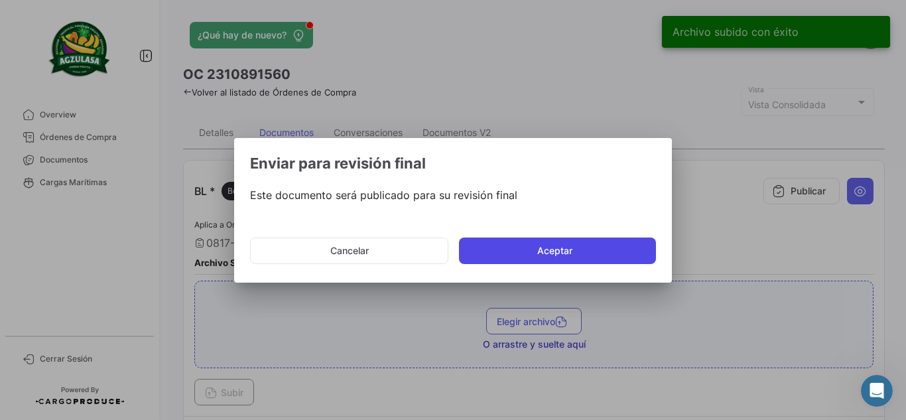
click at [557, 251] on button "Aceptar" at bounding box center [557, 251] width 197 height 27
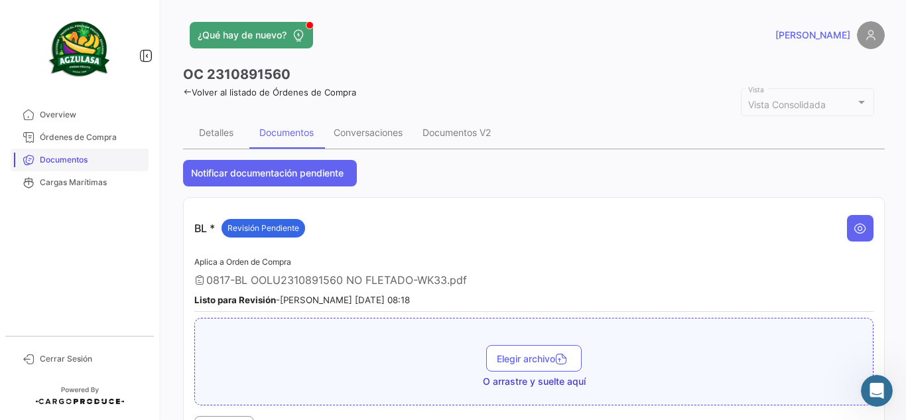
drag, startPoint x: 116, startPoint y: 165, endPoint x: 123, endPoint y: 163, distance: 6.8
click at [116, 165] on span "Documentos" at bounding box center [91, 160] width 103 height 12
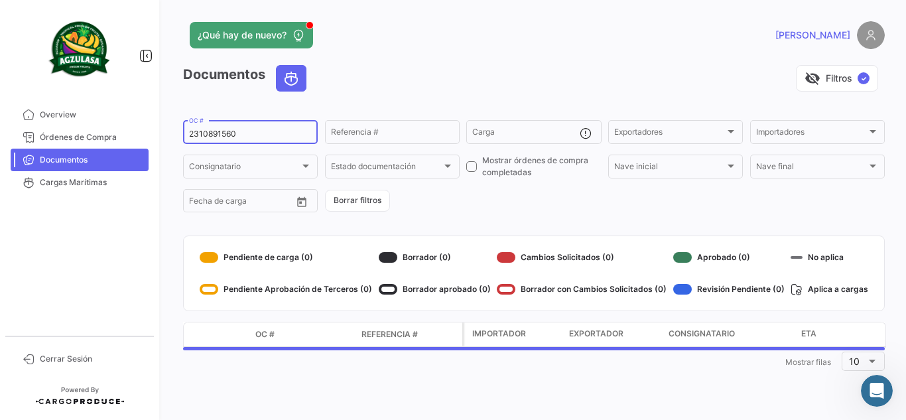
click at [275, 129] on div "2310891560 OC #" at bounding box center [250, 131] width 123 height 26
paste input "GQL0409898"
drag, startPoint x: 293, startPoint y: 133, endPoint x: 0, endPoint y: 142, distance: 293.4
click at [0, 142] on mat-sidenav-container "Overview Órdenes de Compra Documentos Cargas Marítimas Cerrar Sesión ¿Qué hay d…" at bounding box center [453, 210] width 906 height 420
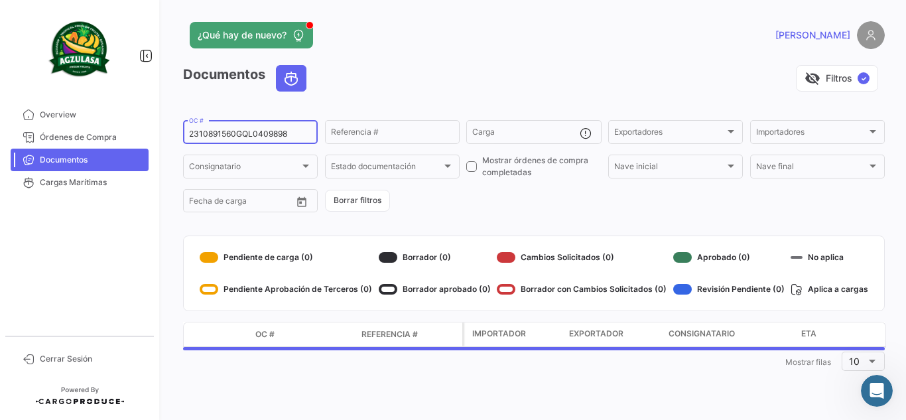
paste input
type input "GQL0409898"
click at [430, 55] on app-header "¿Qué hay de nuevo? [PERSON_NAME]" at bounding box center [534, 43] width 702 height 44
click at [439, 70] on div "visibility_off Filtros ✓" at bounding box center [601, 78] width 568 height 27
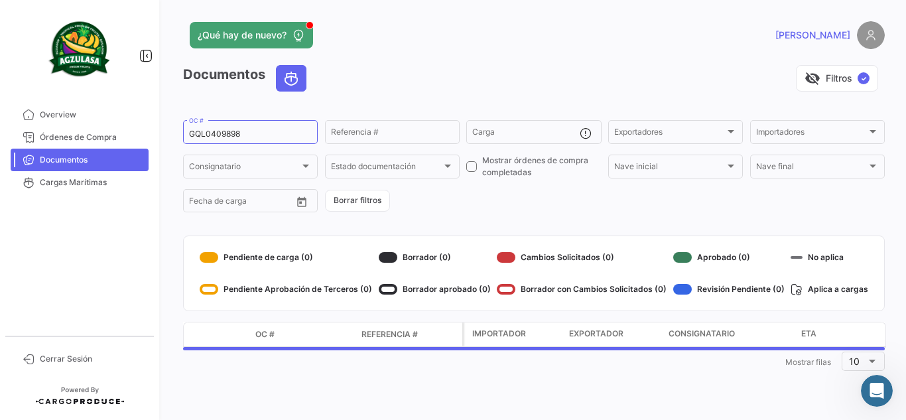
click at [439, 70] on div "visibility_off Filtros ✓" at bounding box center [601, 78] width 568 height 27
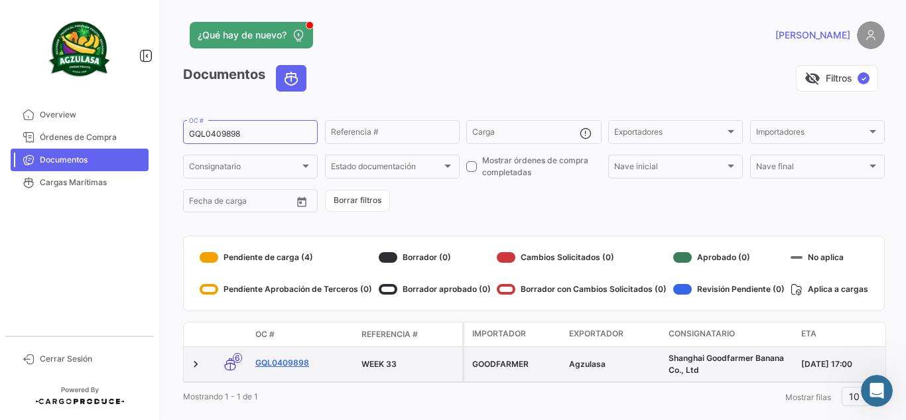
click at [279, 364] on link "GQL0409898" at bounding box center [303, 363] width 96 height 12
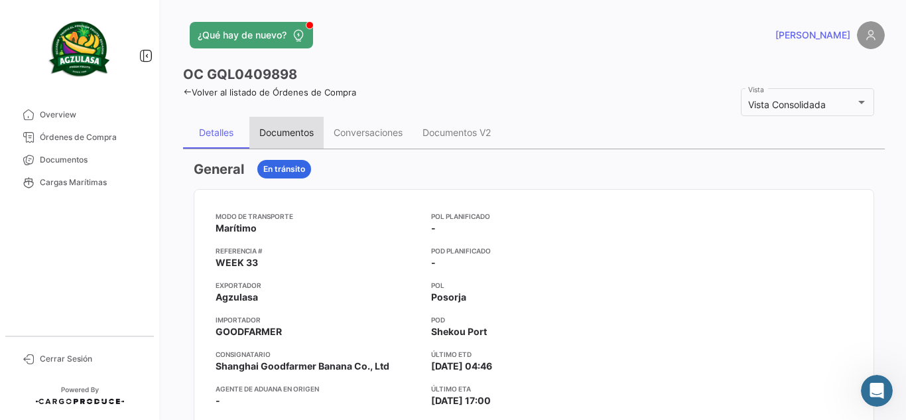
click at [297, 131] on div "Documentos" at bounding box center [286, 132] width 54 height 11
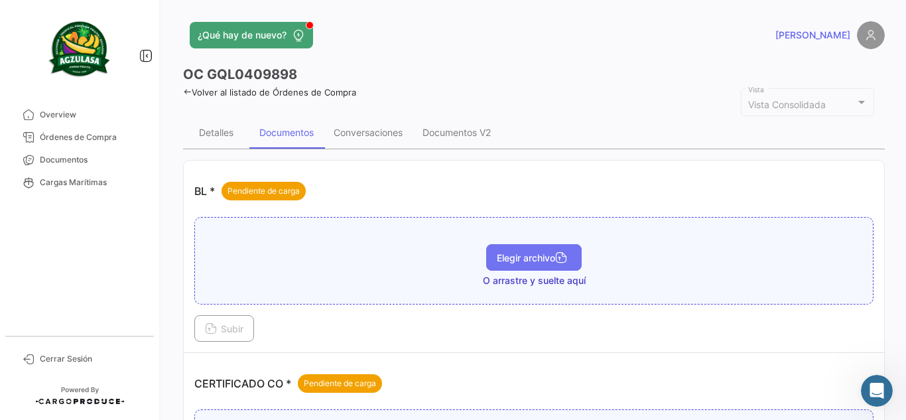
click at [527, 263] on span "Elegir archivo" at bounding box center [534, 257] width 74 height 11
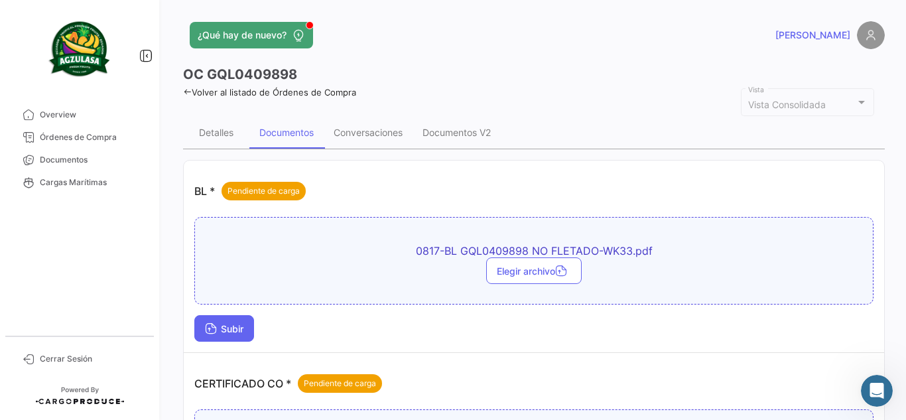
click at [251, 322] on button "Subir" at bounding box center [224, 328] width 60 height 27
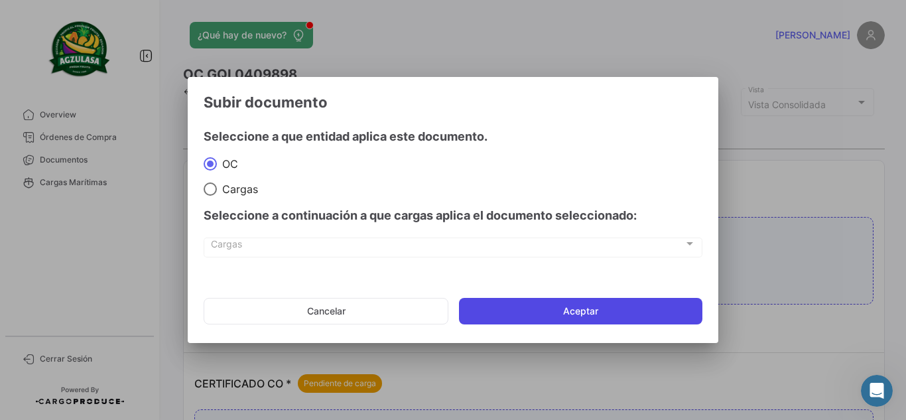
click at [555, 310] on button "Aceptar" at bounding box center [580, 311] width 243 height 27
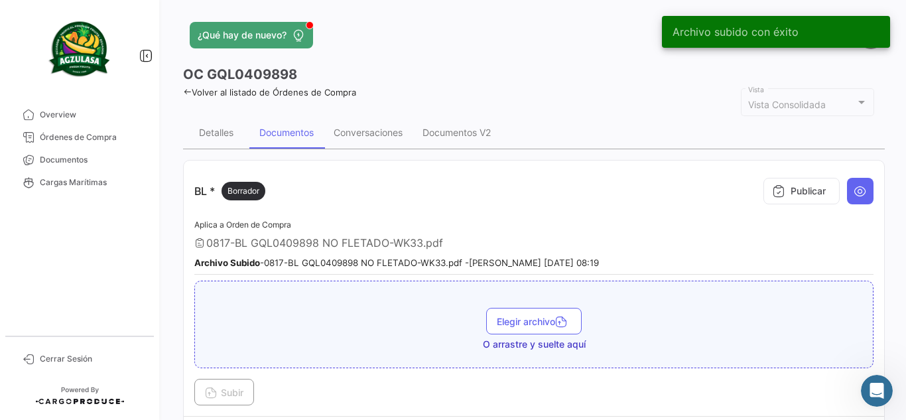
click at [804, 189] on button "Publicar" at bounding box center [802, 191] width 76 height 27
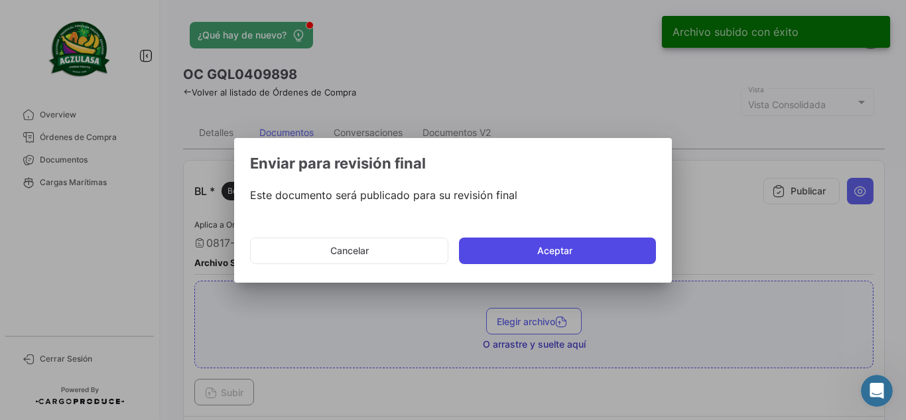
click at [535, 247] on button "Aceptar" at bounding box center [557, 251] width 197 height 27
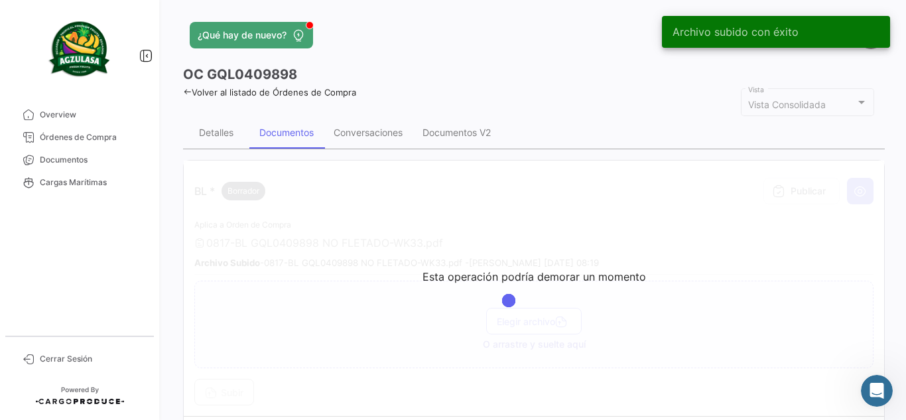
click at [474, 50] on app-header "¿Qué hay de nuevo? [PERSON_NAME]" at bounding box center [534, 43] width 702 height 44
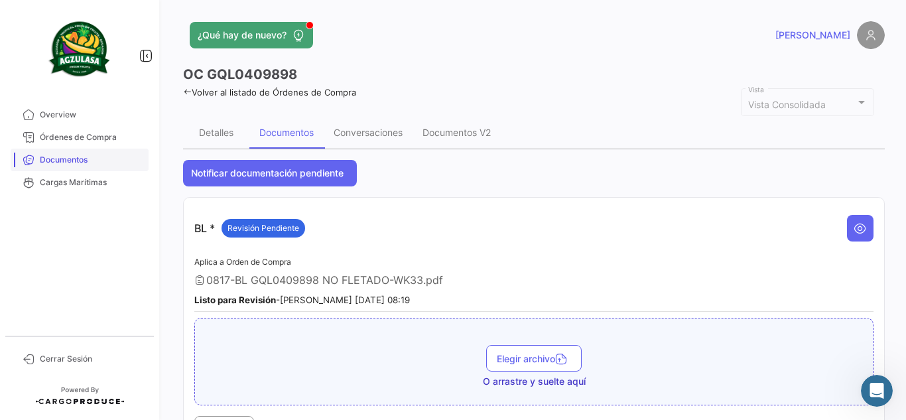
click at [98, 167] on link "Documentos" at bounding box center [80, 160] width 138 height 23
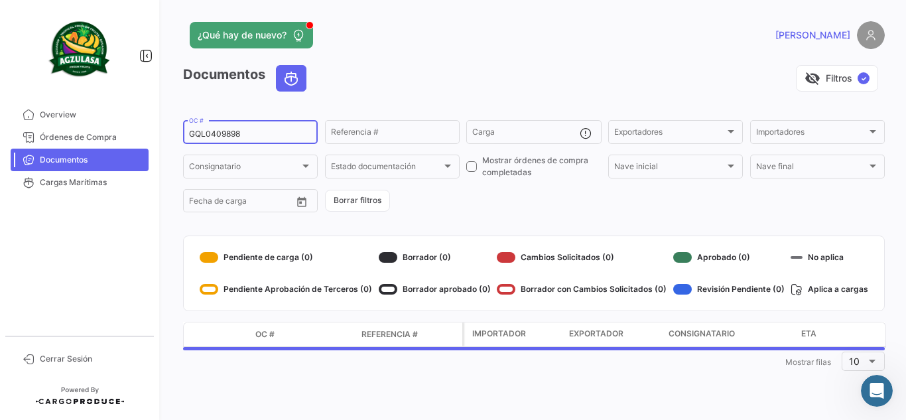
click at [259, 137] on input "GQL0409898" at bounding box center [250, 133] width 123 height 9
click at [259, 136] on input "GQL0409898" at bounding box center [250, 133] width 123 height 9
paste input "903"
type input "GQL0409903"
click at [472, 66] on div "visibility_off Filtros ✓" at bounding box center [601, 78] width 568 height 27
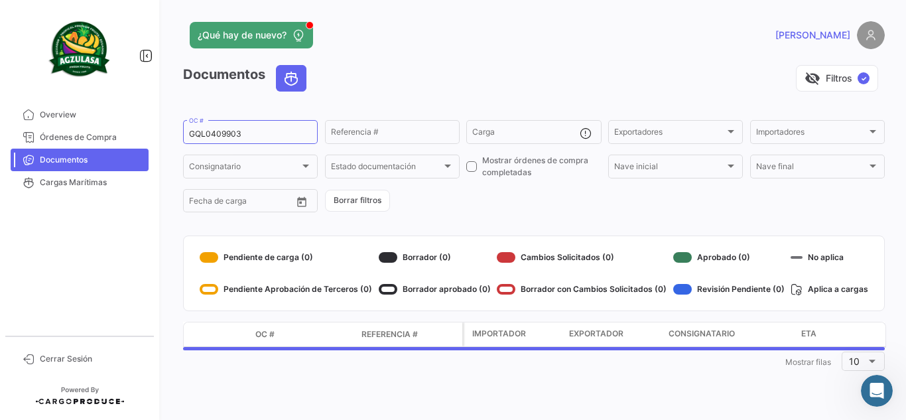
click at [400, 78] on div "visibility_off Filtros ✓" at bounding box center [601, 78] width 568 height 27
click at [438, 85] on div "visibility_off Filtros ✓" at bounding box center [601, 78] width 568 height 27
click at [421, 64] on app-header "¿Qué hay de nuevo? [PERSON_NAME]" at bounding box center [534, 43] width 702 height 44
click at [392, 42] on div "¿Qué hay de nuevo?" at bounding box center [376, 35] width 386 height 27
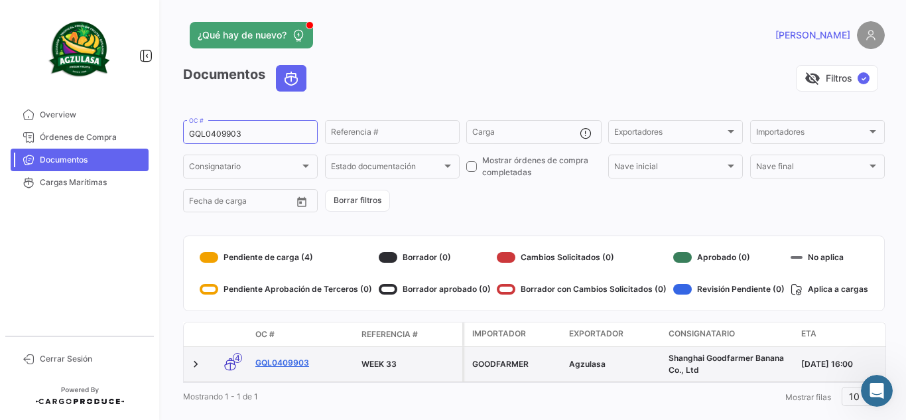
click at [284, 364] on link "GQL0409903" at bounding box center [303, 363] width 96 height 12
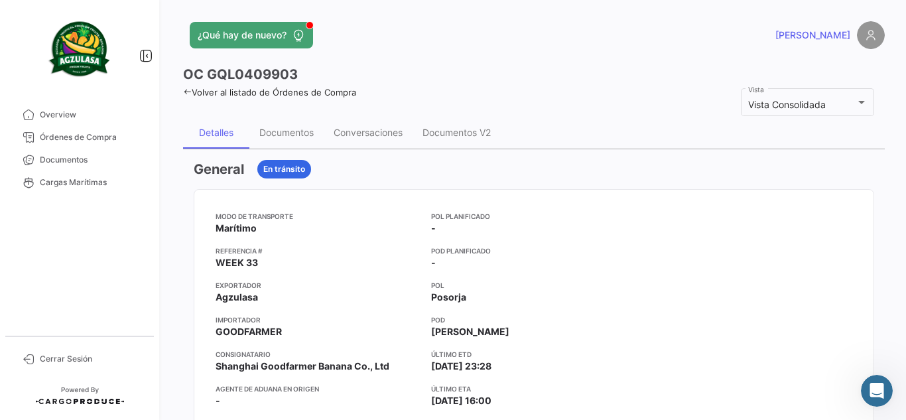
click at [280, 132] on div "Documentos" at bounding box center [286, 132] width 54 height 11
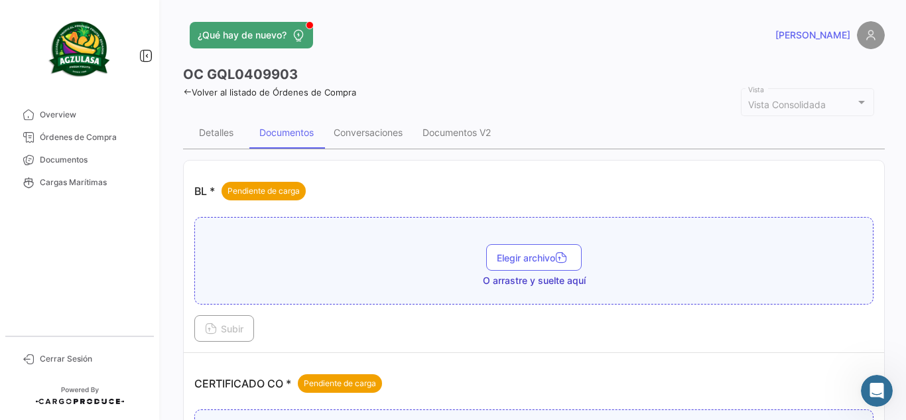
click at [544, 274] on span "O arrastre y suelte aquí" at bounding box center [534, 280] width 103 height 13
click at [535, 257] on span "Elegir archivo" at bounding box center [534, 257] width 74 height 11
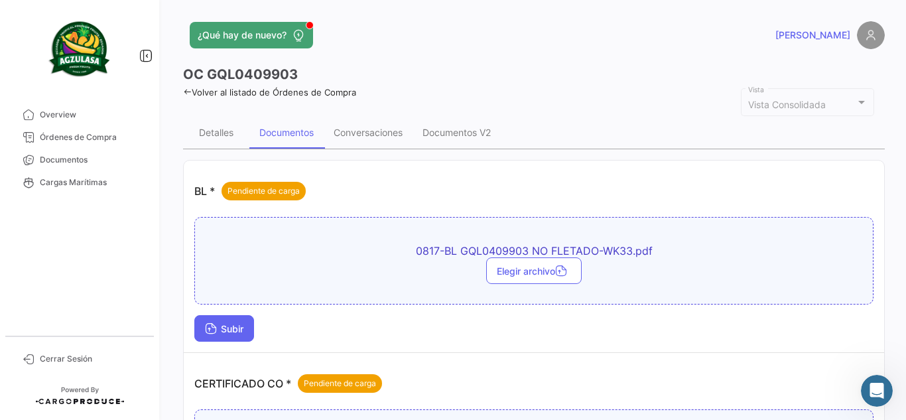
drag, startPoint x: 259, startPoint y: 326, endPoint x: 245, endPoint y: 328, distance: 14.1
click at [253, 327] on div "Subir" at bounding box center [533, 328] width 679 height 27
click at [239, 326] on span "Subir" at bounding box center [224, 328] width 38 height 11
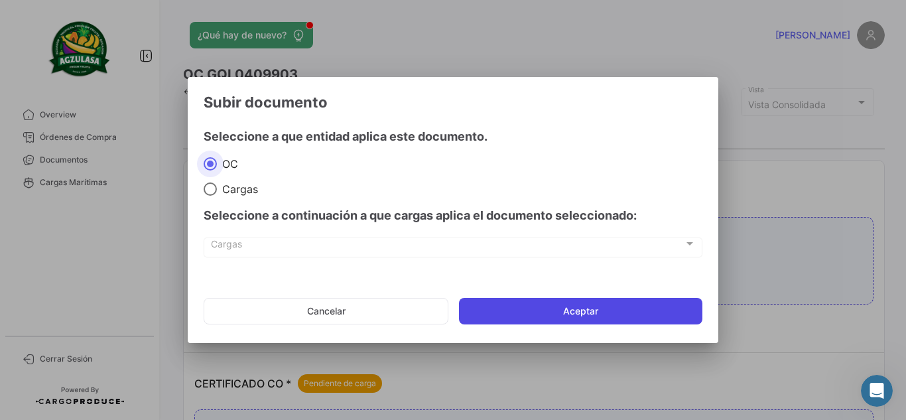
click at [520, 316] on button "Aceptar" at bounding box center [580, 311] width 243 height 27
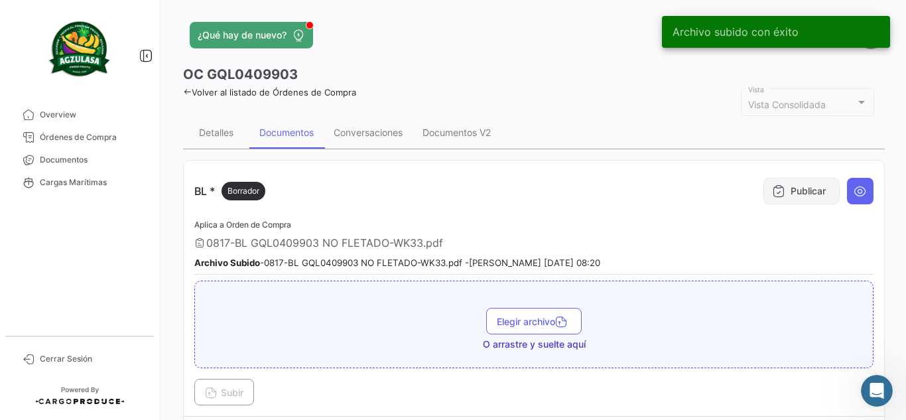
click at [815, 193] on button "Publicar" at bounding box center [802, 191] width 76 height 27
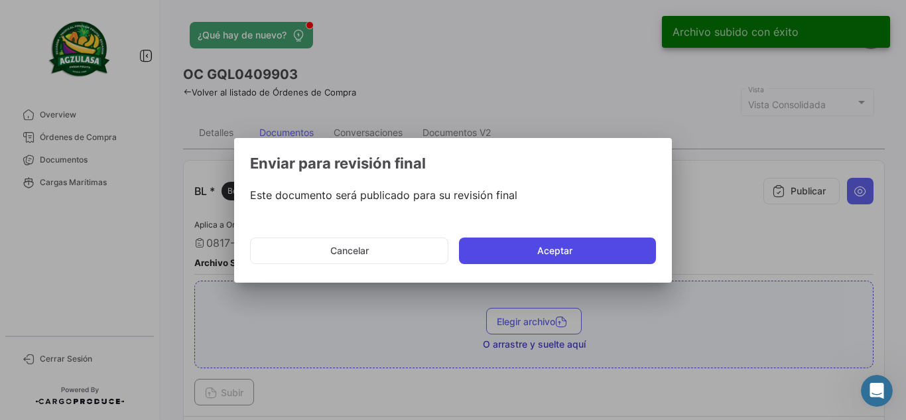
click at [504, 258] on button "Aceptar" at bounding box center [557, 251] width 197 height 27
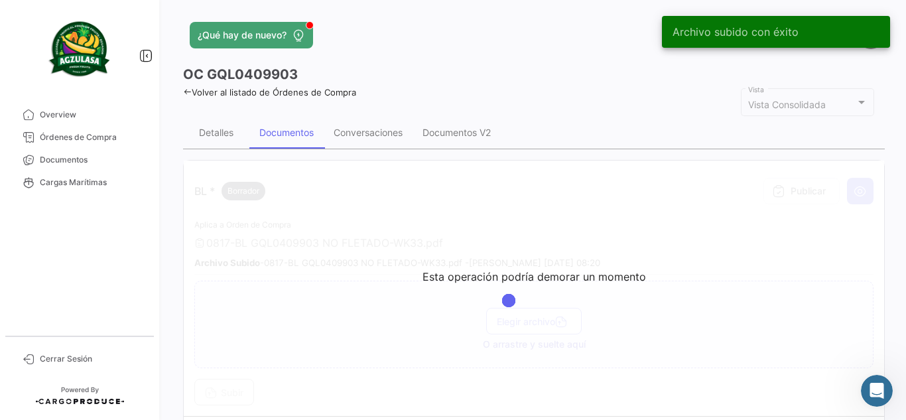
click at [470, 42] on div "¿Qué hay de nuevo?" at bounding box center [376, 35] width 386 height 27
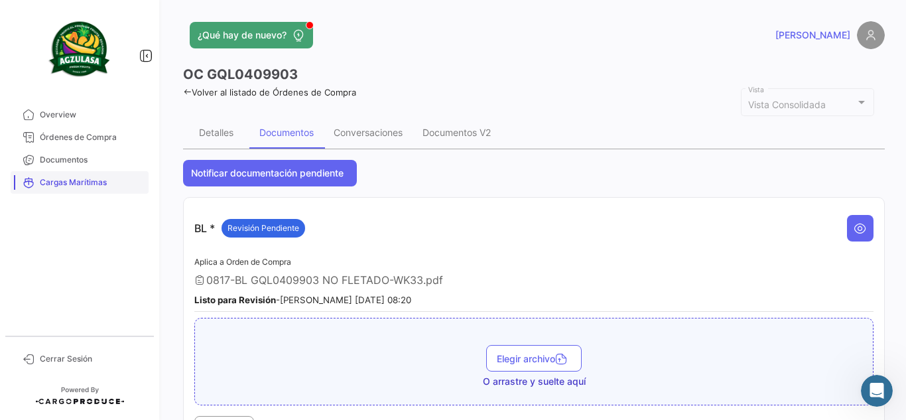
click at [99, 171] on mat-nav-list "Overview Órdenes de Compra Documentos Cargas Marítimas" at bounding box center [79, 214] width 159 height 232
click at [105, 164] on span "Documentos" at bounding box center [91, 160] width 103 height 12
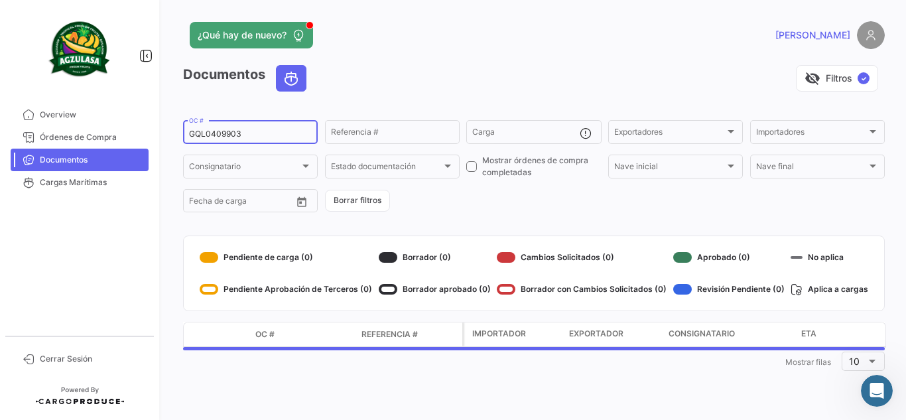
click at [253, 137] on input "GQL0409903" at bounding box center [250, 133] width 123 height 9
paste input "10421"
type input "GQL0410421"
click at [557, 85] on div "visibility_off Filtros ✓" at bounding box center [601, 78] width 568 height 27
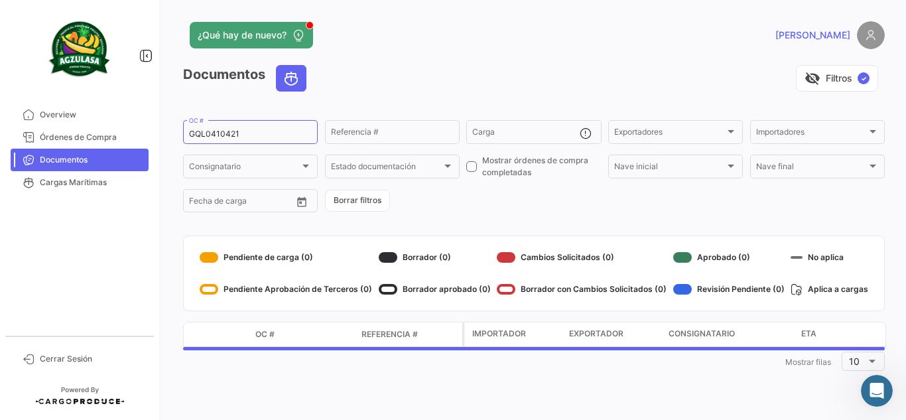
click at [525, 88] on div "visibility_off Filtros ✓" at bounding box center [601, 78] width 568 height 27
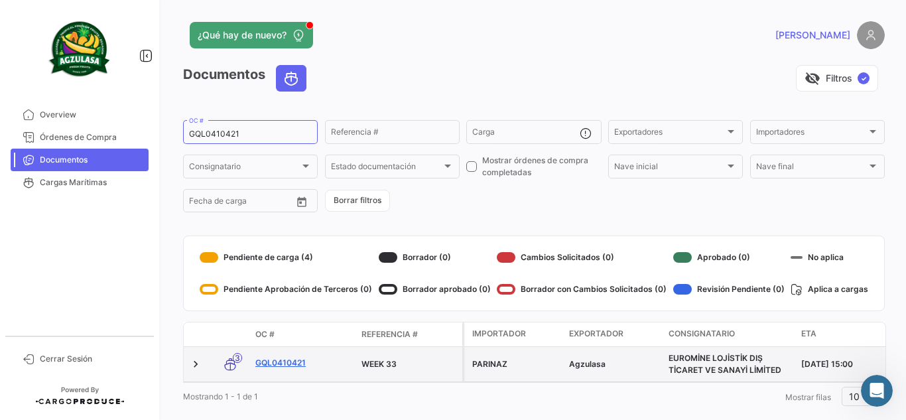
click at [273, 364] on link "GQL0410421" at bounding box center [303, 363] width 96 height 12
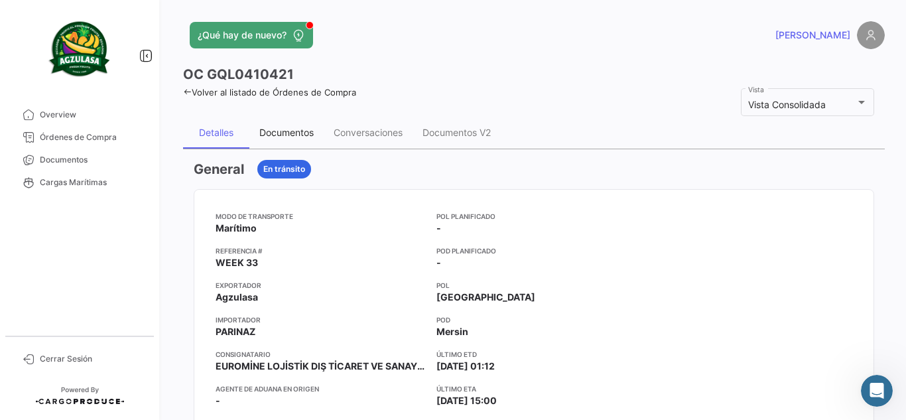
click at [282, 128] on div "Documentos" at bounding box center [286, 132] width 54 height 11
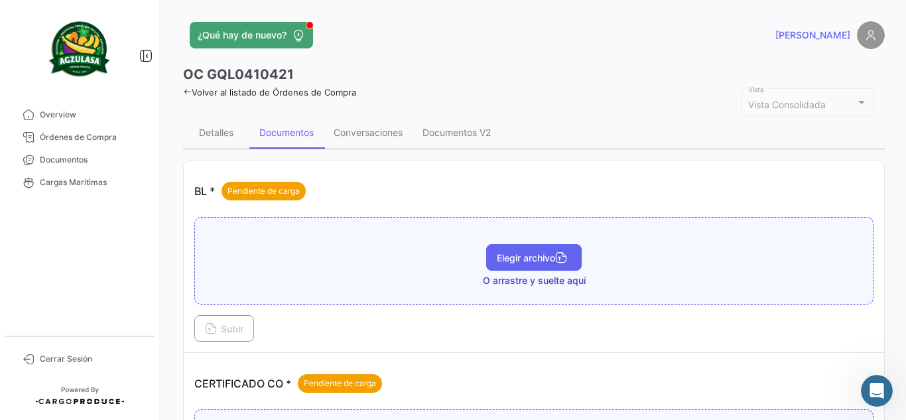
click at [525, 258] on span "Elegir archivo" at bounding box center [534, 257] width 74 height 11
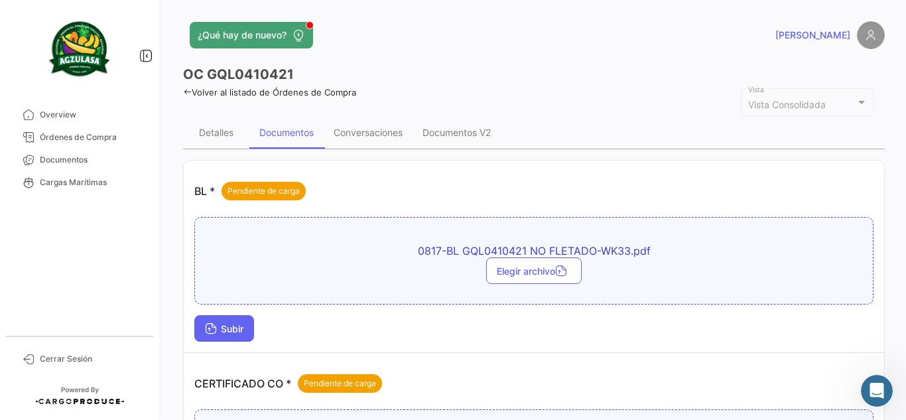
click at [196, 332] on button "Subir" at bounding box center [224, 328] width 60 height 27
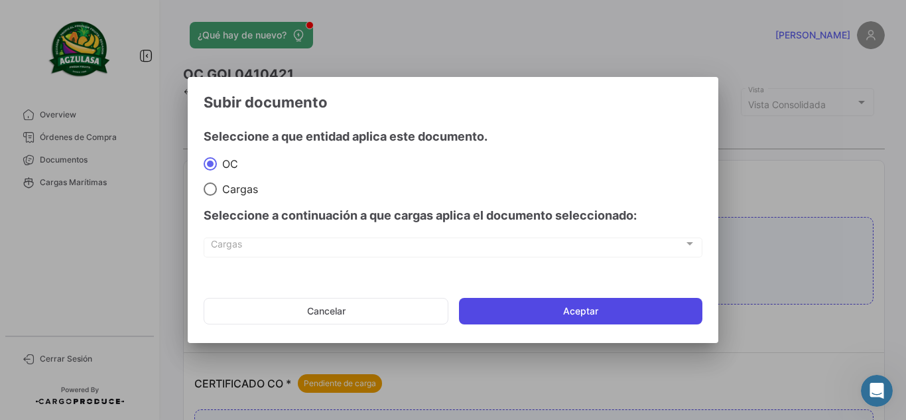
click at [644, 310] on button "Aceptar" at bounding box center [580, 311] width 243 height 27
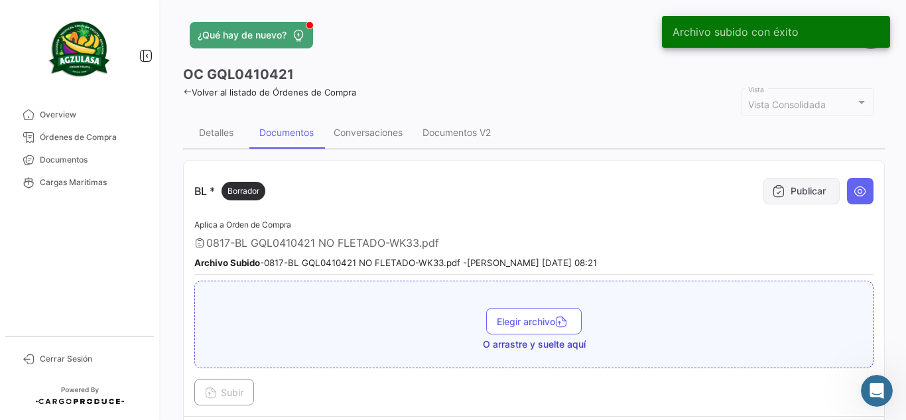
click at [795, 186] on button "Publicar" at bounding box center [802, 191] width 76 height 27
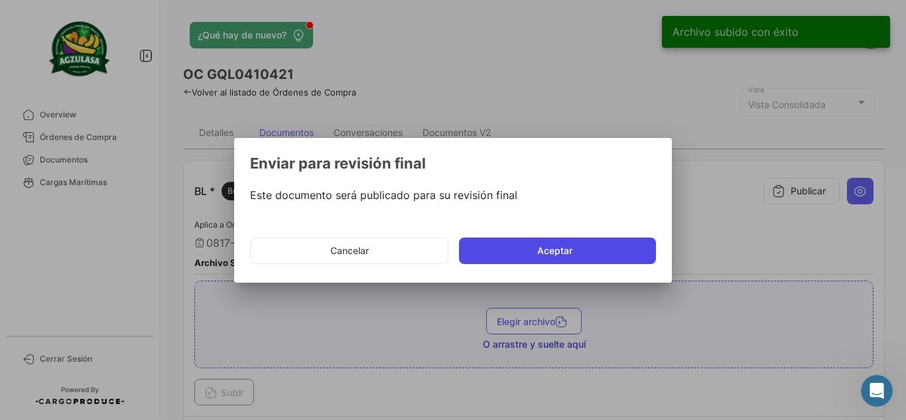
click at [502, 243] on button "Aceptar" at bounding box center [557, 251] width 197 height 27
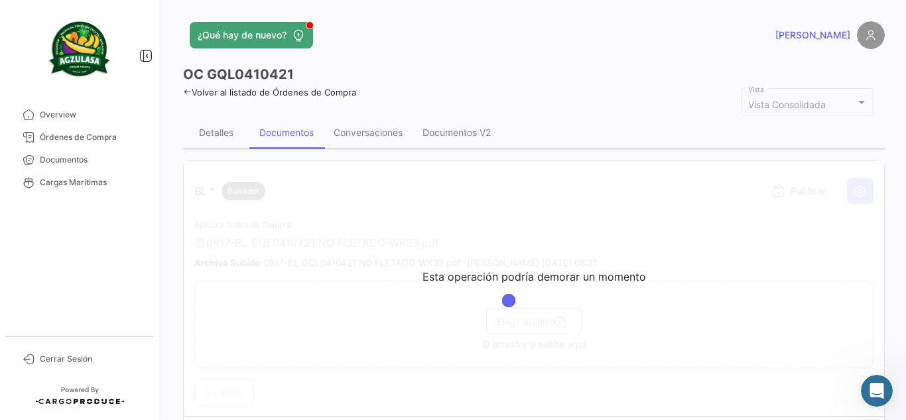
click at [427, 28] on div "¿Qué hay de nuevo?" at bounding box center [376, 35] width 386 height 27
